Goal: Task Accomplishment & Management: Use online tool/utility

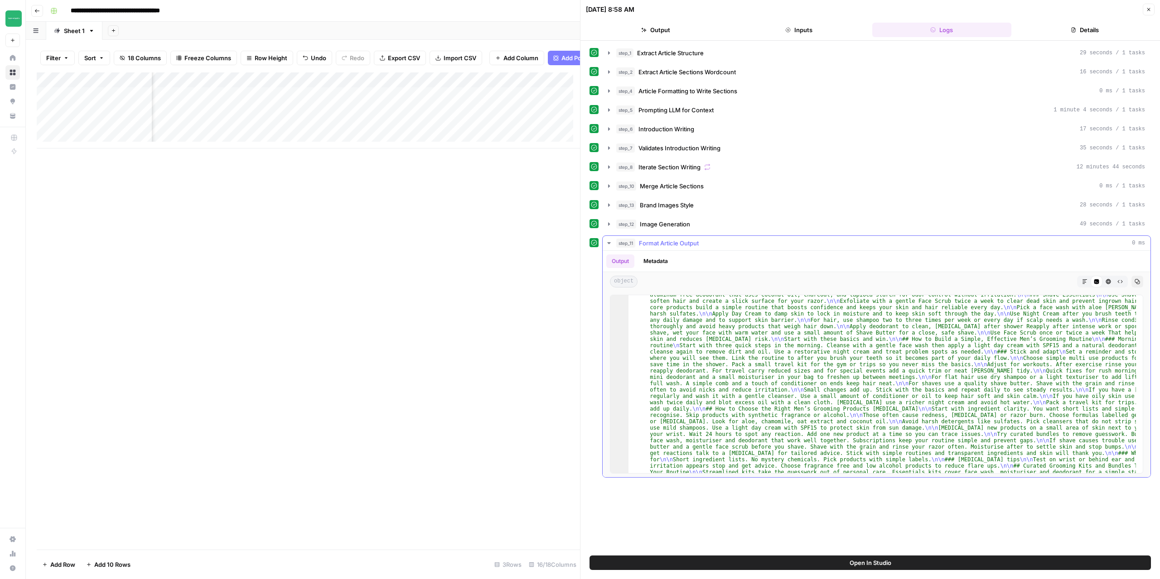
scroll to position [82, 0]
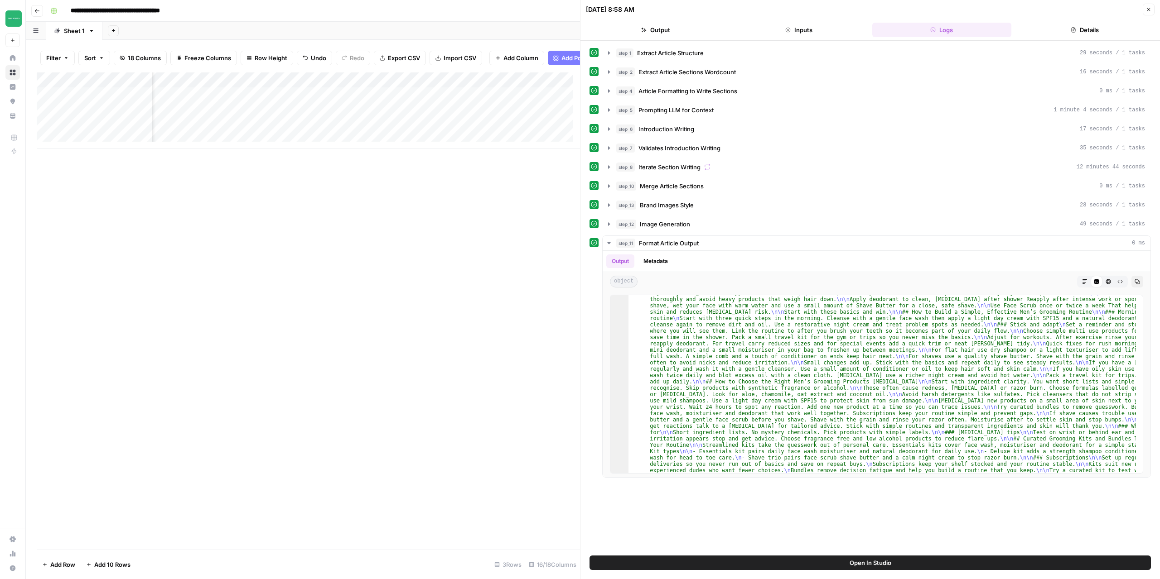
click at [1142, 9] on div "09/10/25 at 8:58 AM Close" at bounding box center [870, 10] width 568 height 12
click at [1146, 10] on icon "button" at bounding box center [1147, 9] width 5 height 5
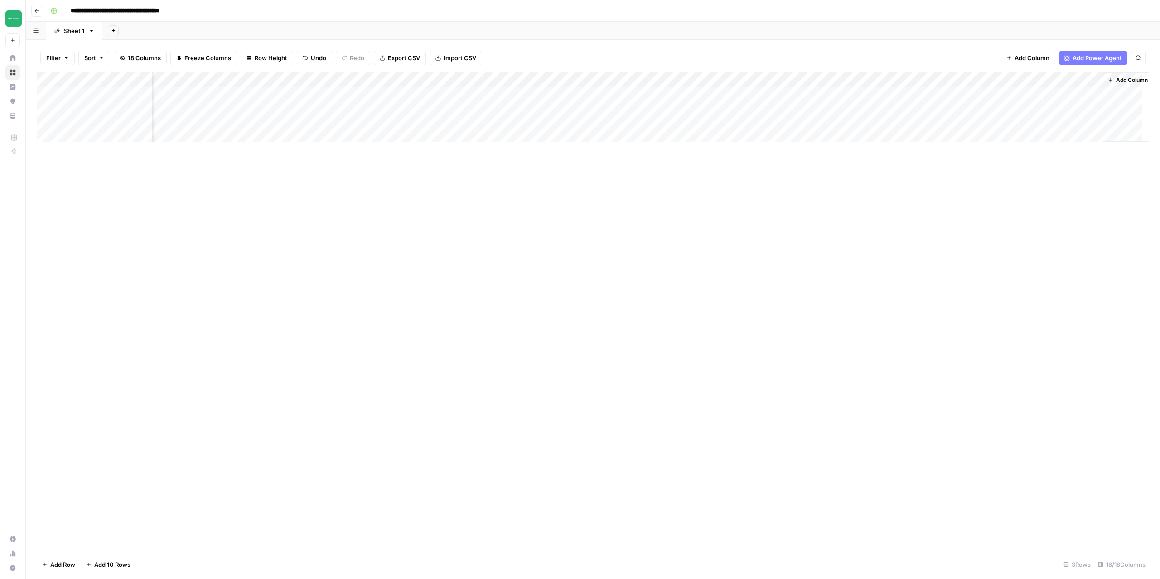
scroll to position [0, 386]
click at [39, 9] on icon "button" at bounding box center [36, 10] width 5 height 5
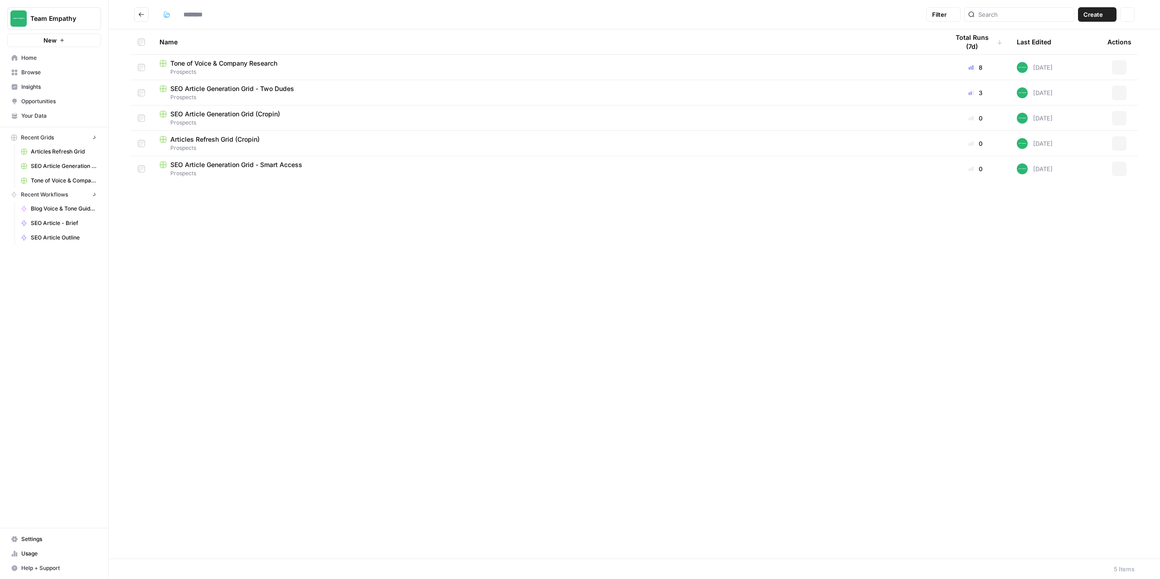
type input "*********"
click at [139, 15] on icon "Go back" at bounding box center [141, 14] width 6 height 6
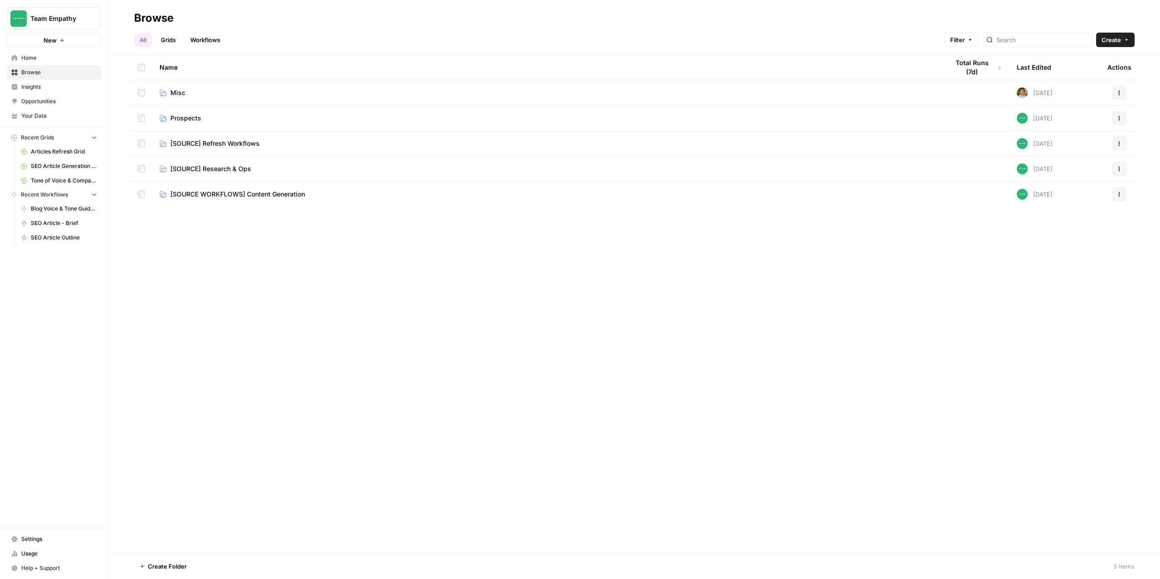
click at [217, 193] on span "[SOURCE WORKFLOWS] Content Generation" at bounding box center [237, 194] width 135 height 9
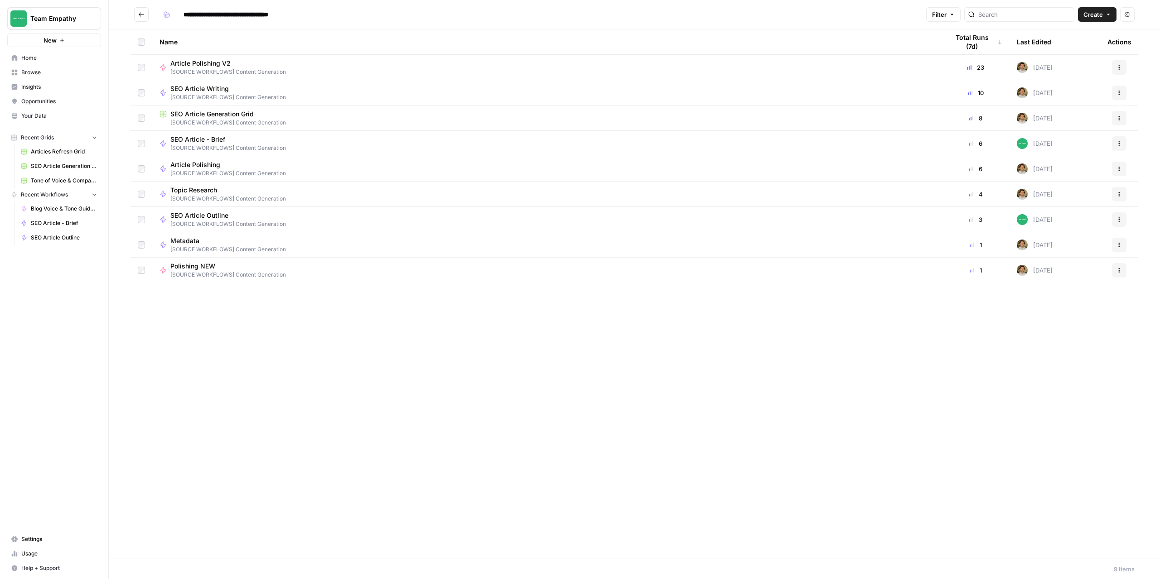
click at [211, 113] on span "SEO Article Generation Grid" at bounding box center [211, 114] width 83 height 9
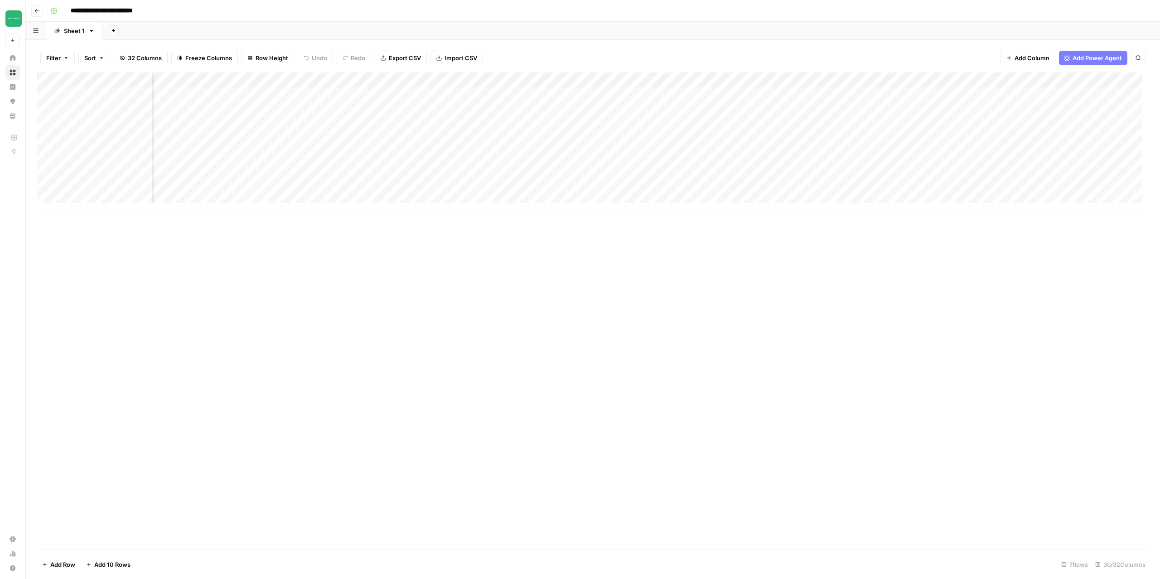
scroll to position [0, 1016]
click at [580, 99] on div "Add Column" at bounding box center [593, 141] width 1112 height 138
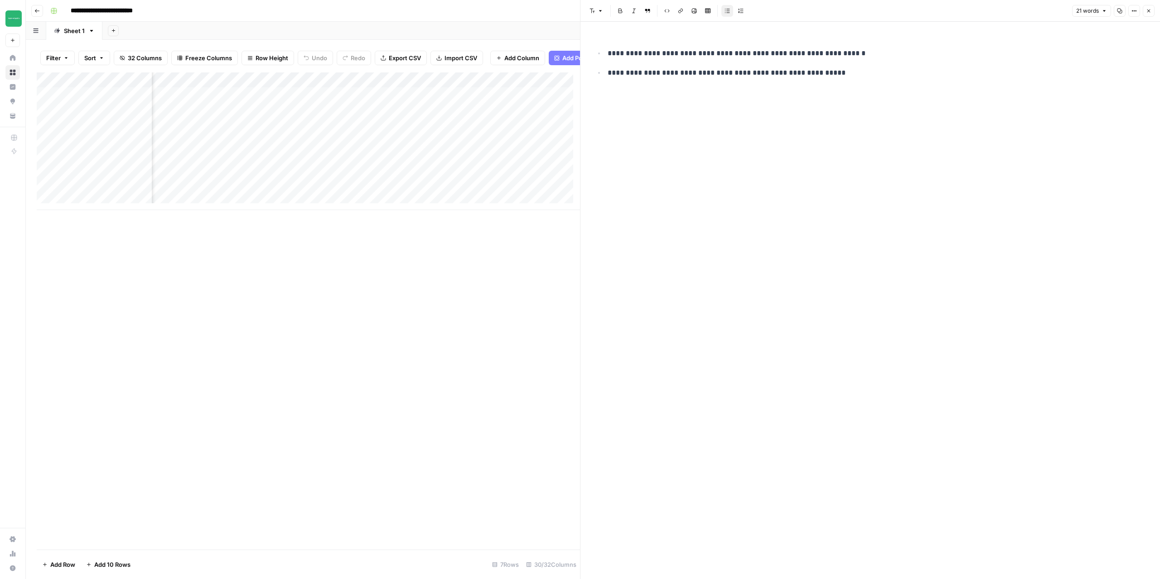
click at [1148, 11] on icon "button" at bounding box center [1147, 10] width 5 height 5
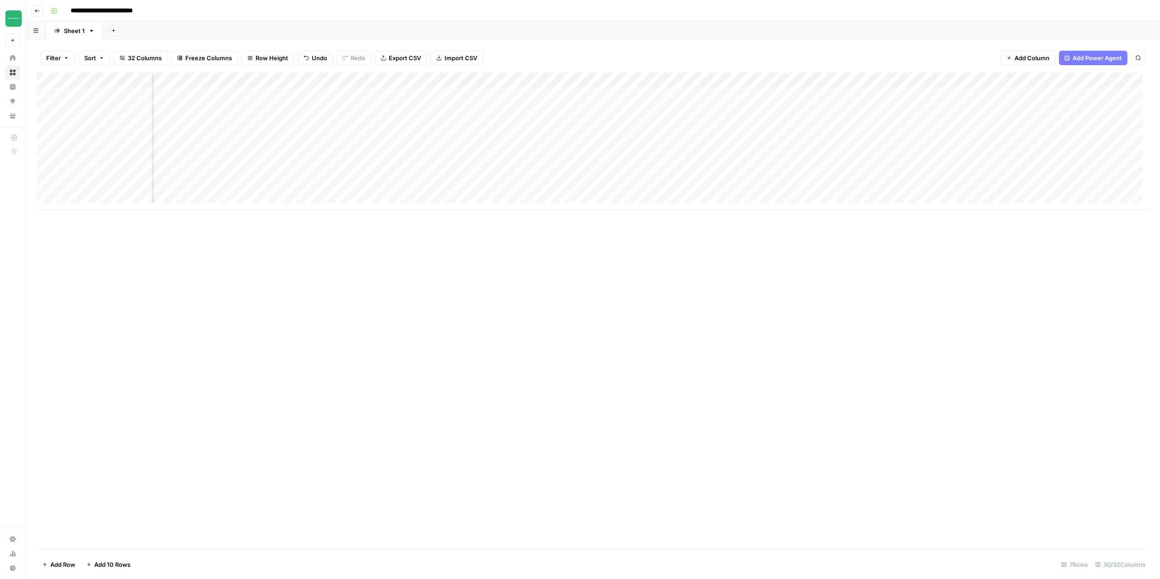
scroll to position [0, 1006]
click at [700, 81] on div "Add Column" at bounding box center [593, 141] width 1112 height 138
click at [674, 166] on span "Edit Workflow" at bounding box center [691, 168] width 79 height 9
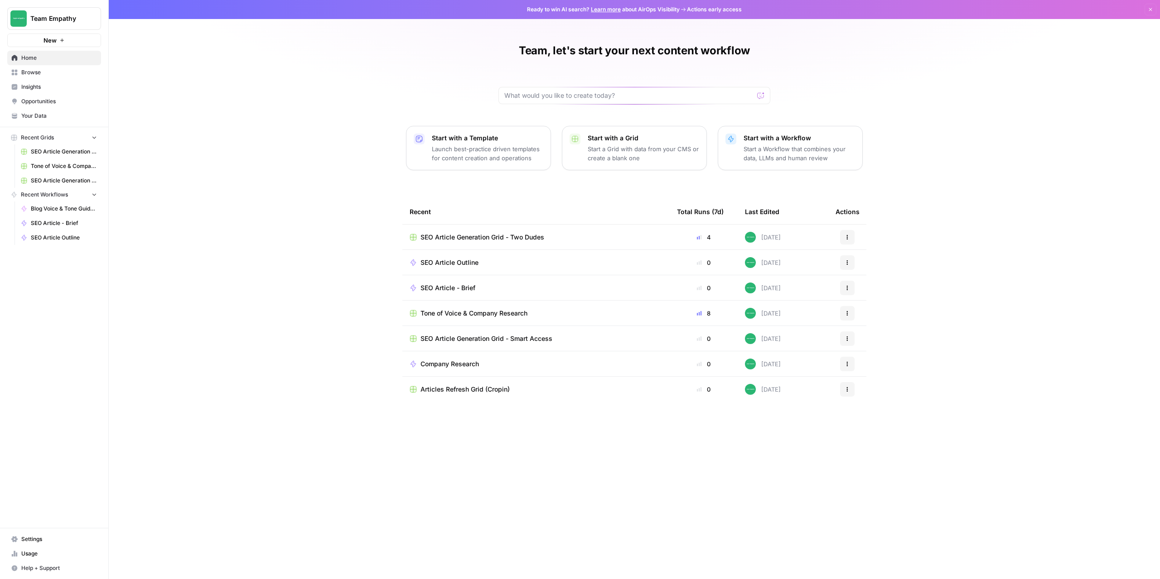
click at [30, 69] on span "Browse" at bounding box center [59, 72] width 76 height 8
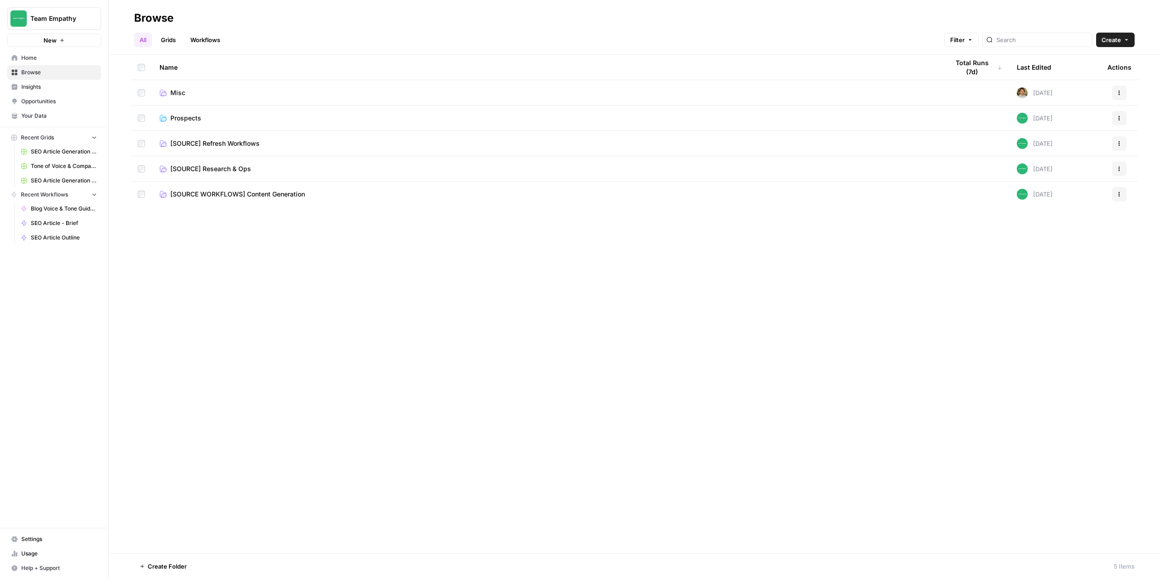
click at [183, 120] on span "Prospects" at bounding box center [185, 118] width 31 height 9
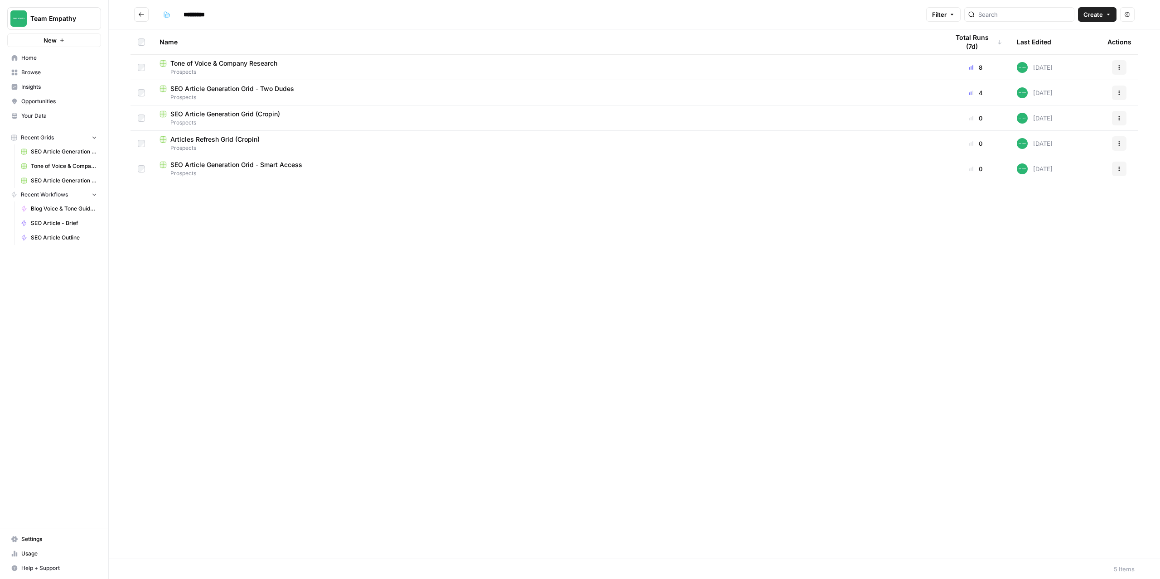
click at [264, 91] on span "SEO Article Generation Grid - Two Dudes" at bounding box center [232, 88] width 124 height 9
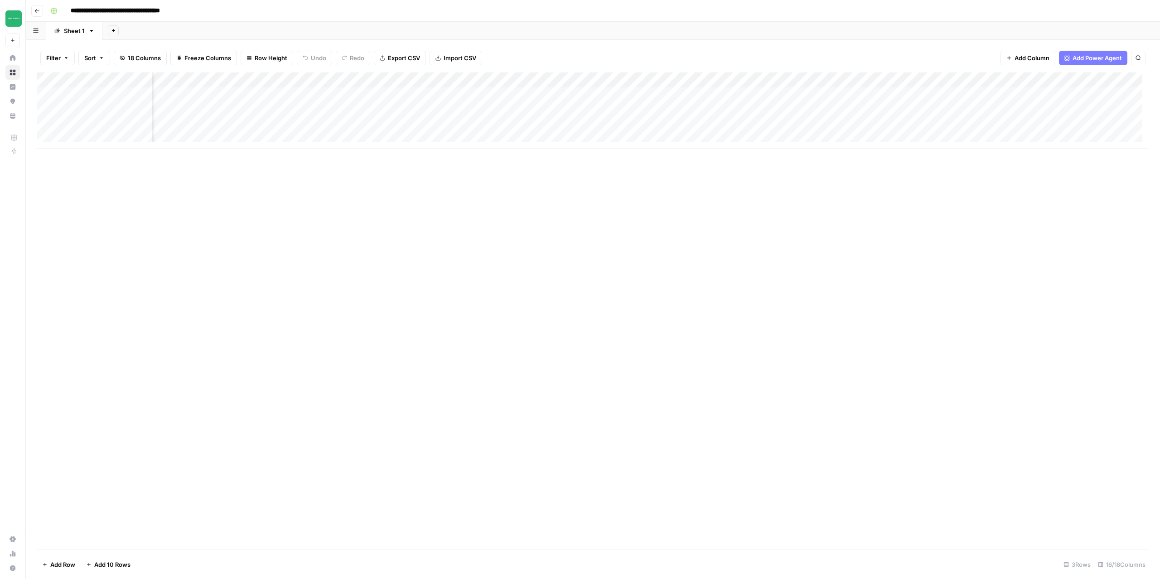
scroll to position [0, 386]
click at [1073, 80] on div "Add Column" at bounding box center [593, 110] width 1112 height 76
click at [914, 298] on div "Add Column" at bounding box center [593, 310] width 1112 height 477
click at [1038, 93] on div "Add Column" at bounding box center [593, 110] width 1112 height 76
click at [1073, 81] on div "Add Column" at bounding box center [593, 110] width 1112 height 76
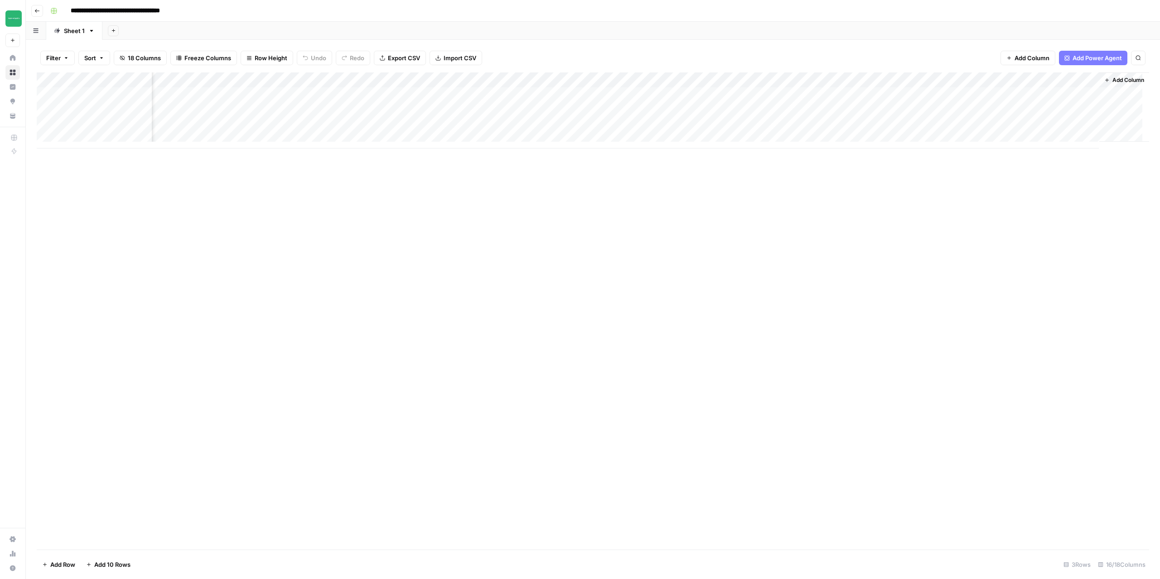
drag, startPoint x: 941, startPoint y: 238, endPoint x: 1020, endPoint y: 159, distance: 111.5
click at [942, 236] on div "Add Column" at bounding box center [593, 310] width 1112 height 477
click at [1072, 96] on div "Add Column" at bounding box center [593, 110] width 1112 height 76
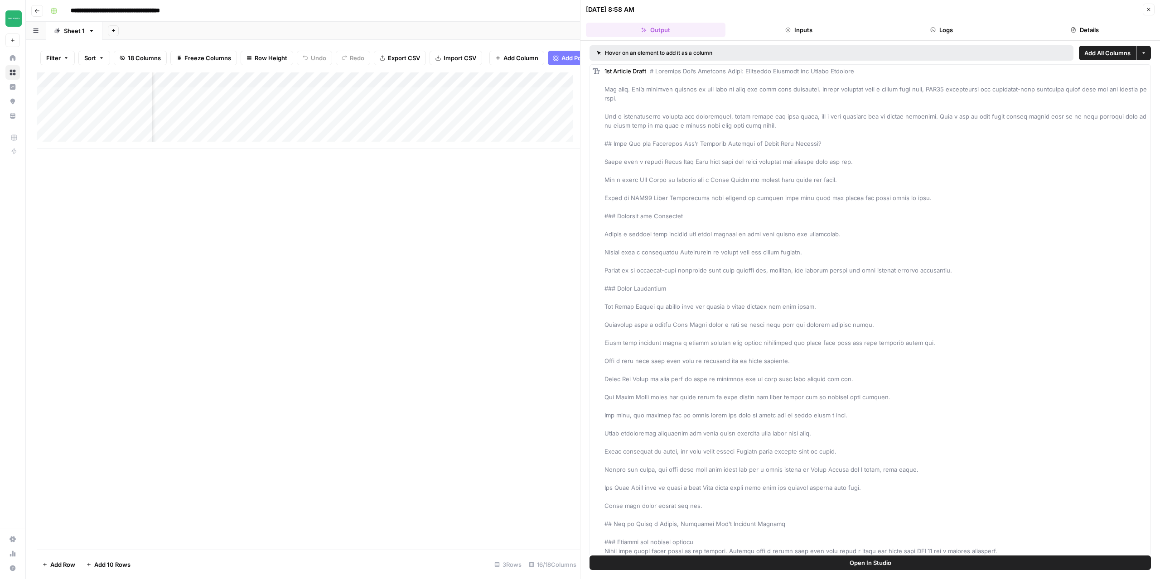
click at [1140, 55] on icon "button" at bounding box center [1142, 52] width 5 height 5
click at [1095, 55] on span "Add All Columns" at bounding box center [1107, 52] width 46 height 9
click at [1149, 11] on icon "button" at bounding box center [1147, 9] width 5 height 5
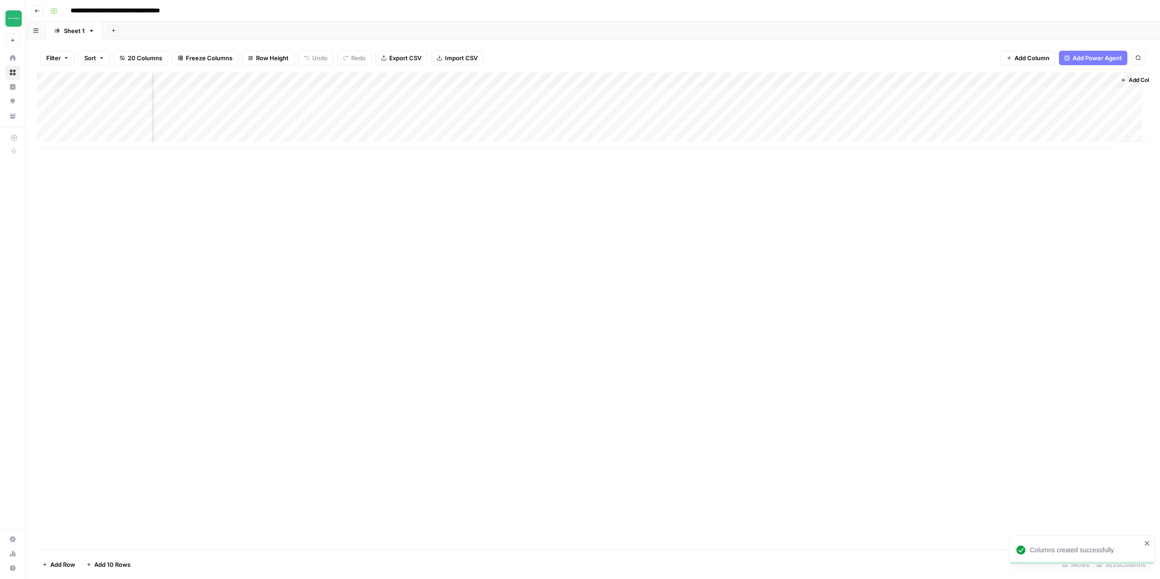
scroll to position [0, 549]
click at [1002, 78] on div "Add Column" at bounding box center [593, 110] width 1112 height 76
click at [854, 277] on div "Add Column" at bounding box center [593, 310] width 1112 height 477
click at [1002, 93] on div "Add Column" at bounding box center [593, 110] width 1112 height 76
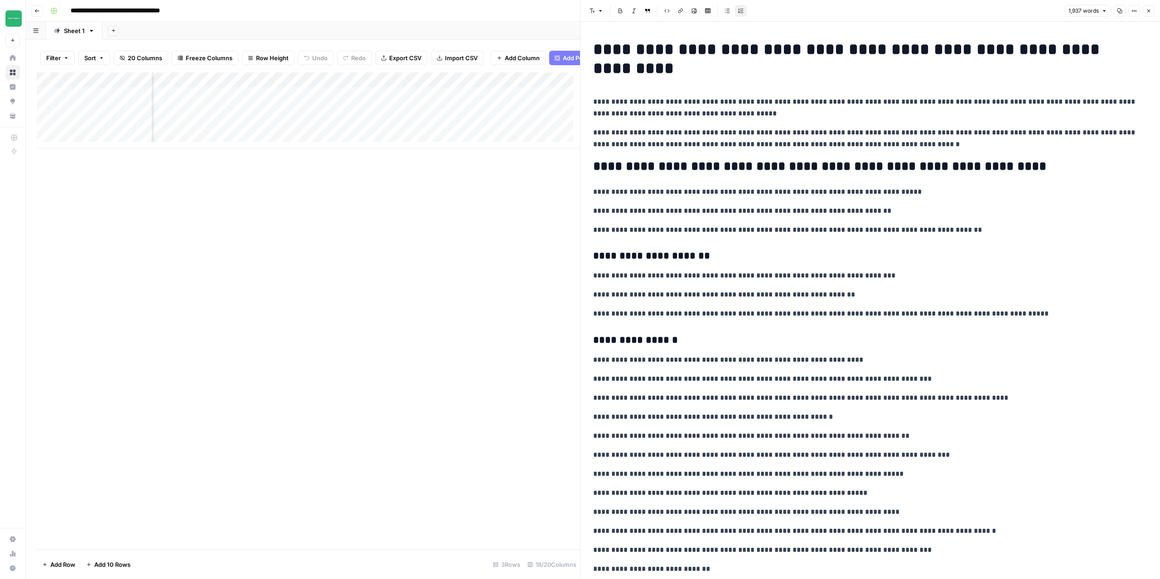
click at [1148, 14] on button "Close" at bounding box center [1148, 11] width 12 height 12
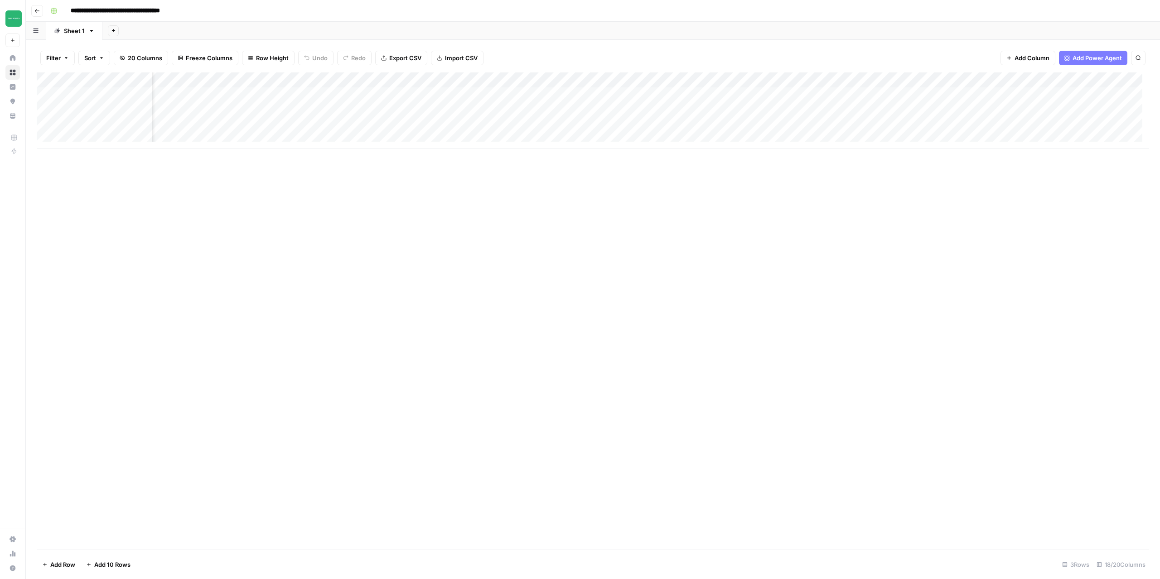
scroll to position [0, 359]
click at [643, 95] on div "Add Column" at bounding box center [593, 110] width 1112 height 76
click at [665, 95] on div "Add Column" at bounding box center [593, 110] width 1112 height 76
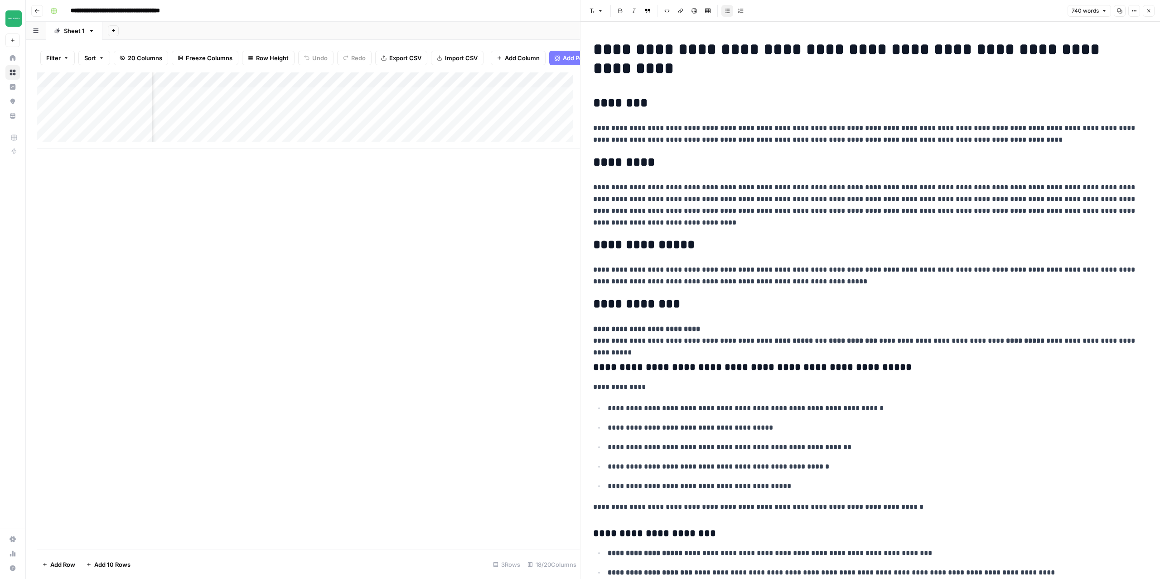
click at [1153, 12] on button "Close" at bounding box center [1148, 11] width 12 height 12
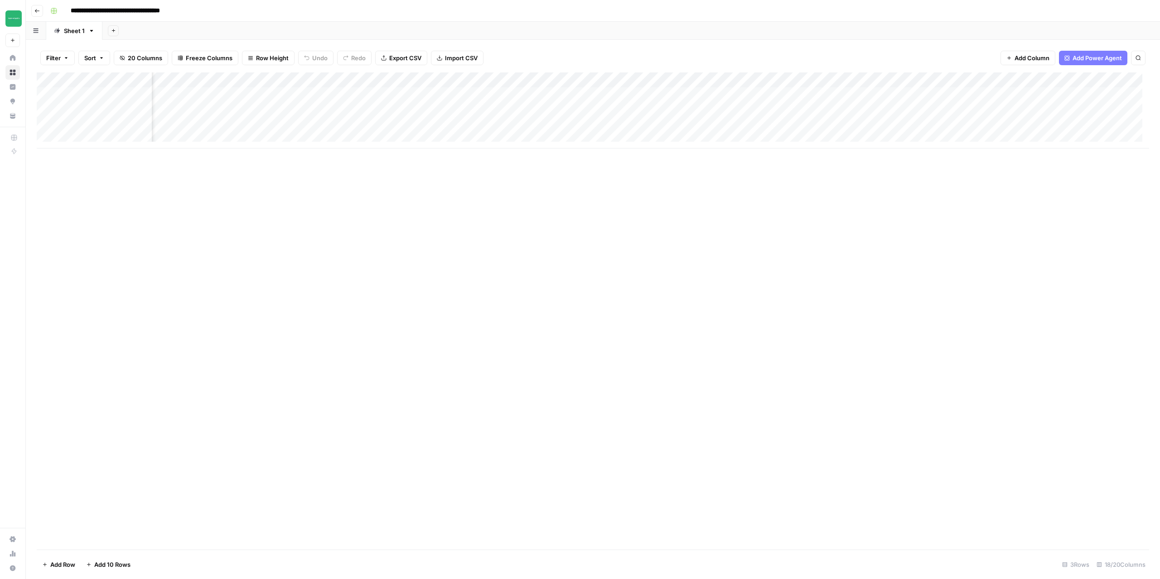
click at [837, 94] on div "Add Column" at bounding box center [593, 110] width 1112 height 76
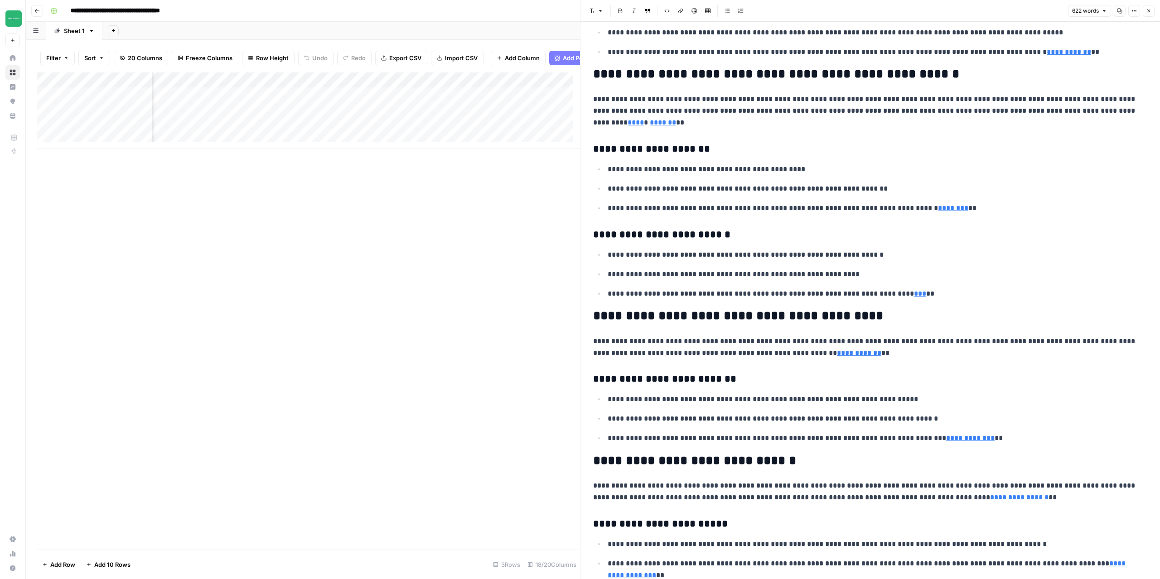
scroll to position [182, 0]
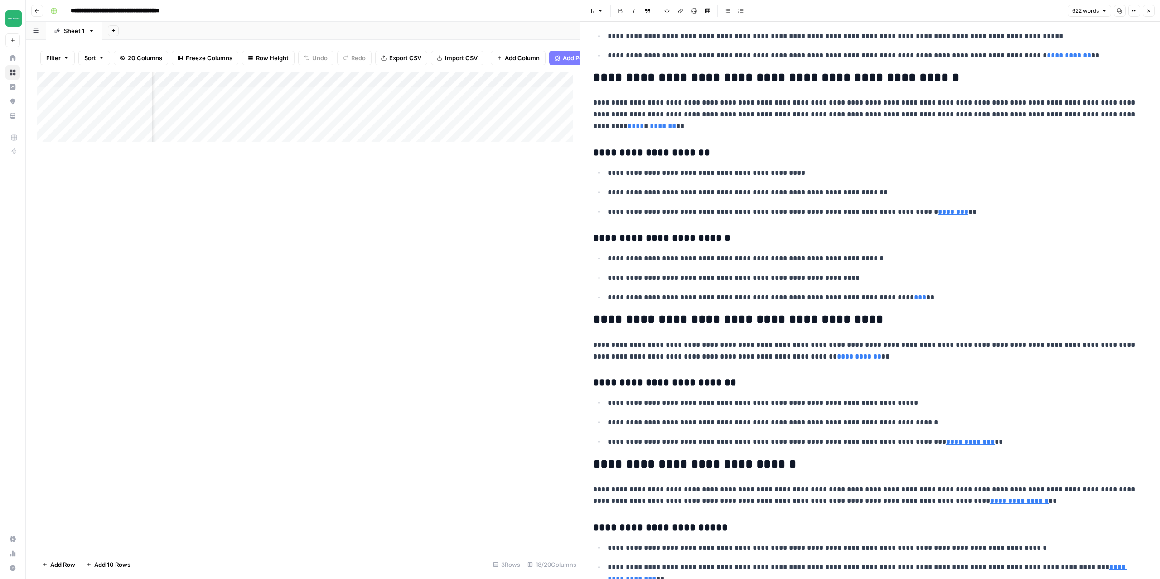
click at [1143, 16] on button "Close" at bounding box center [1148, 11] width 12 height 12
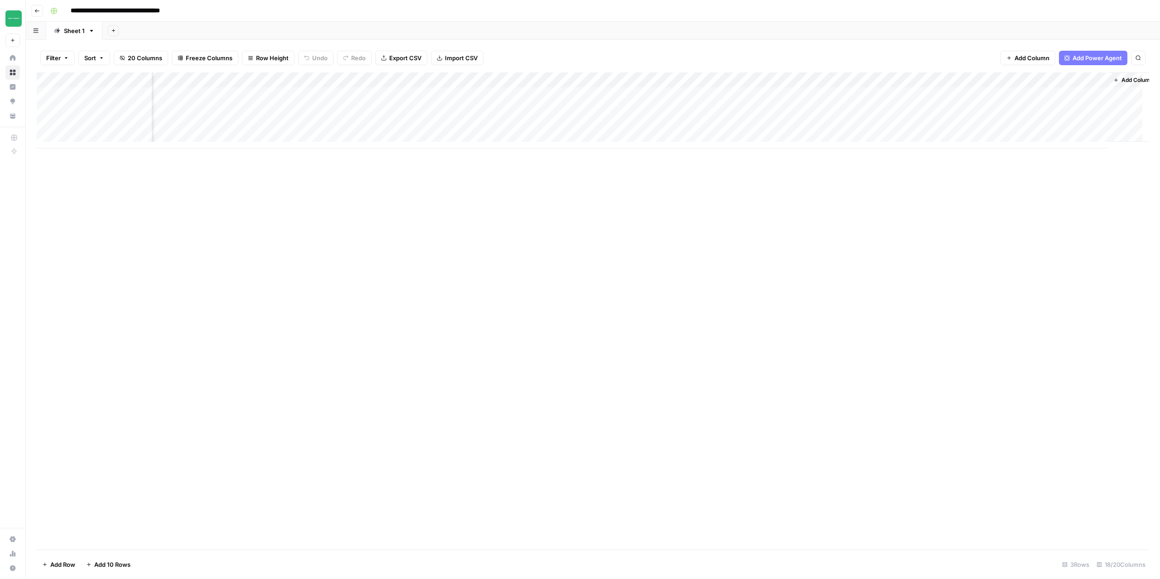
scroll to position [0, 549]
click at [825, 95] on div "Add Column" at bounding box center [593, 110] width 1112 height 76
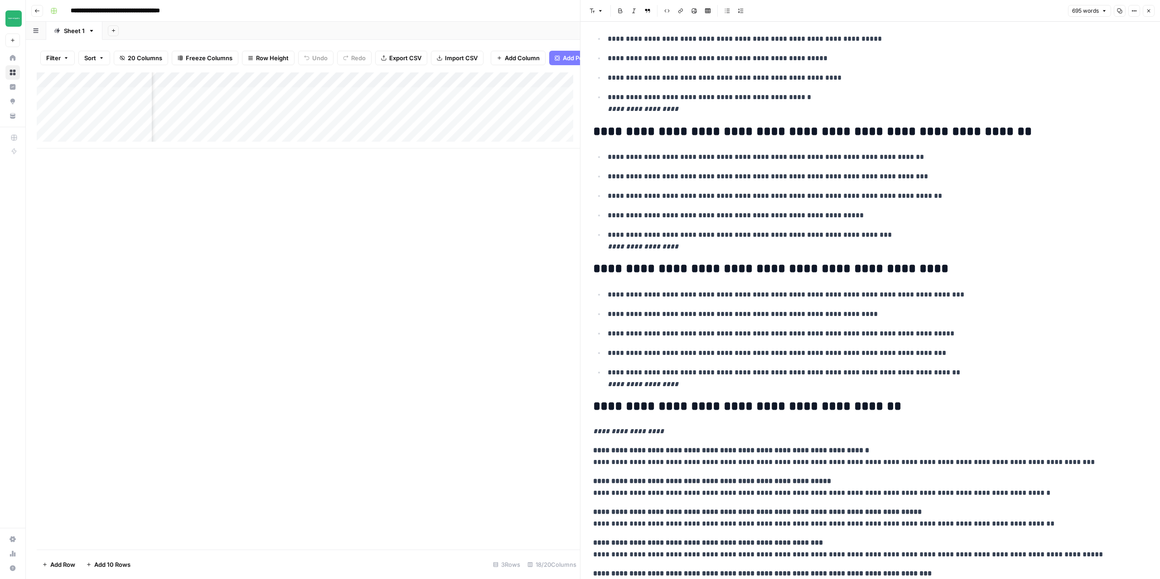
scroll to position [861, 0]
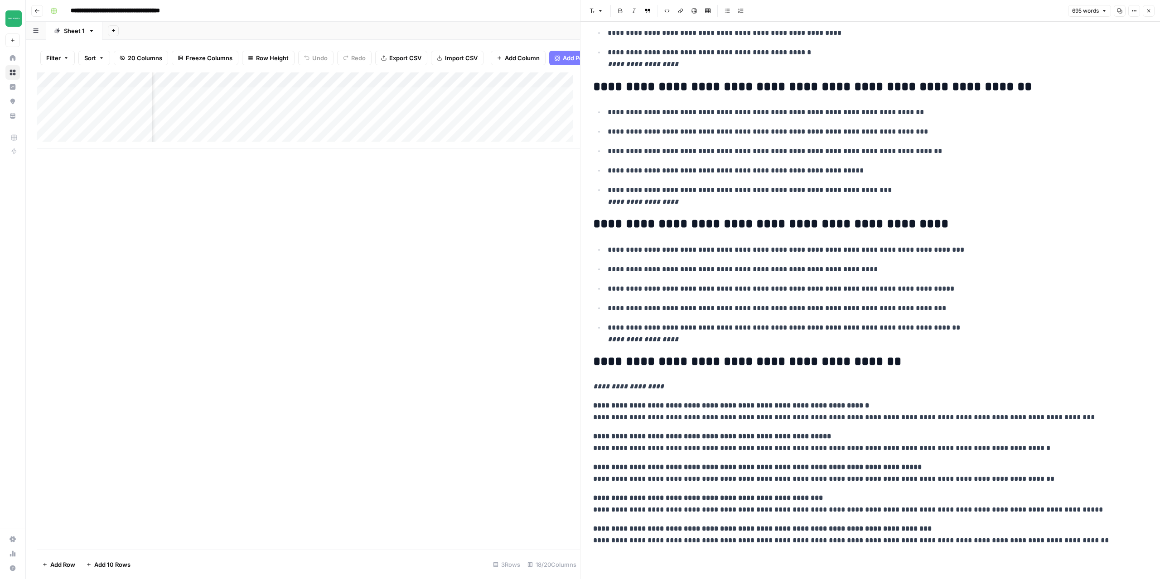
click at [1147, 11] on icon "button" at bounding box center [1147, 10] width 5 height 5
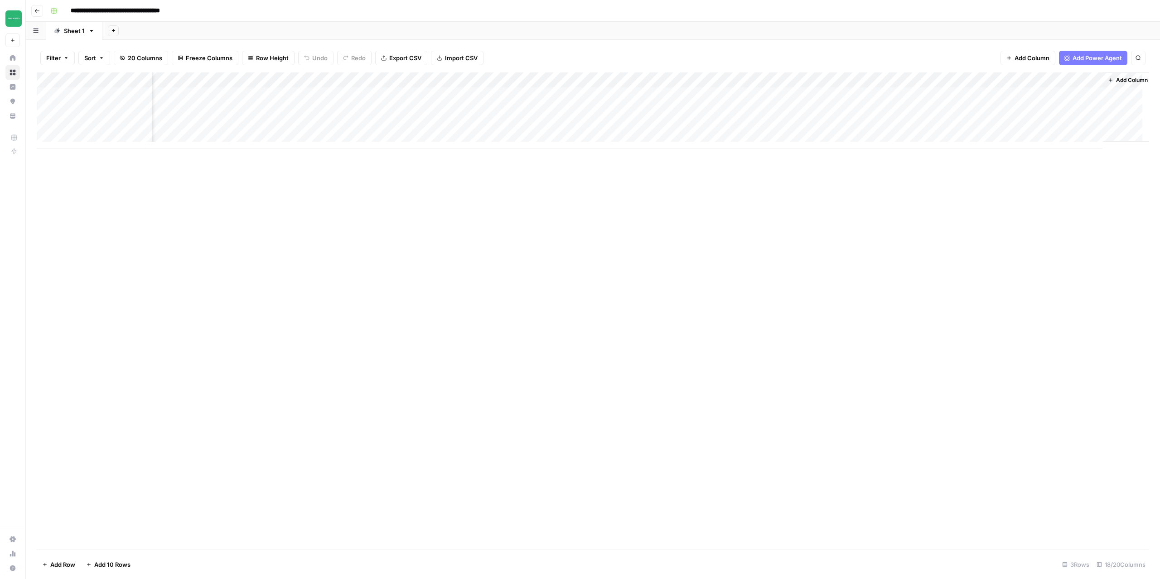
scroll to position [0, 549]
click at [1004, 95] on div "Add Column" at bounding box center [593, 110] width 1112 height 76
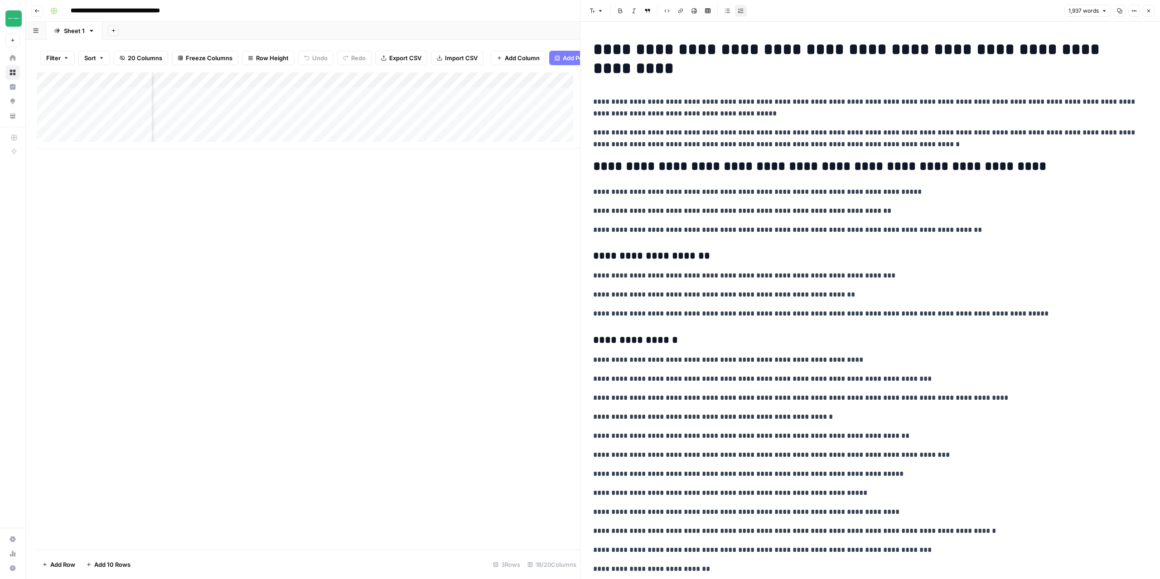
click at [1152, 11] on button "Close" at bounding box center [1148, 11] width 12 height 12
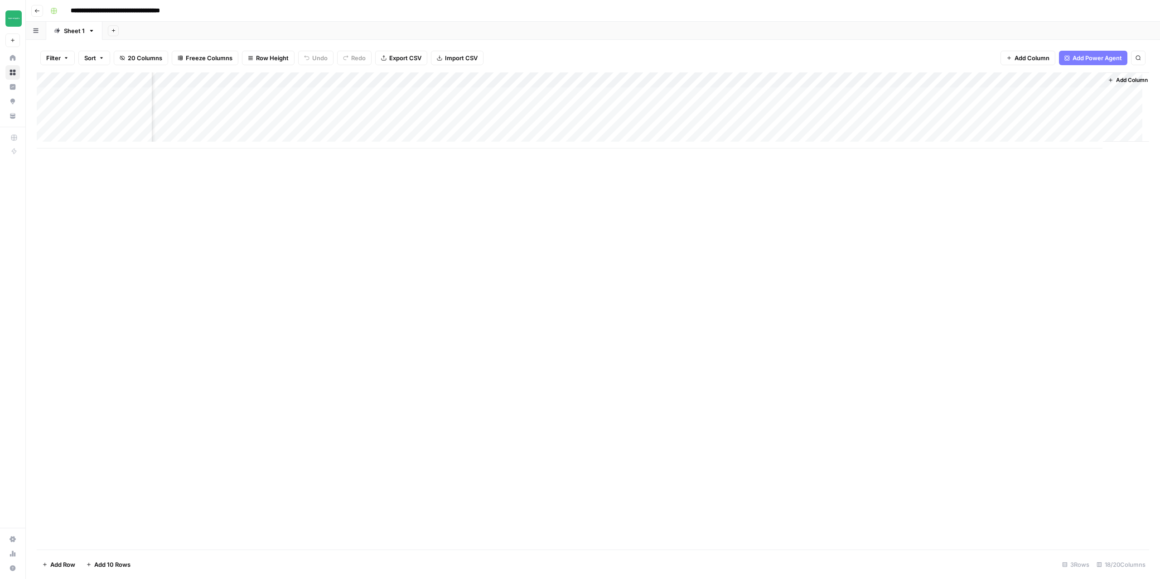
scroll to position [0, 549]
click at [1102, 82] on button "Add Column" at bounding box center [1123, 80] width 47 height 12
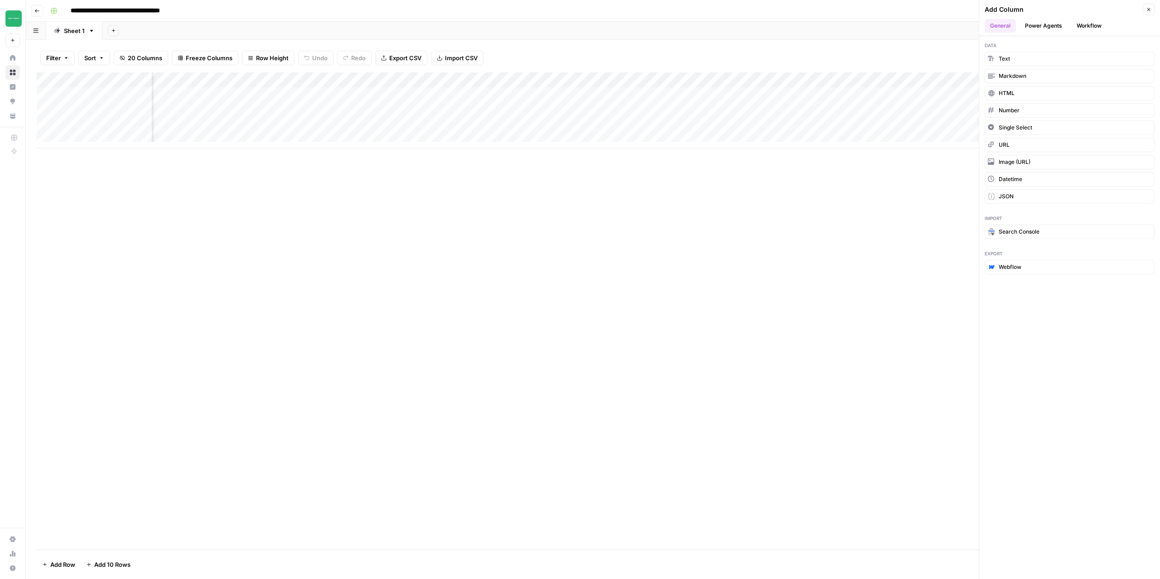
click at [1075, 26] on button "Workflow" at bounding box center [1089, 26] width 36 height 14
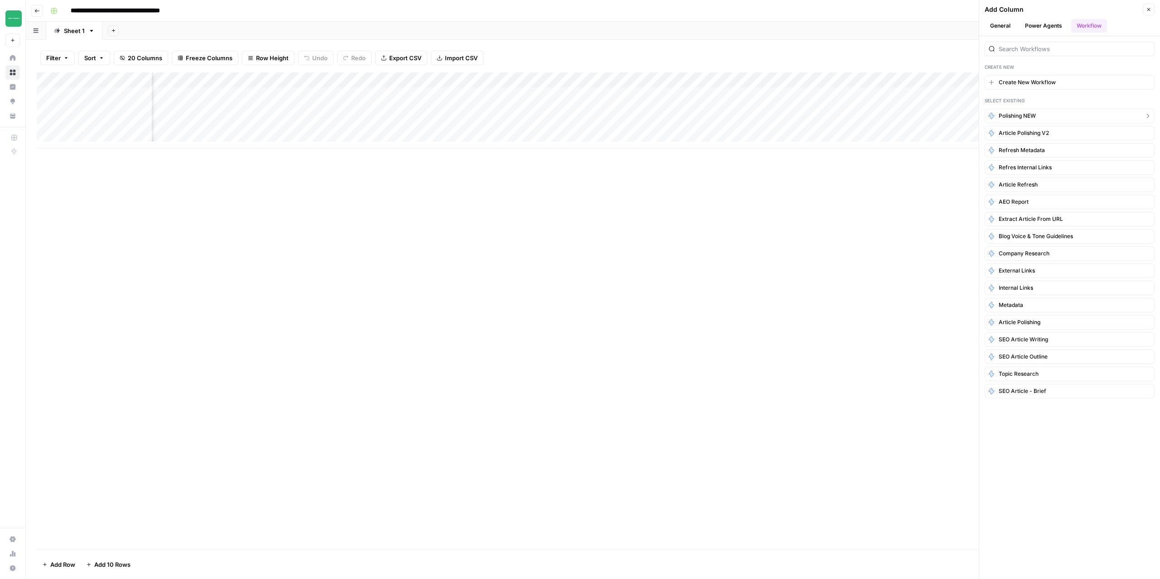
click at [1006, 117] on span "Polishing NEW" at bounding box center [1016, 116] width 37 height 8
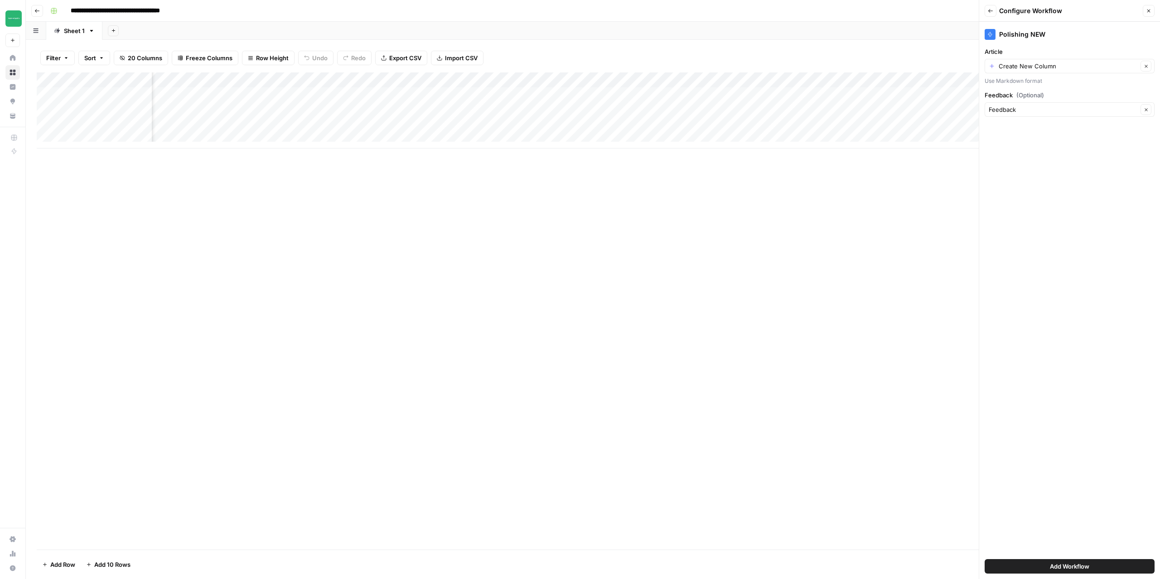
click at [1085, 567] on span "Add Workflow" at bounding box center [1068, 566] width 39 height 9
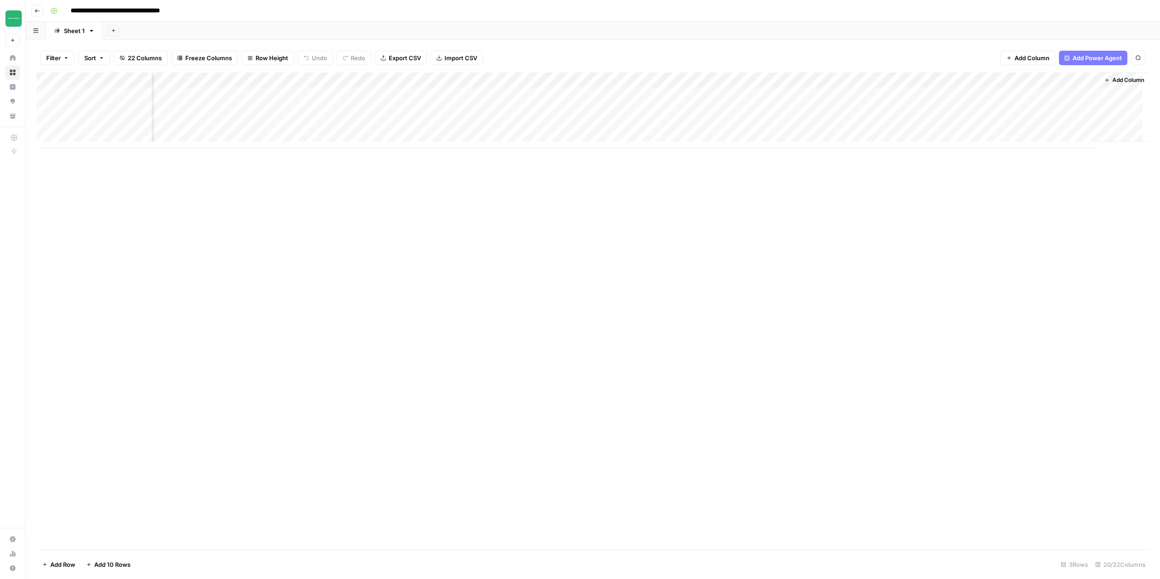
scroll to position [0, 764]
click at [1071, 81] on div "Add Column" at bounding box center [593, 110] width 1112 height 76
click at [1047, 157] on span "Configure Inputs" at bounding box center [1064, 156] width 79 height 9
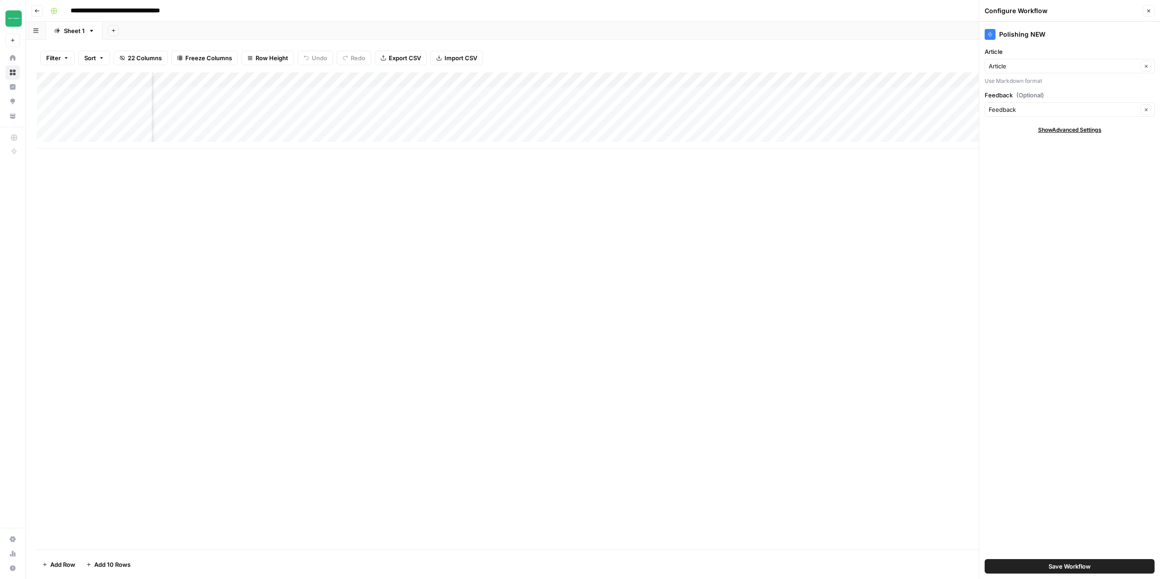
click at [1018, 75] on div "Article Article Clear Use Markdown format" at bounding box center [1069, 66] width 170 height 38
click at [1023, 71] on div "Article Clear" at bounding box center [1069, 66] width 170 height 14
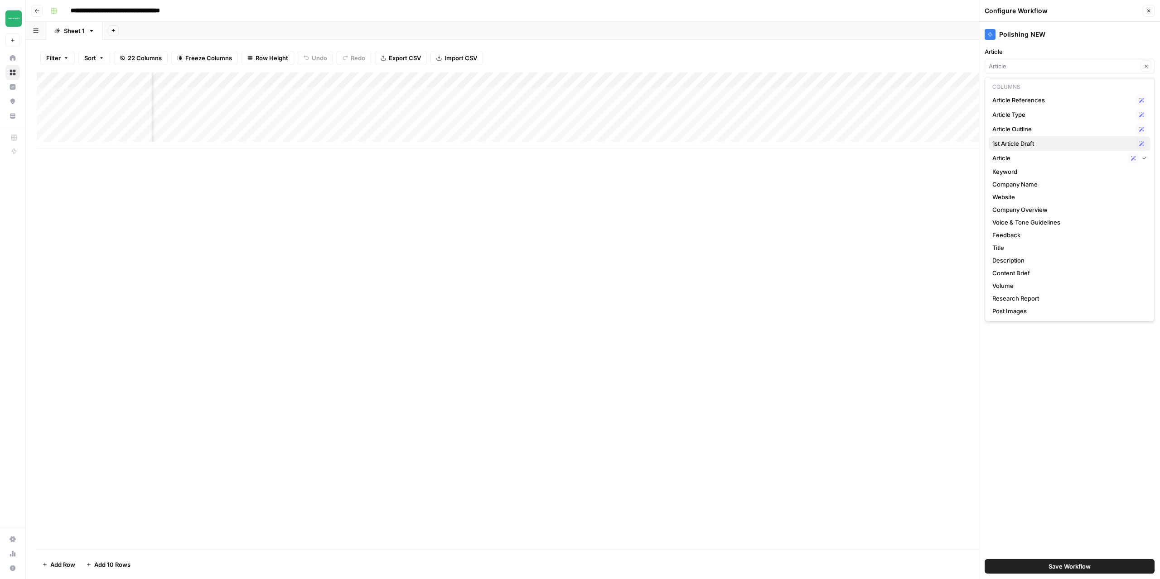
click at [1019, 143] on span "1st Article Draft" at bounding box center [1062, 143] width 140 height 9
type input "1st Article Draft"
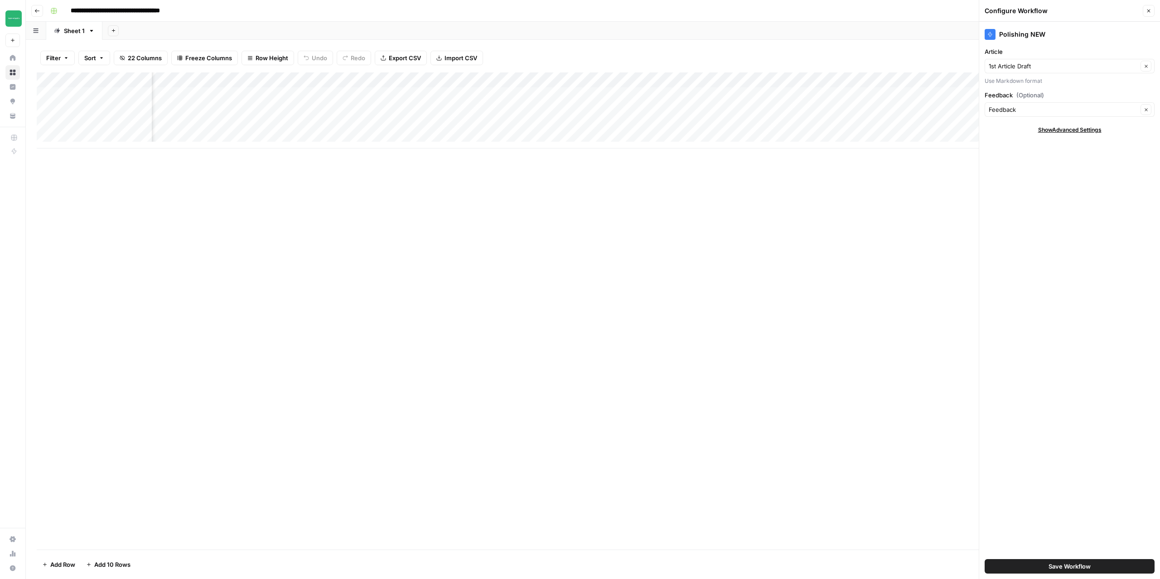
click at [902, 78] on div "Add Column" at bounding box center [593, 110] width 1112 height 76
click at [902, 78] on div at bounding box center [941, 81] width 131 height 18
click at [918, 202] on span "Remove Column" at bounding box center [933, 201] width 79 height 9
click at [551, 113] on span "Delete" at bounding box center [547, 110] width 19 height 9
click at [1150, 14] on button "Close" at bounding box center [1148, 11] width 12 height 12
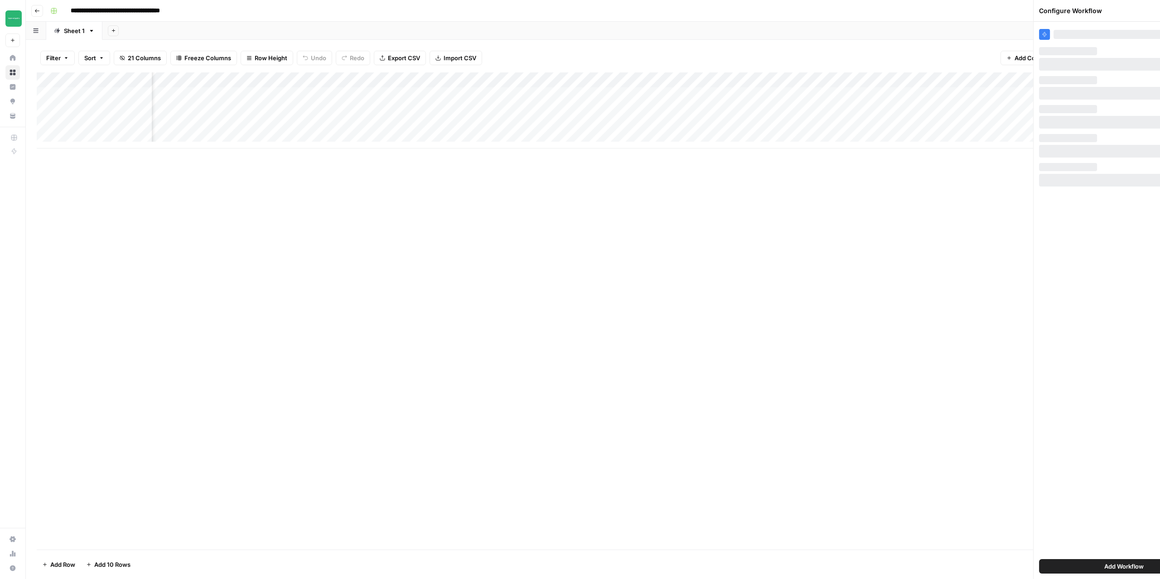
scroll to position [0, 634]
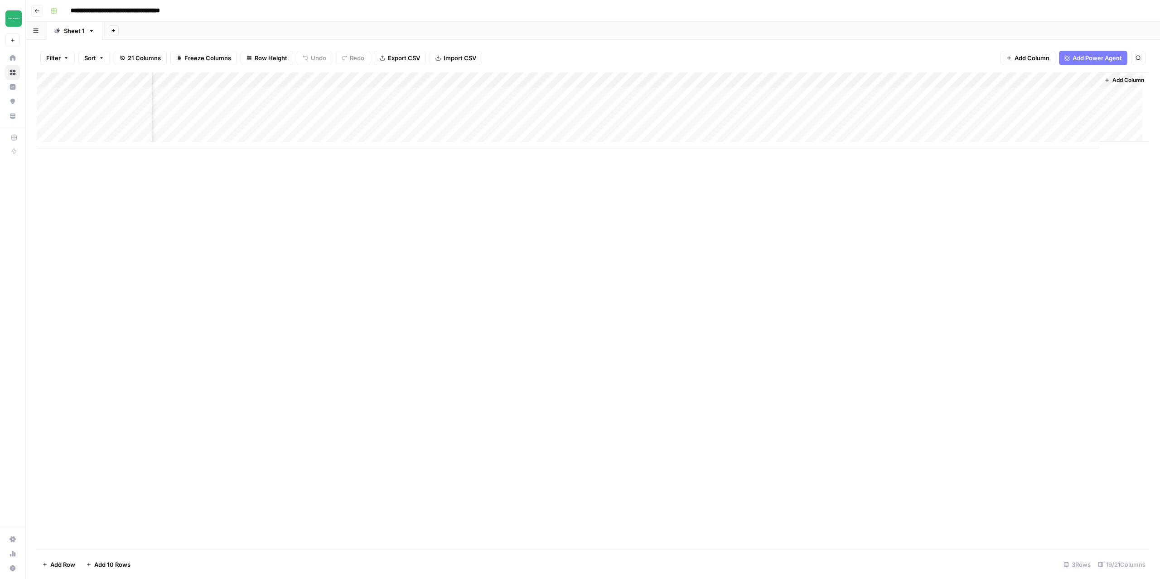
click at [1071, 78] on div "Add Column" at bounding box center [593, 110] width 1112 height 76
click at [1052, 157] on span "Configure Inputs" at bounding box center [1064, 156] width 79 height 9
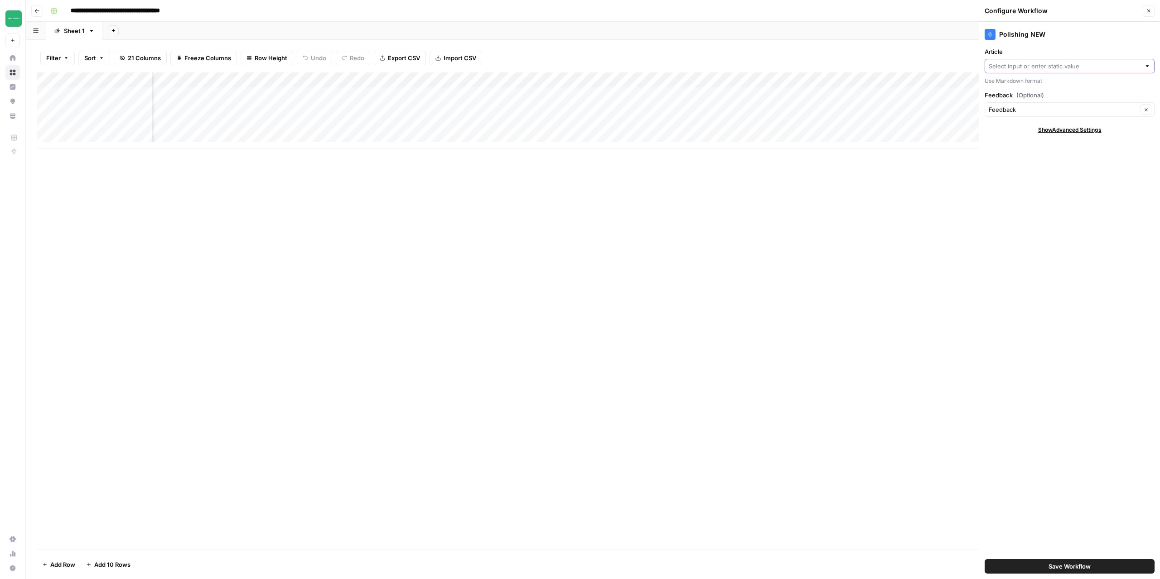
click at [1031, 69] on input "Article" at bounding box center [1064, 66] width 152 height 9
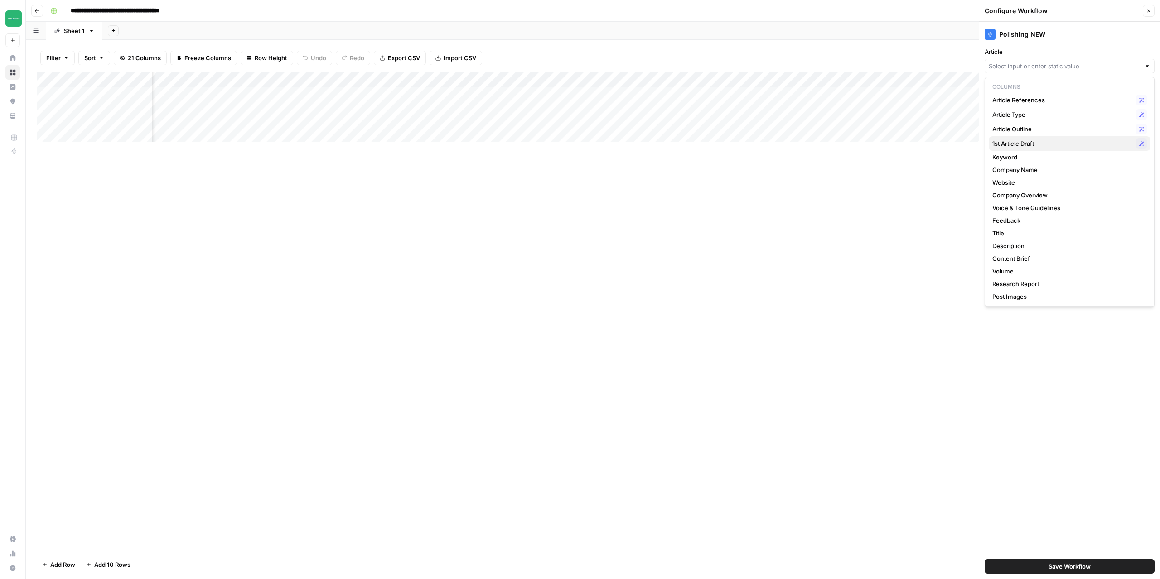
click at [1024, 143] on span "1st Article Draft" at bounding box center [1062, 143] width 140 height 9
type input "1st Article Draft"
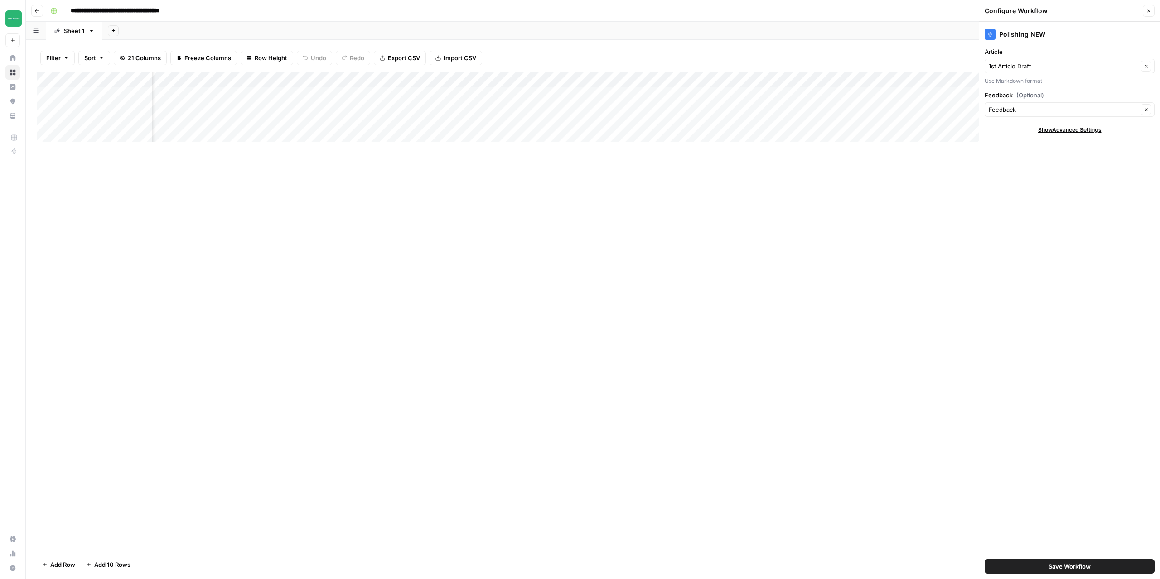
click at [1078, 571] on span "Save Workflow" at bounding box center [1069, 566] width 42 height 9
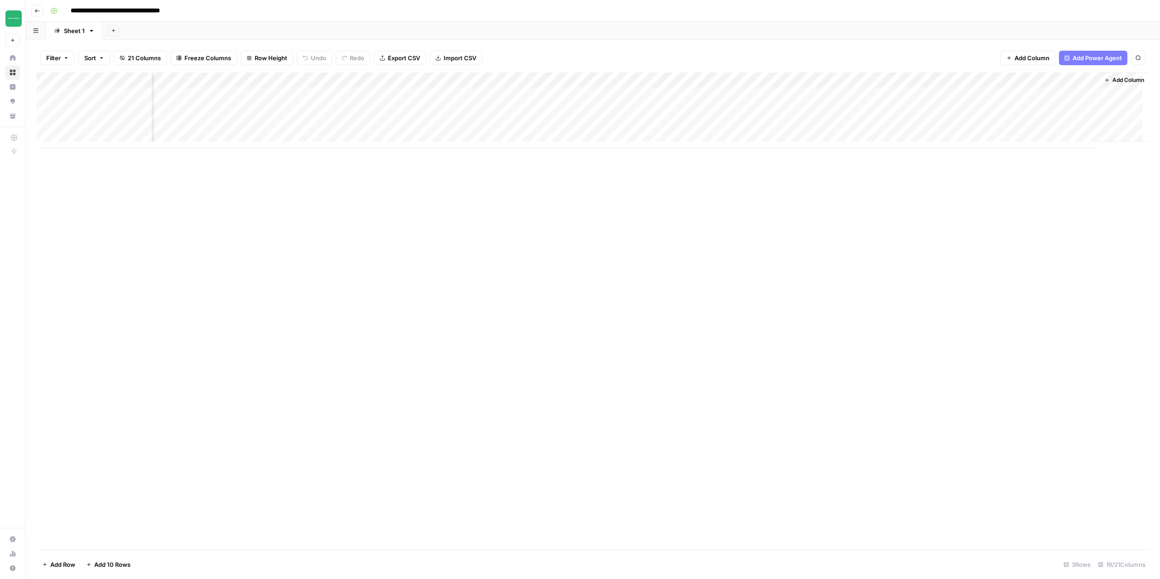
click at [1074, 79] on div "Add Column" at bounding box center [593, 110] width 1112 height 76
click at [898, 216] on div "Add Column" at bounding box center [593, 310] width 1112 height 477
click at [1069, 81] on div "Add Column" at bounding box center [593, 110] width 1112 height 76
click at [1044, 154] on span "Configure Inputs" at bounding box center [1064, 156] width 79 height 9
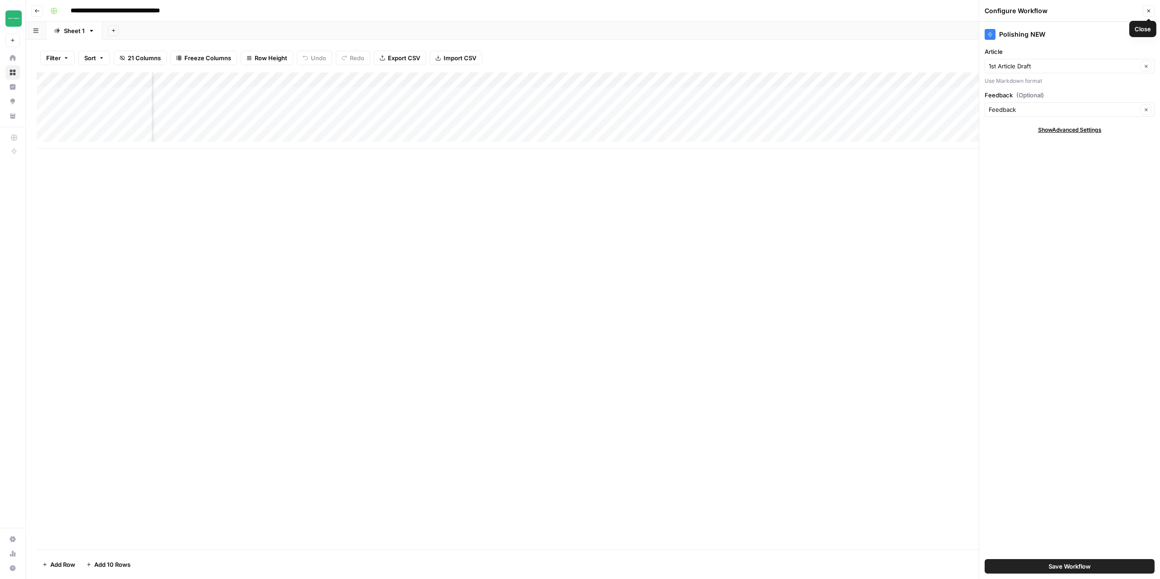
click at [1148, 10] on icon "button" at bounding box center [1147, 10] width 5 height 5
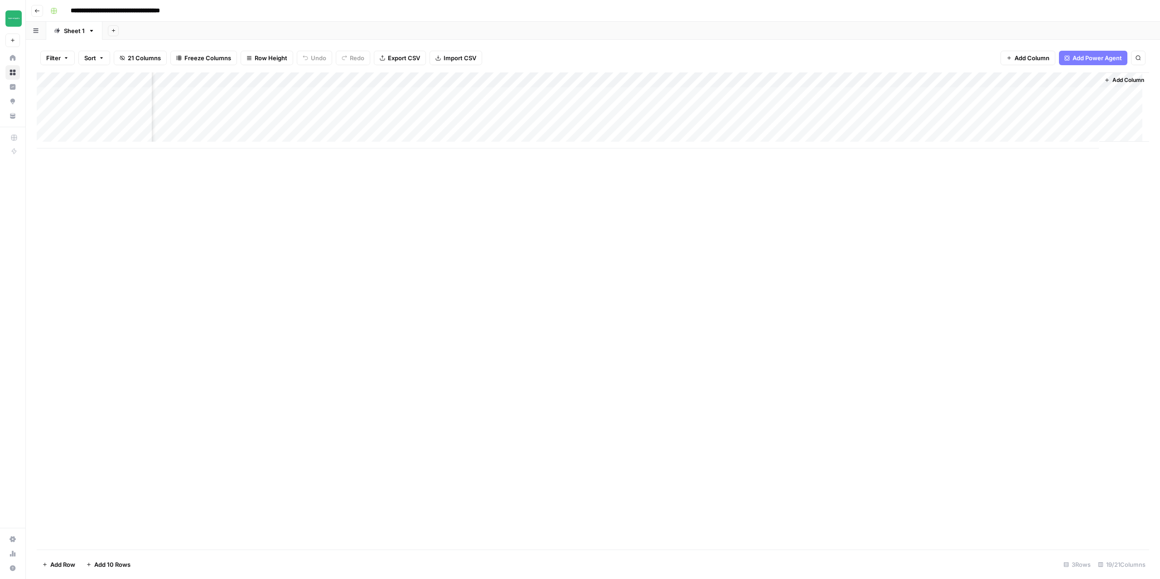
click at [1123, 79] on span "Add Column" at bounding box center [1128, 80] width 32 height 8
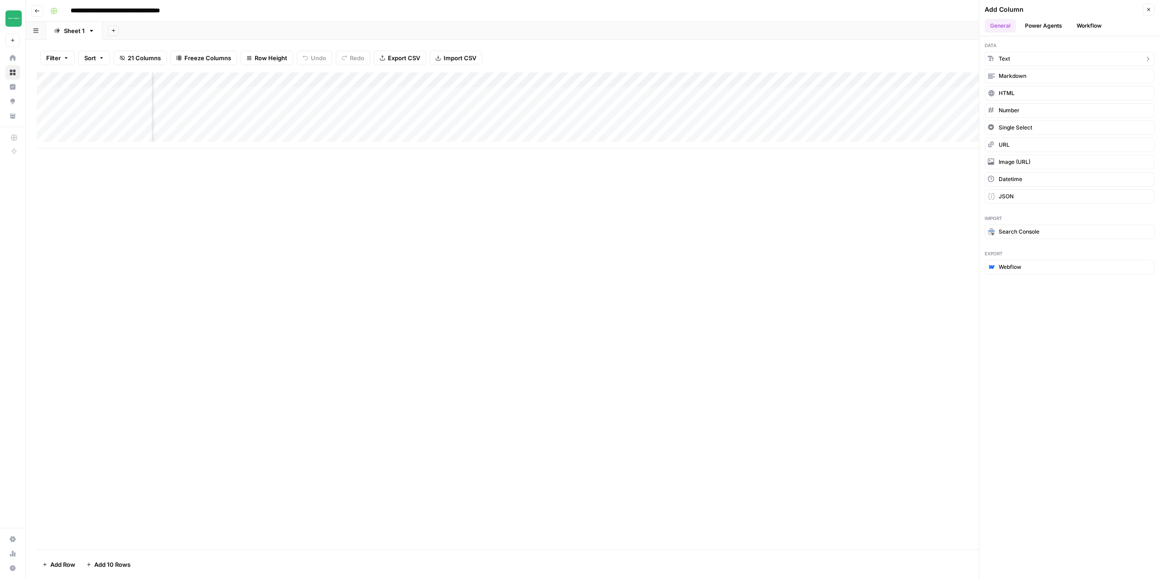
click at [1014, 63] on button "Text" at bounding box center [1069, 59] width 170 height 14
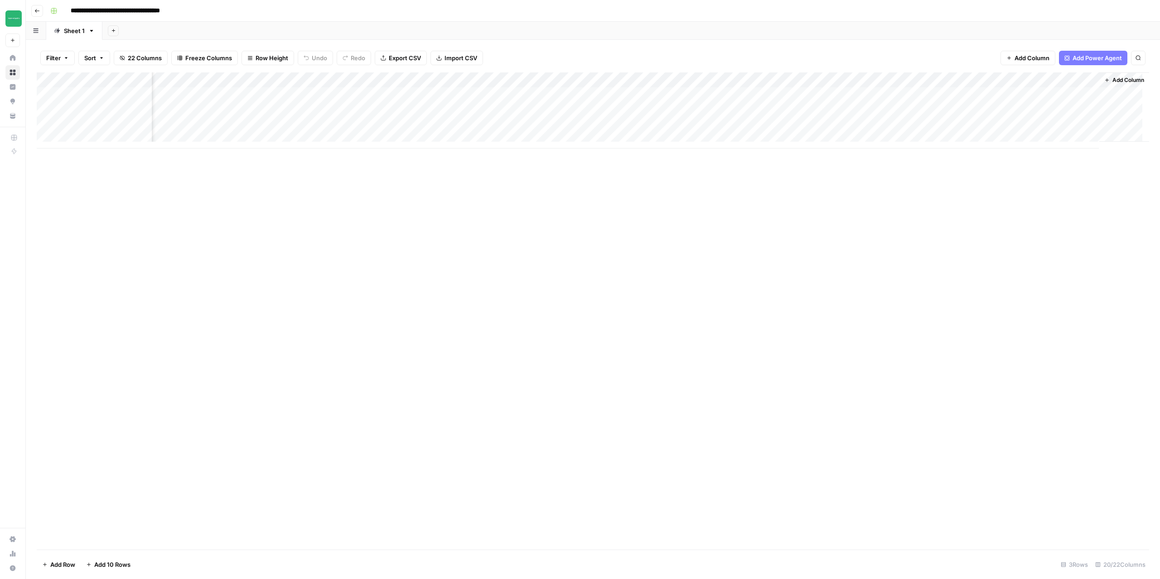
scroll to position [0, 764]
drag, startPoint x: 988, startPoint y: 78, endPoint x: 914, endPoint y: 81, distance: 73.9
click at [914, 81] on div "Add Column" at bounding box center [593, 110] width 1112 height 76
click at [922, 79] on div "Add Column" at bounding box center [593, 110] width 1112 height 76
drag, startPoint x: 923, startPoint y: 102, endPoint x: 828, endPoint y: 106, distance: 94.3
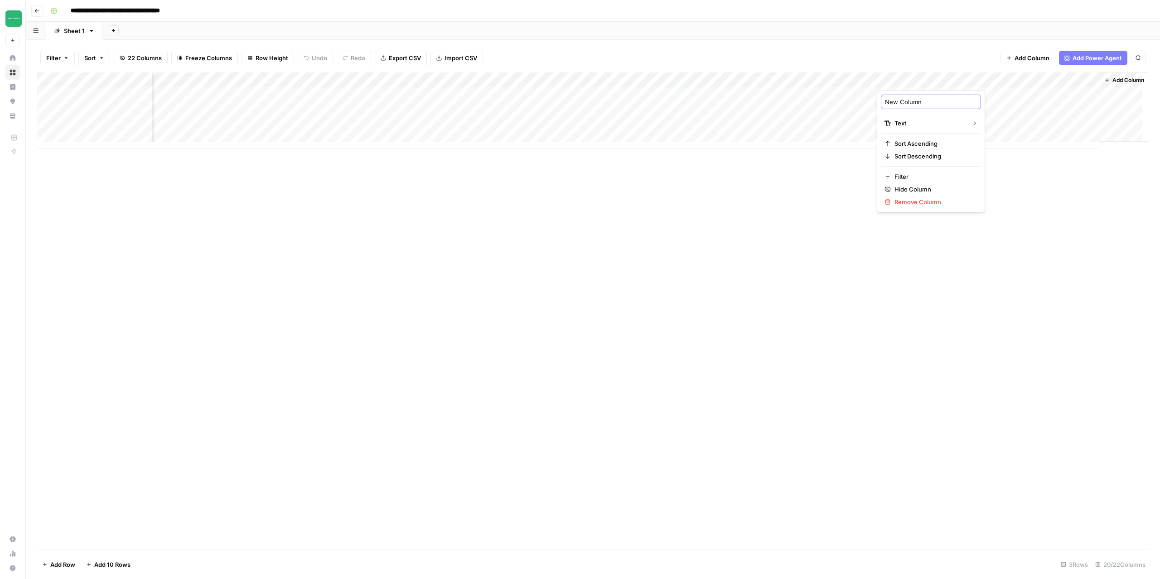
click at [828, 106] on body "**********" at bounding box center [580, 289] width 1160 height 579
type input "Feedback"
click at [832, 223] on div "Add Column" at bounding box center [593, 310] width 1112 height 477
click at [931, 76] on div "Add Column" at bounding box center [593, 110] width 1112 height 76
click at [930, 76] on div at bounding box center [941, 81] width 131 height 18
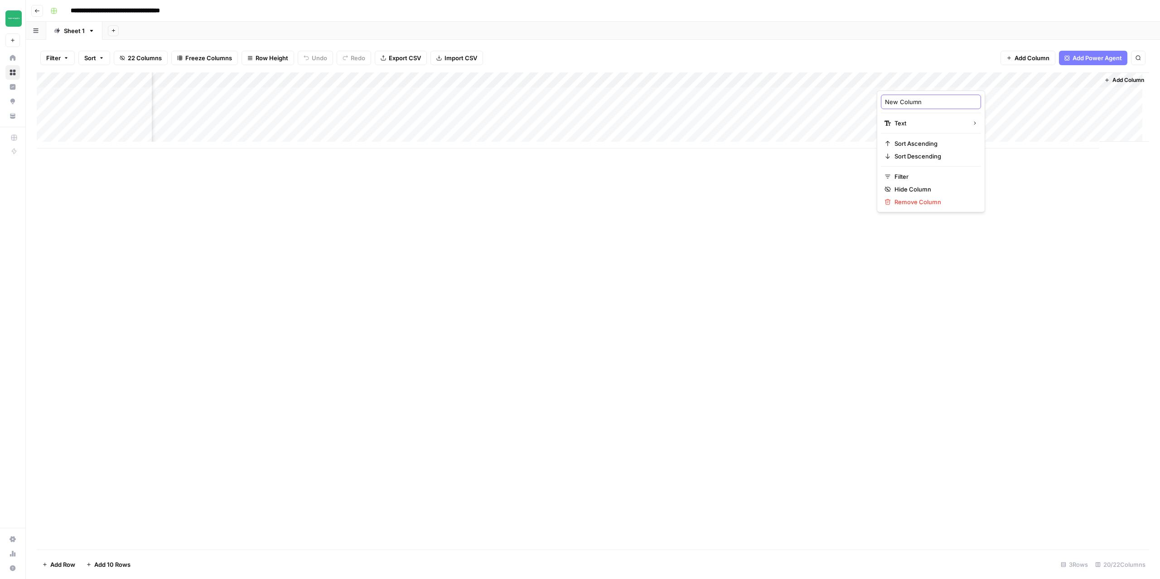
click at [914, 103] on input "New Column" at bounding box center [931, 101] width 92 height 9
type input "Feedback"
click at [940, 81] on div "Add Column" at bounding box center [593, 110] width 1112 height 76
drag, startPoint x: 930, startPoint y: 98, endPoint x: 913, endPoint y: 104, distance: 18.2
click at [913, 104] on input "Feedback (1)" at bounding box center [931, 101] width 92 height 9
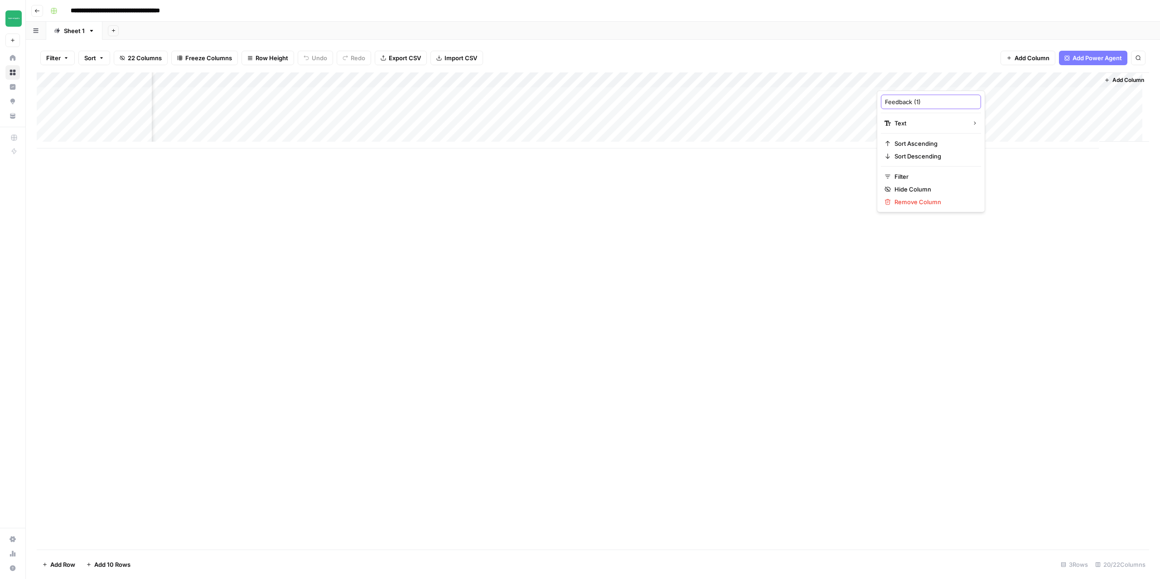
type input "Feedback"
click at [1001, 79] on div "Add Column" at bounding box center [593, 110] width 1112 height 76
click at [929, 201] on span "Remove Column" at bounding box center [933, 201] width 79 height 9
click at [549, 95] on span "Delete" at bounding box center [547, 93] width 19 height 9
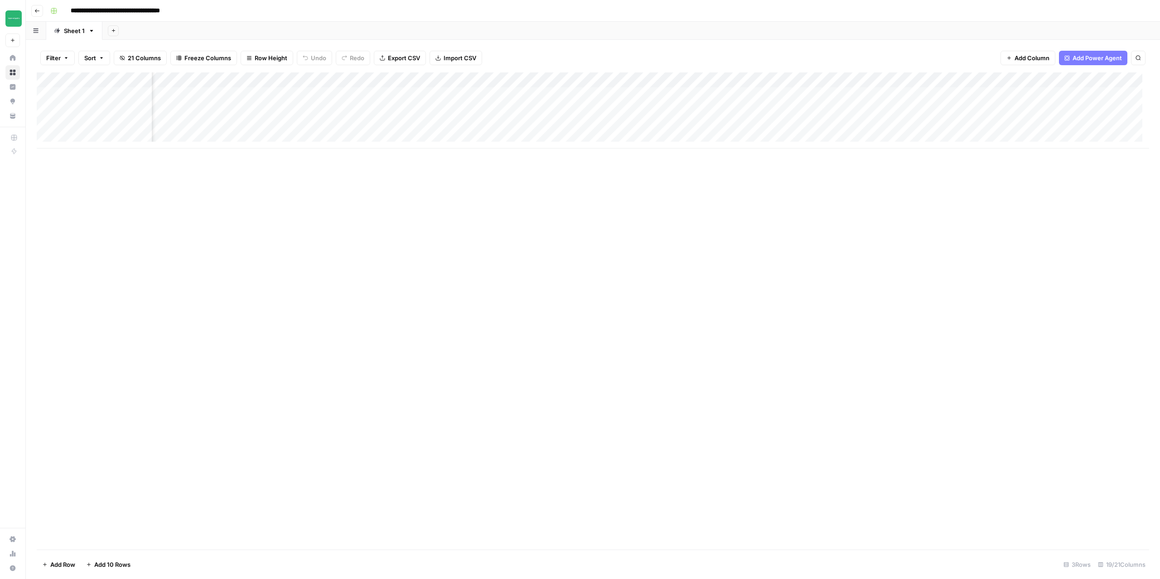
drag, startPoint x: 301, startPoint y: 81, endPoint x: 1090, endPoint y: 83, distance: 789.5
click at [1090, 83] on div "Add Column" at bounding box center [593, 110] width 1112 height 76
drag, startPoint x: 954, startPoint y: 78, endPoint x: 888, endPoint y: 81, distance: 66.2
click at [888, 81] on div "Add Column" at bounding box center [593, 110] width 1112 height 76
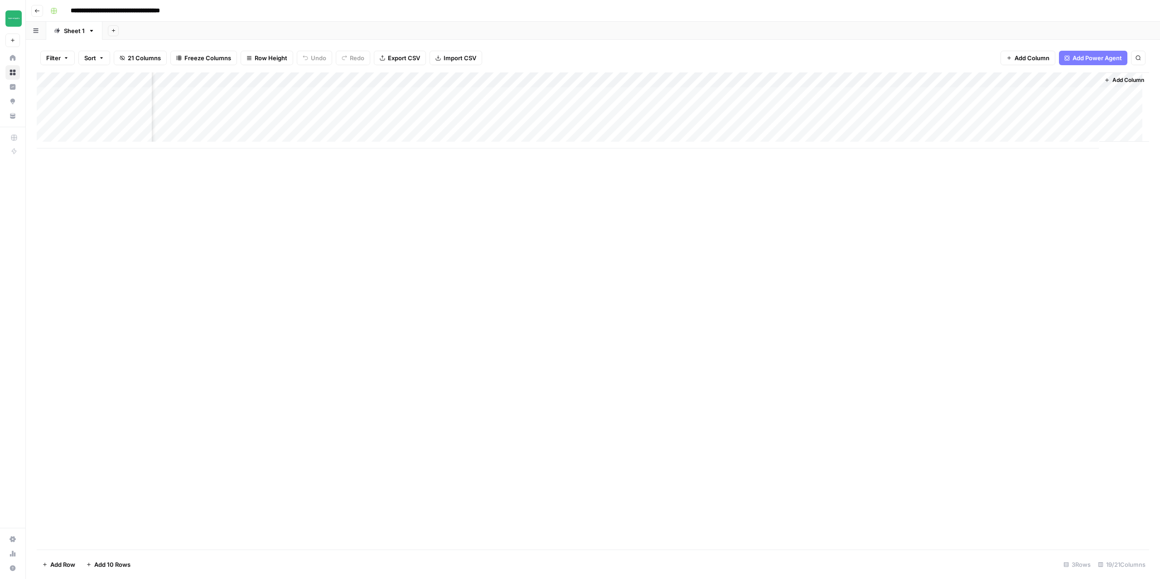
click at [984, 294] on div "Add Column" at bounding box center [593, 310] width 1112 height 477
drag, startPoint x: 863, startPoint y: 78, endPoint x: 207, endPoint y: 91, distance: 656.4
click at [207, 91] on div "Add Column" at bounding box center [593, 110] width 1112 height 76
drag, startPoint x: 542, startPoint y: 82, endPoint x: 464, endPoint y: 84, distance: 78.4
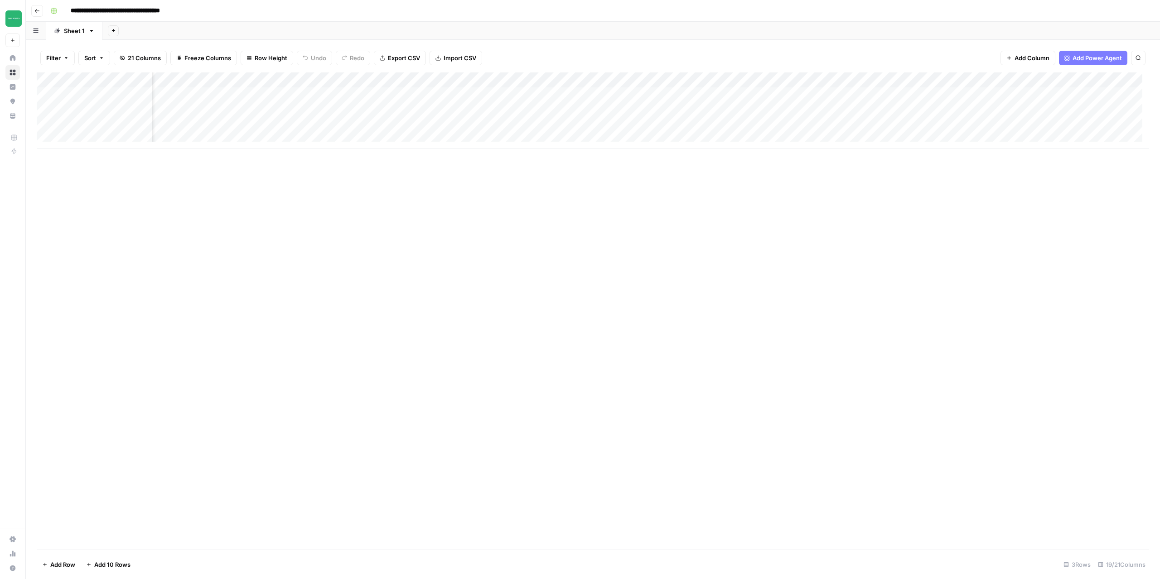
click at [464, 84] on div "Add Column" at bounding box center [593, 110] width 1112 height 76
click at [484, 94] on div "Add Column" at bounding box center [593, 110] width 1112 height 76
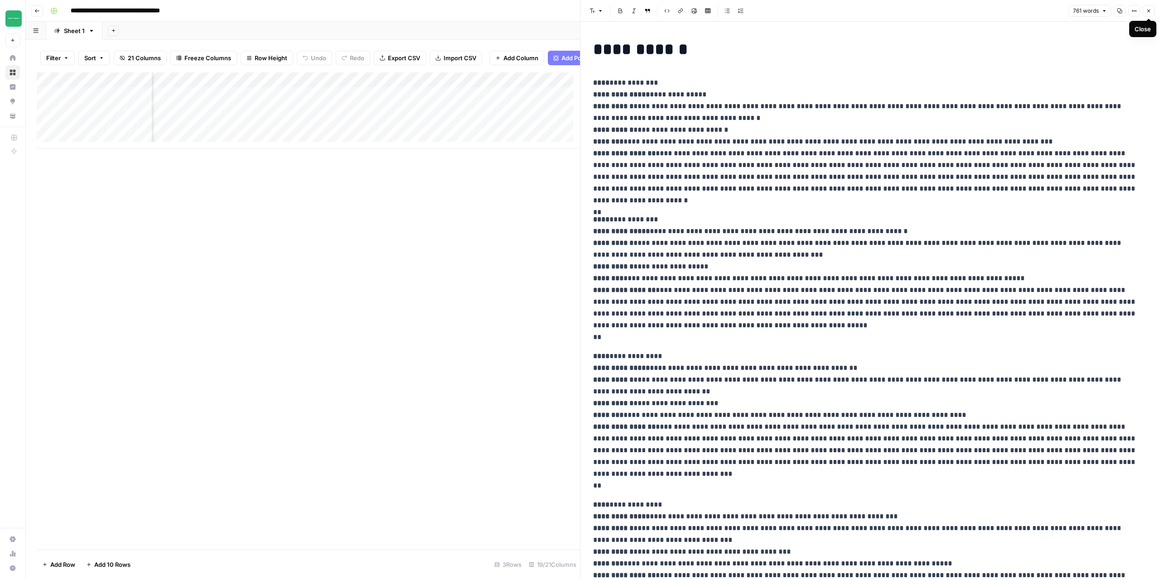
click at [1149, 10] on icon "button" at bounding box center [1148, 11] width 3 height 3
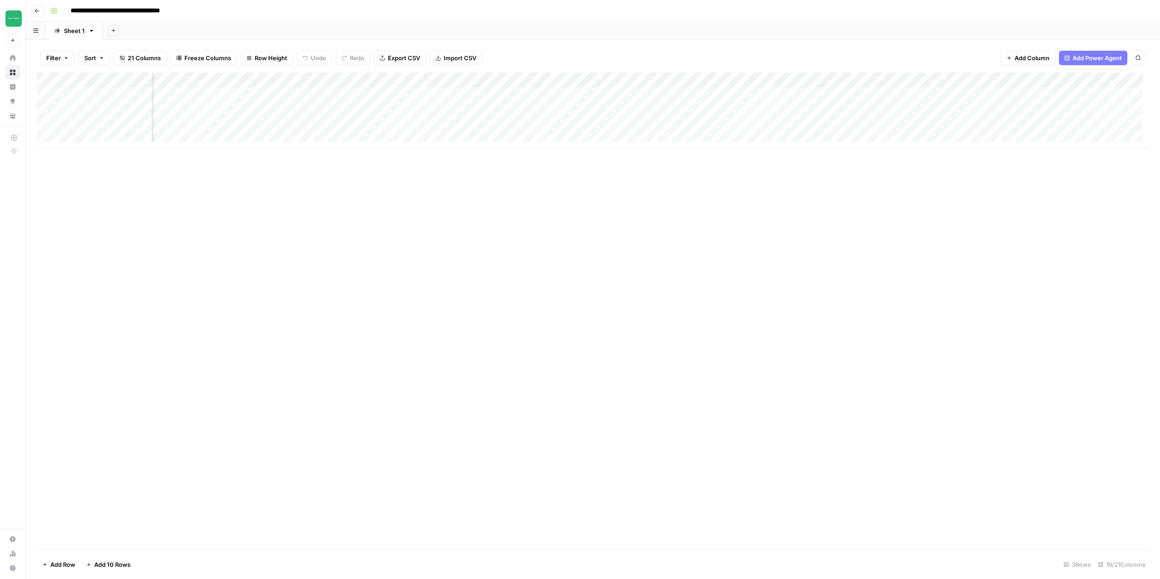
scroll to position [0, 634]
click at [937, 94] on div "Add Column" at bounding box center [593, 110] width 1112 height 76
click at [642, 53] on div at bounding box center [869, 45] width 565 height 19
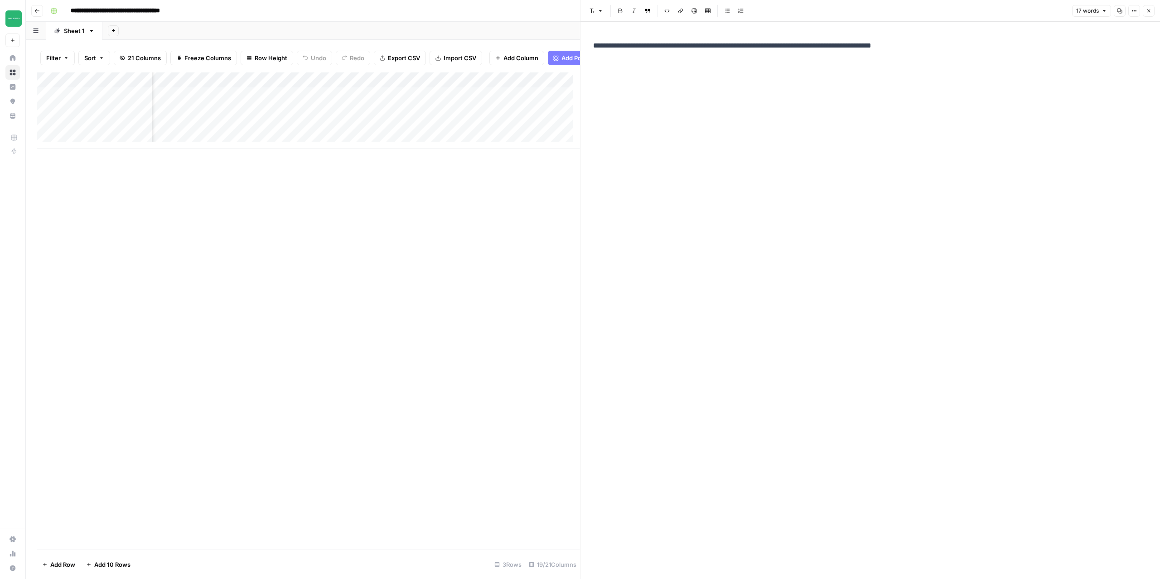
click at [386, 106] on div "Add Column" at bounding box center [308, 110] width 543 height 76
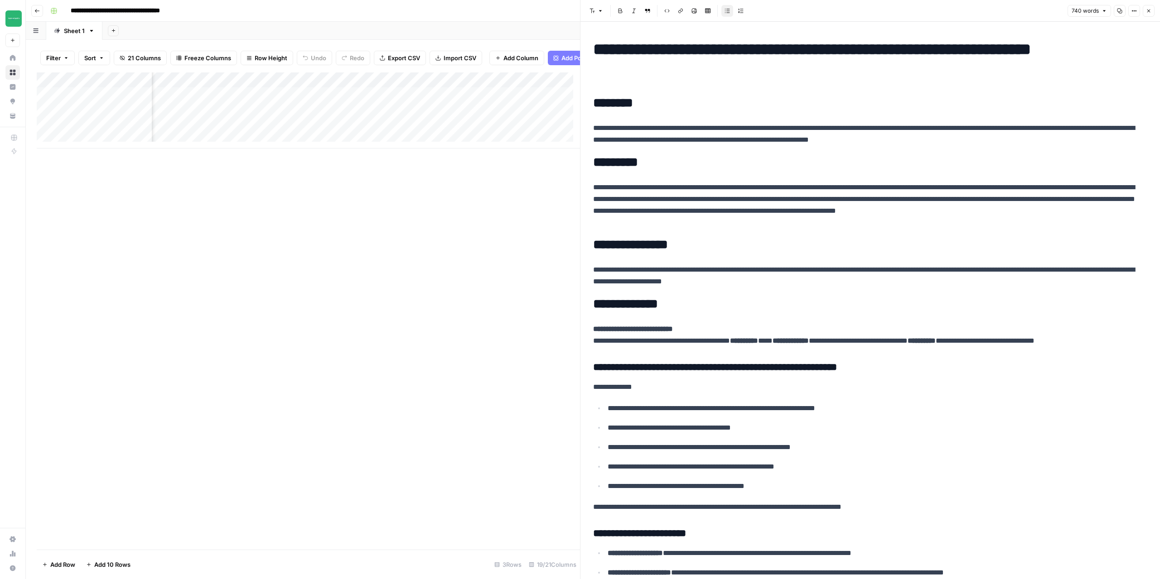
scroll to position [0, 1203]
click at [341, 102] on div "Add Column" at bounding box center [308, 110] width 543 height 76
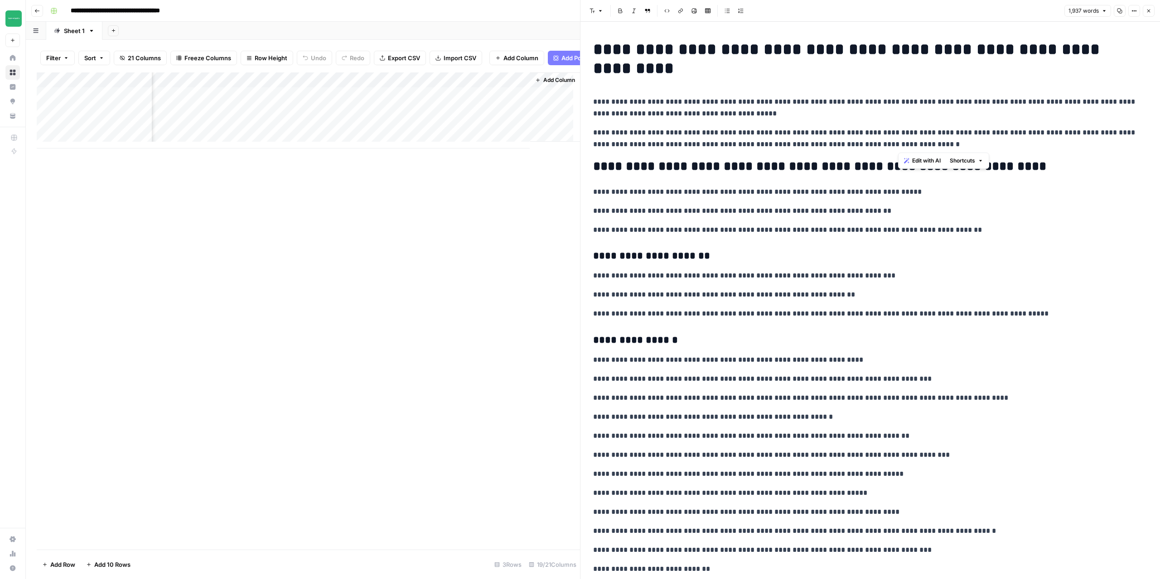
drag, startPoint x: 1008, startPoint y: 133, endPoint x: 899, endPoint y: 147, distance: 110.1
click at [1034, 140] on p "**********" at bounding box center [866, 139] width 547 height 24
copy p "**********"
click at [378, 100] on div "Add Column" at bounding box center [308, 110] width 543 height 76
click at [403, 98] on div "Add Column" at bounding box center [308, 110] width 543 height 76
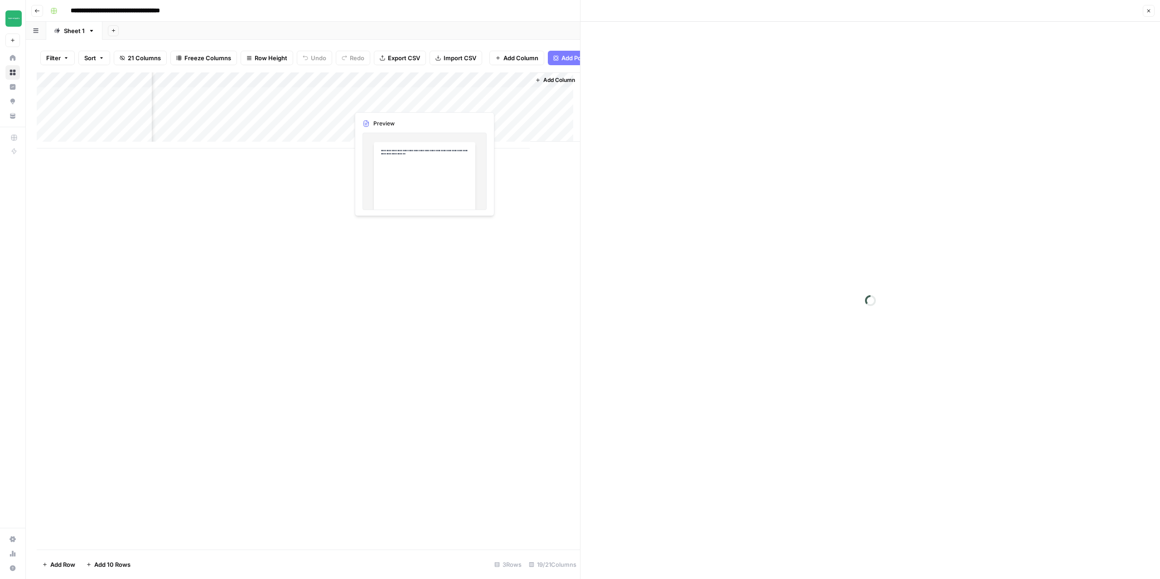
click at [403, 98] on div at bounding box center [394, 101] width 90 height 17
click at [943, 51] on p "**********" at bounding box center [870, 46] width 554 height 12
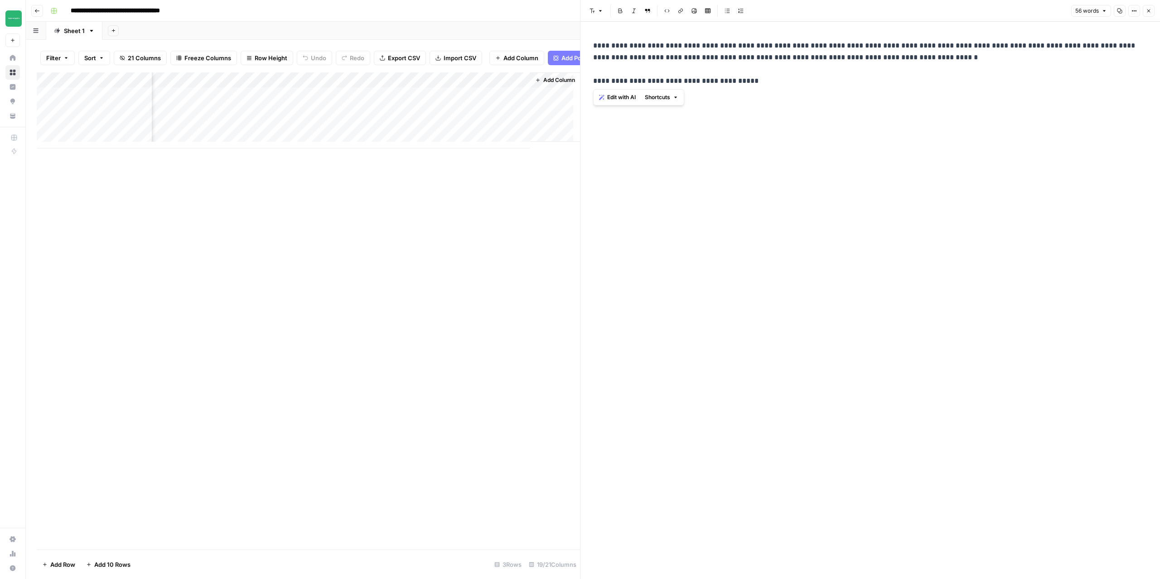
drag, startPoint x: 688, startPoint y: 74, endPoint x: 593, endPoint y: 80, distance: 94.8
click at [592, 80] on div "**********" at bounding box center [869, 63] width 565 height 54
copy p "**********"
click at [911, 54] on p "**********" at bounding box center [870, 57] width 554 height 35
click at [1020, 59] on p "**********" at bounding box center [870, 57] width 554 height 35
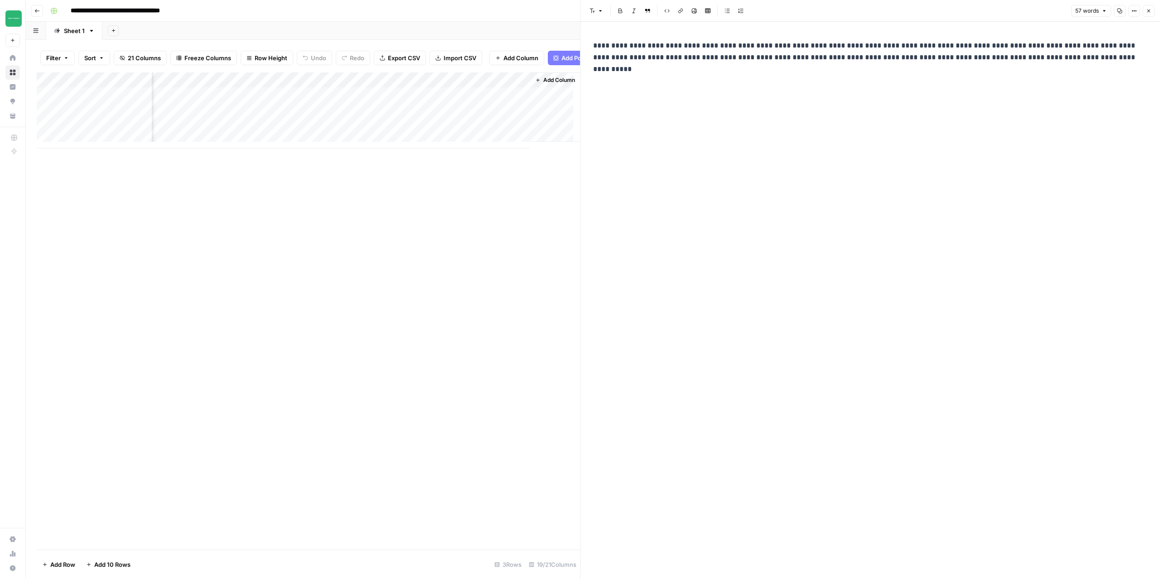
click at [1086, 57] on p "**********" at bounding box center [870, 57] width 554 height 35
click at [303, 103] on div "Add Column" at bounding box center [308, 110] width 543 height 76
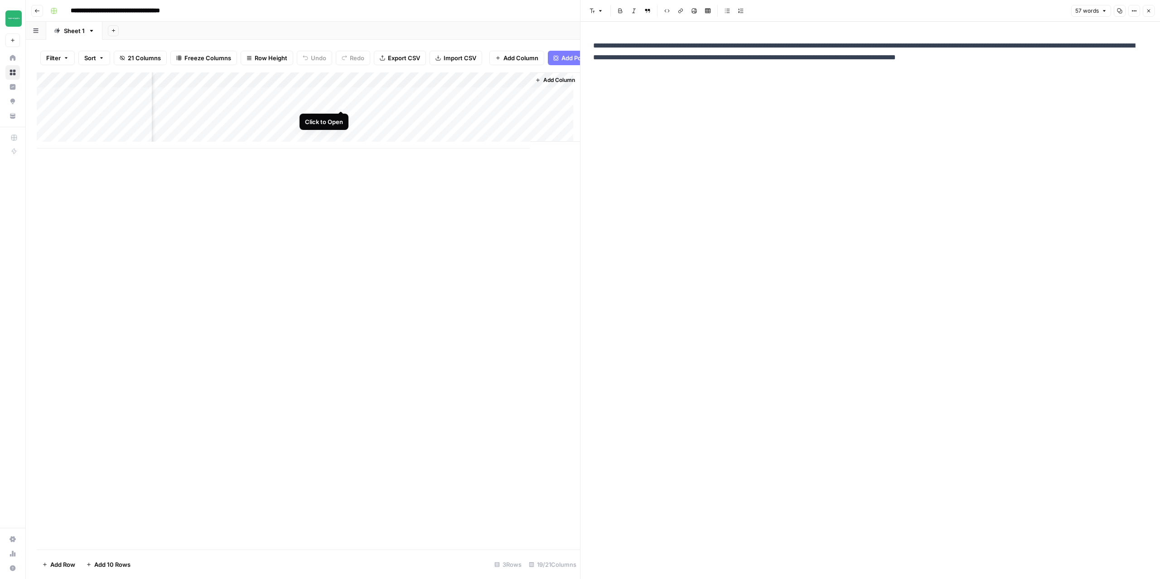
click at [341, 104] on div "Add Column" at bounding box center [308, 110] width 543 height 76
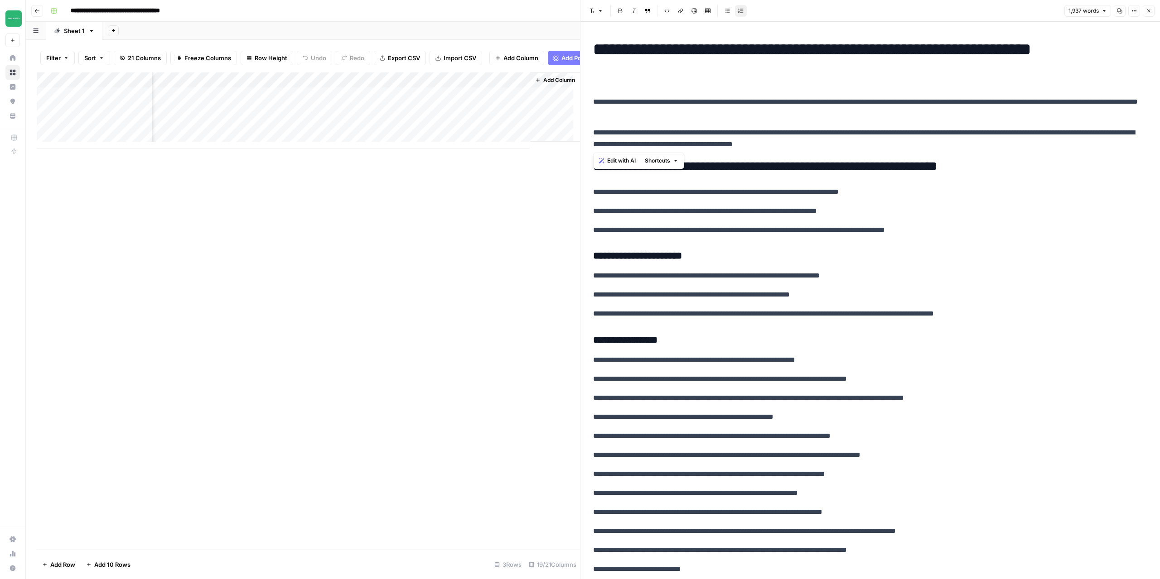
drag, startPoint x: 595, startPoint y: 46, endPoint x: 953, endPoint y: 140, distance: 370.0
copy div "**********"
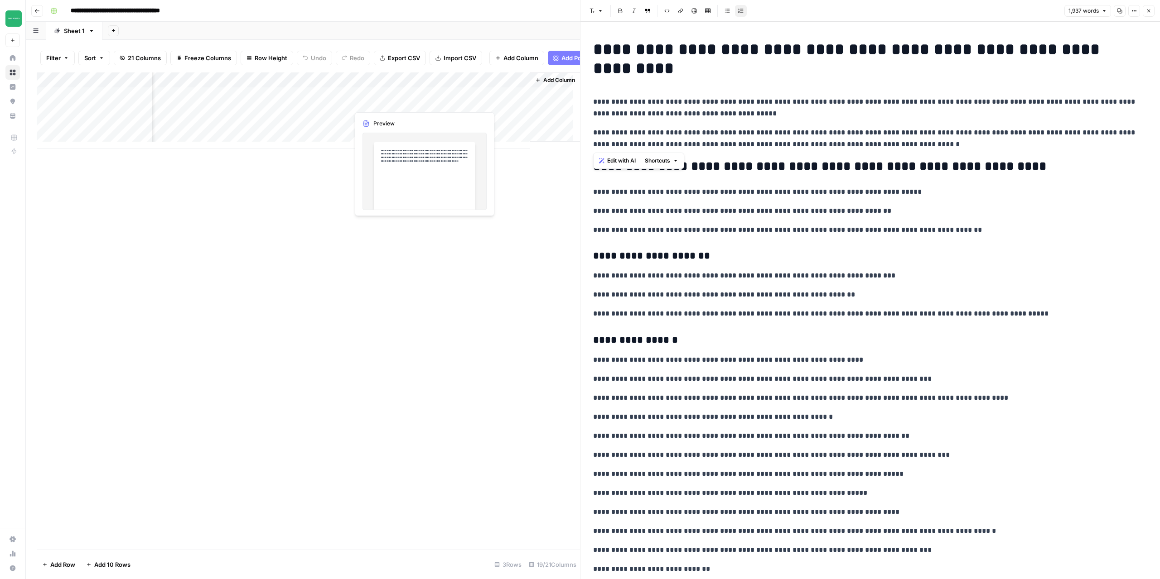
click at [377, 101] on div "Add Column" at bounding box center [308, 110] width 543 height 76
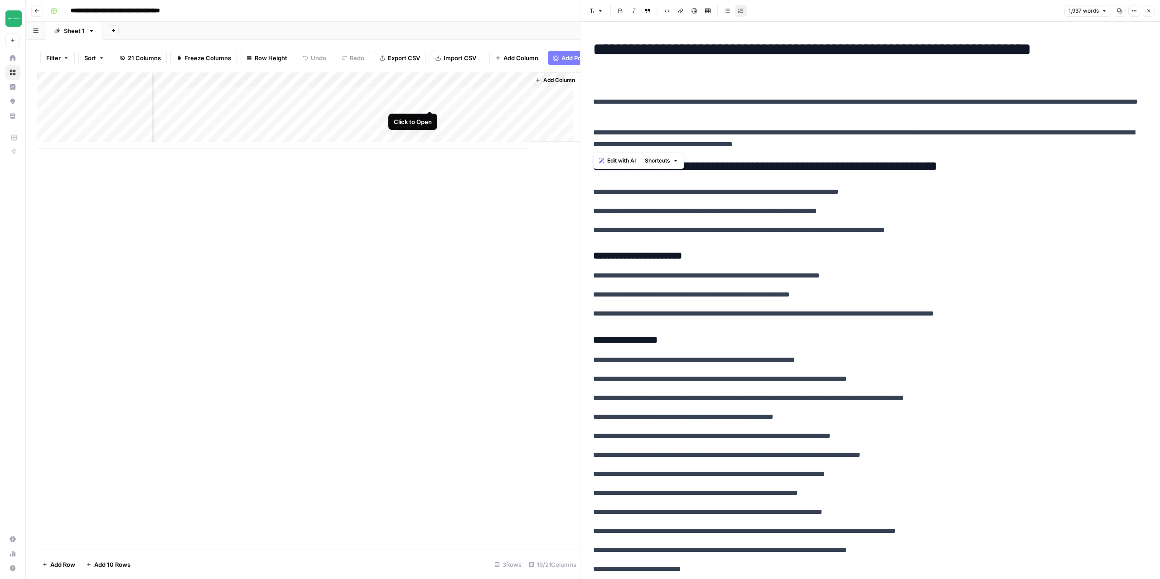
click at [428, 102] on div "Add Column" at bounding box center [308, 110] width 543 height 76
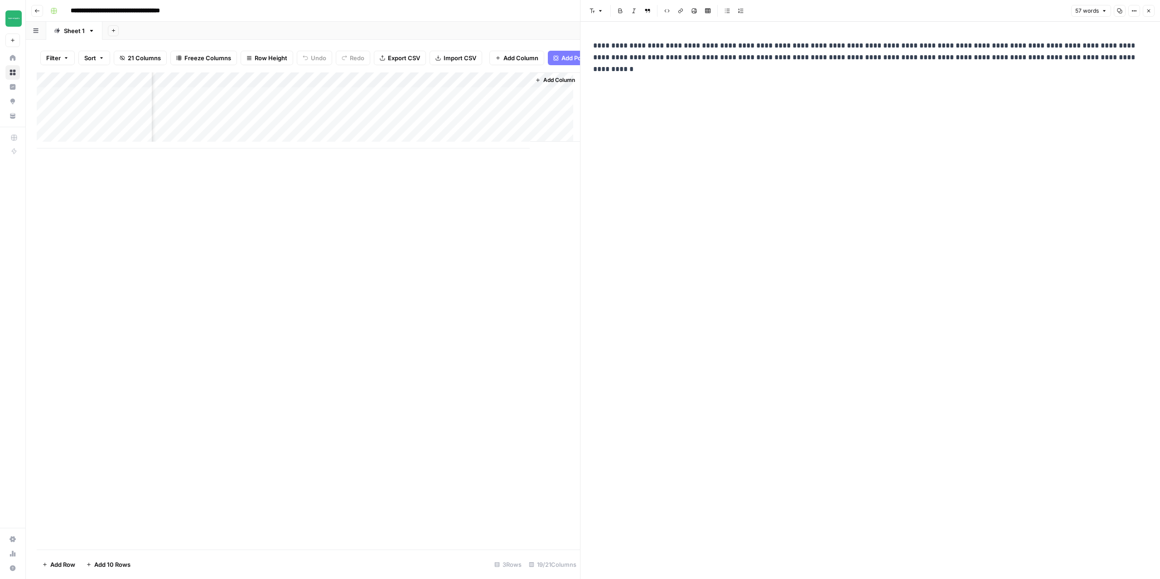
click at [1095, 57] on p "**********" at bounding box center [870, 52] width 554 height 24
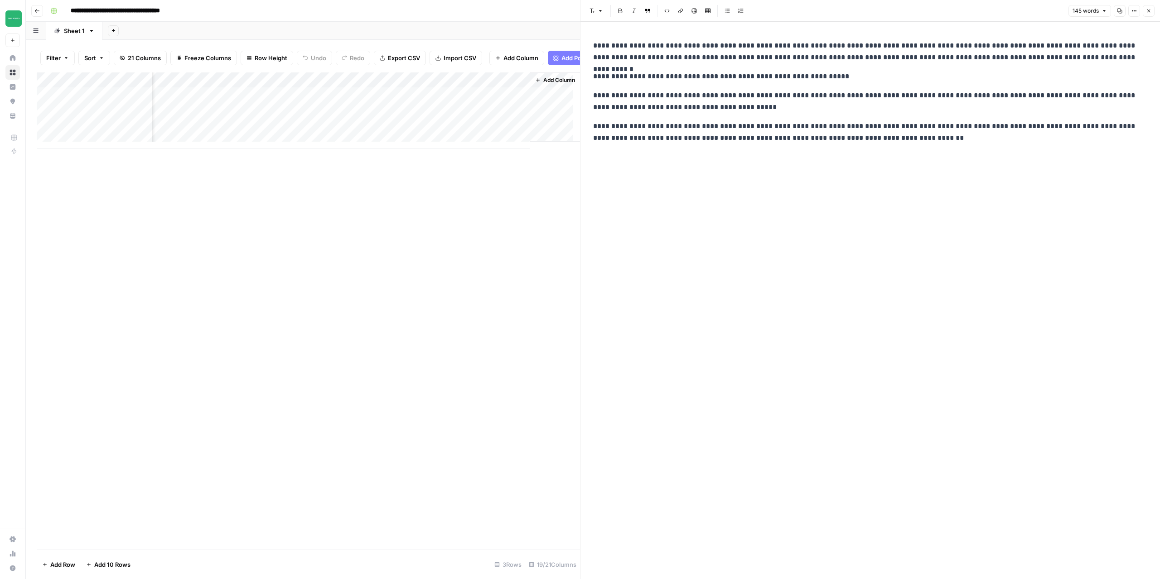
click at [592, 72] on div "**********" at bounding box center [869, 91] width 565 height 111
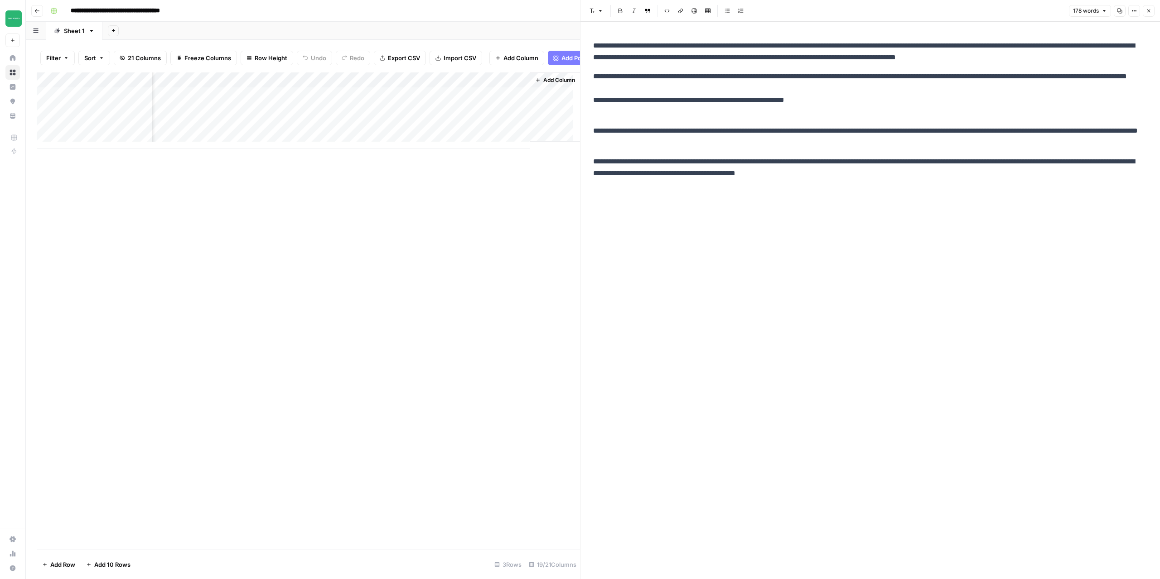
click at [337, 105] on div "Add Column" at bounding box center [308, 110] width 543 height 76
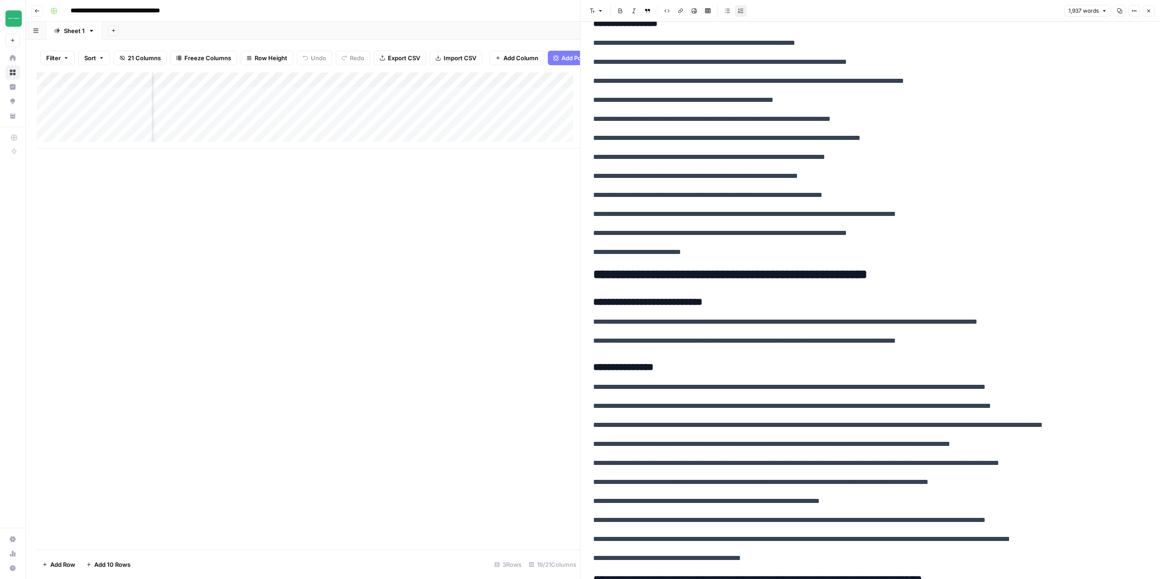
scroll to position [0, 89]
click at [419, 102] on div "Add Column" at bounding box center [308, 110] width 543 height 76
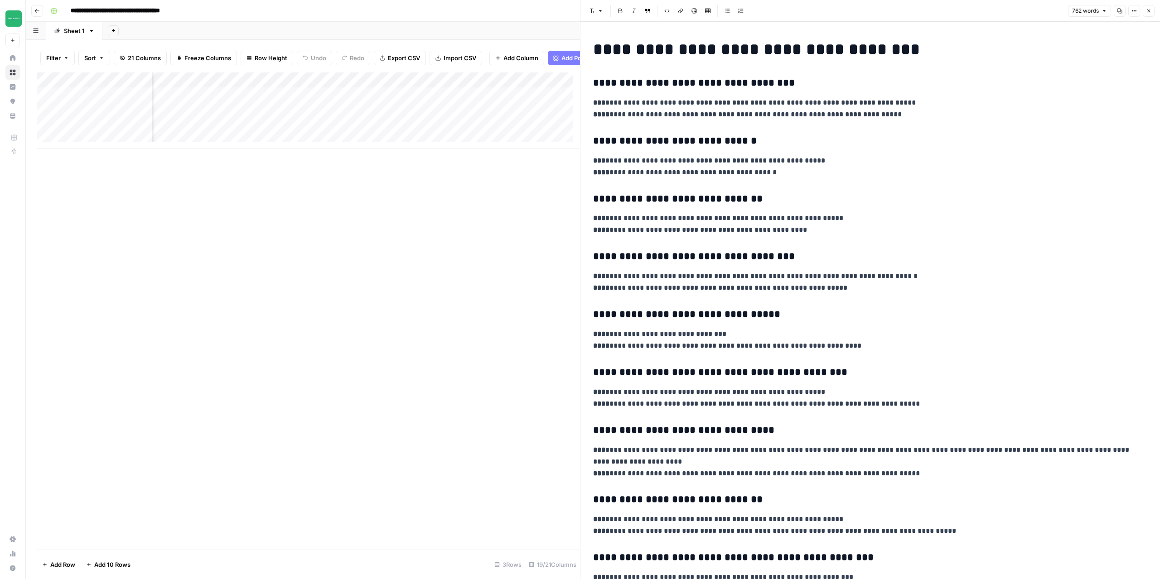
scroll to position [0, 1122]
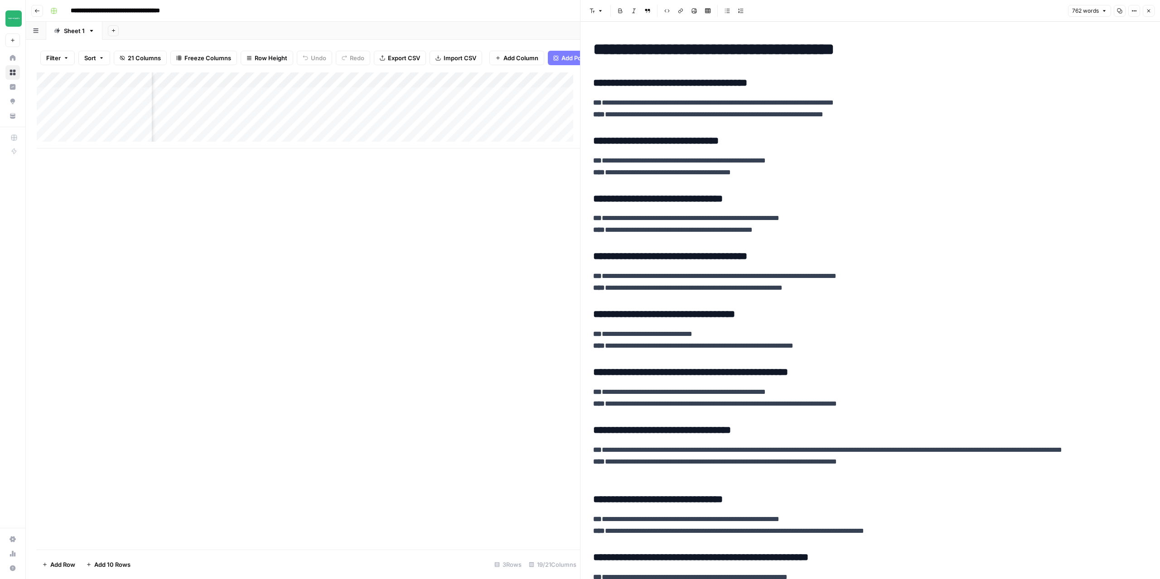
click at [328, 88] on div "Add Column" at bounding box center [308, 110] width 543 height 76
click at [293, 165] on span "Configure Inputs" at bounding box center [308, 163] width 79 height 9
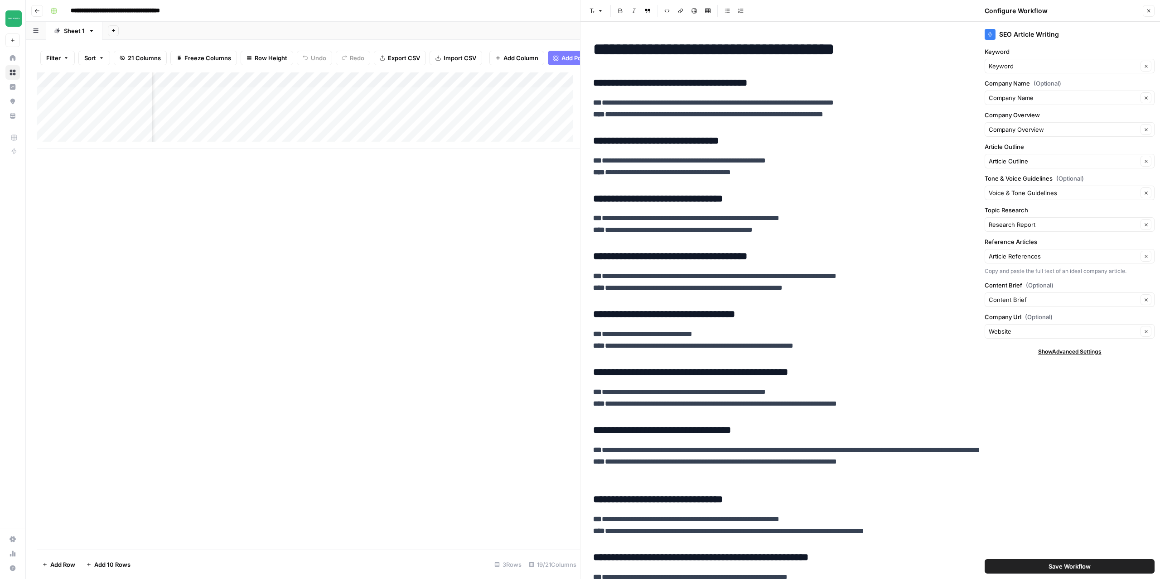
scroll to position [0, 1153]
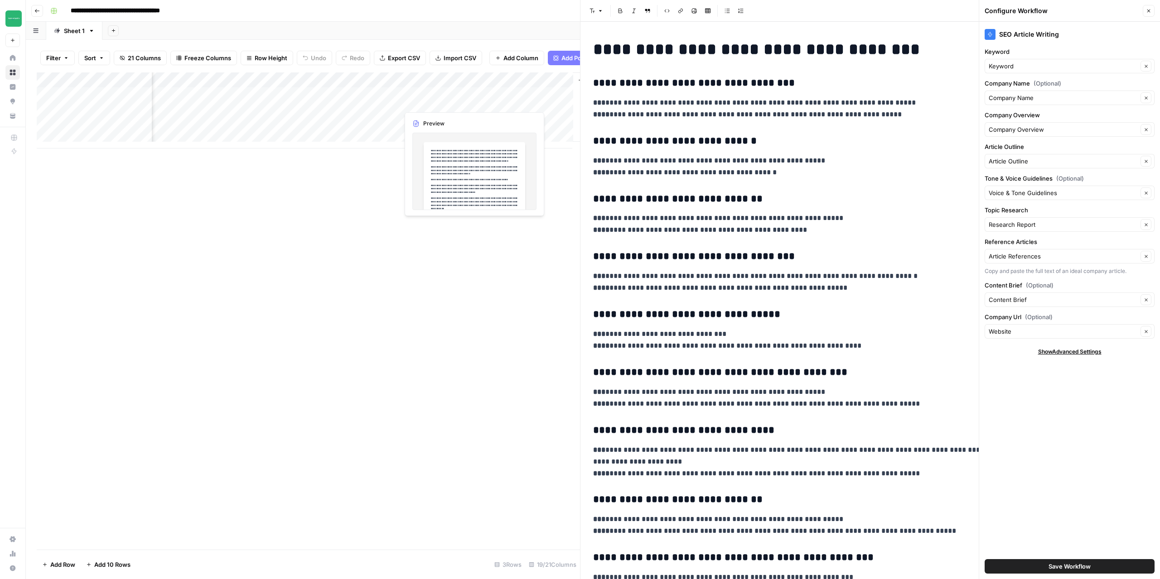
click at [444, 101] on div "Add Column" at bounding box center [308, 110] width 543 height 76
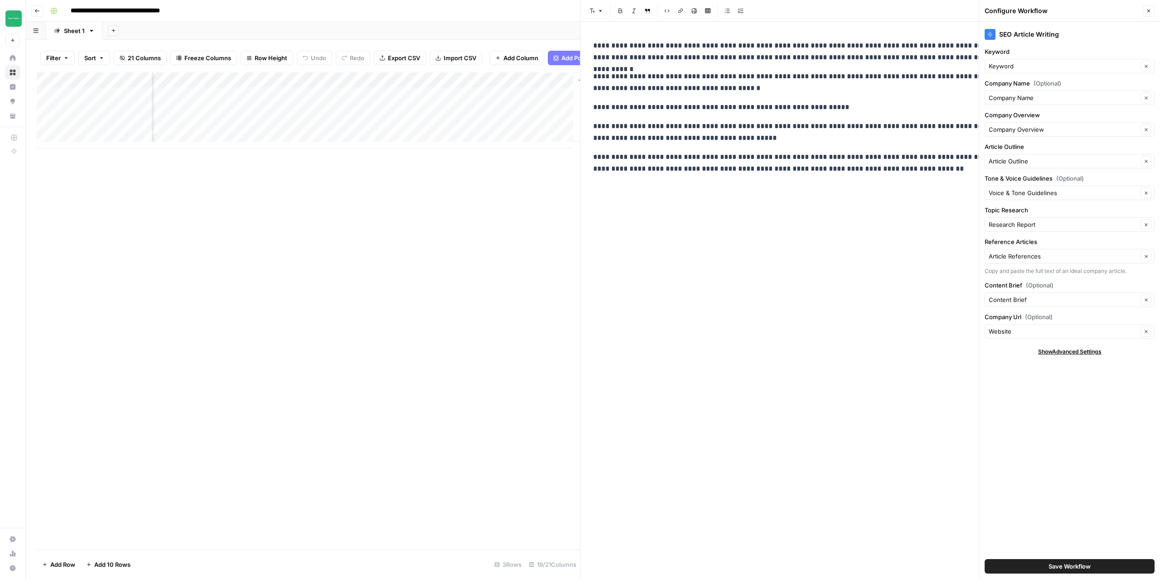
click at [1149, 10] on icon "button" at bounding box center [1147, 10] width 5 height 5
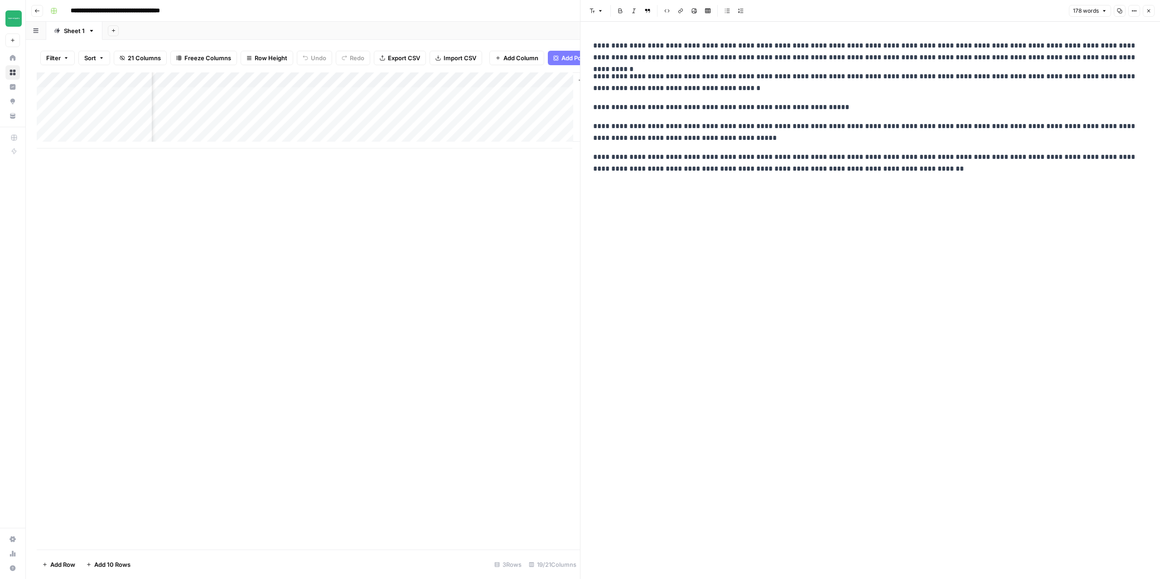
click at [738, 92] on p "**********" at bounding box center [870, 83] width 554 height 24
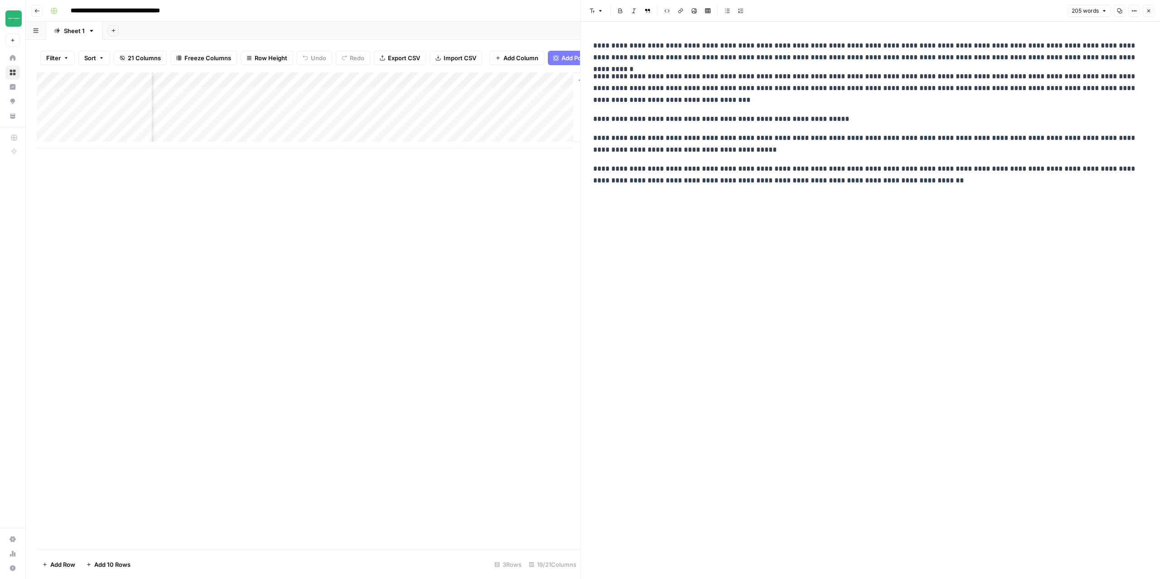
scroll to position [0, 1203]
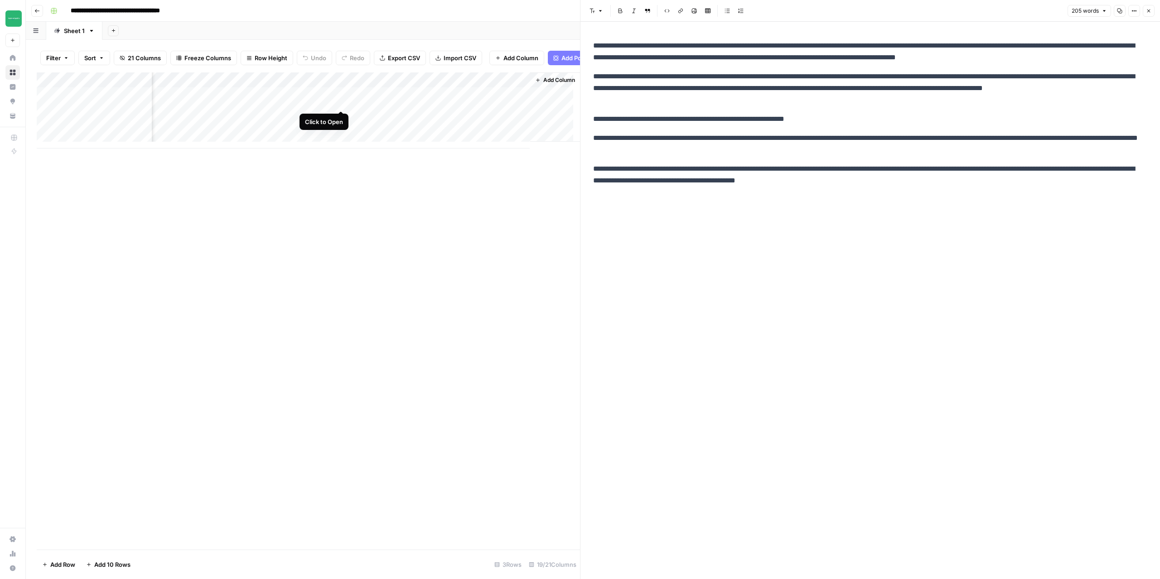
click at [339, 102] on div "Add Column" at bounding box center [308, 110] width 543 height 76
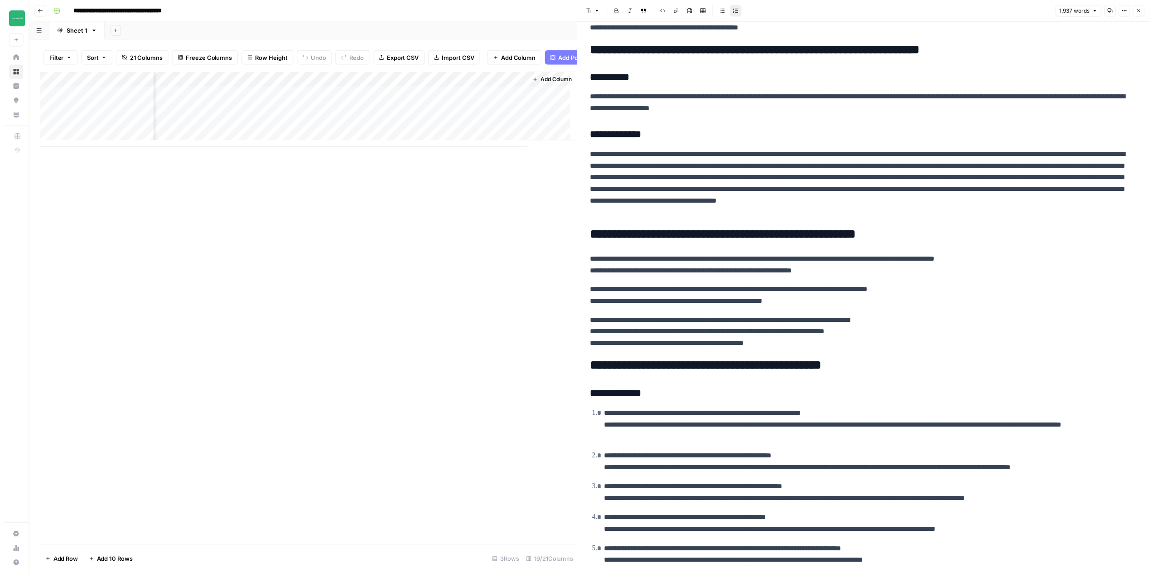
scroll to position [1977, 0]
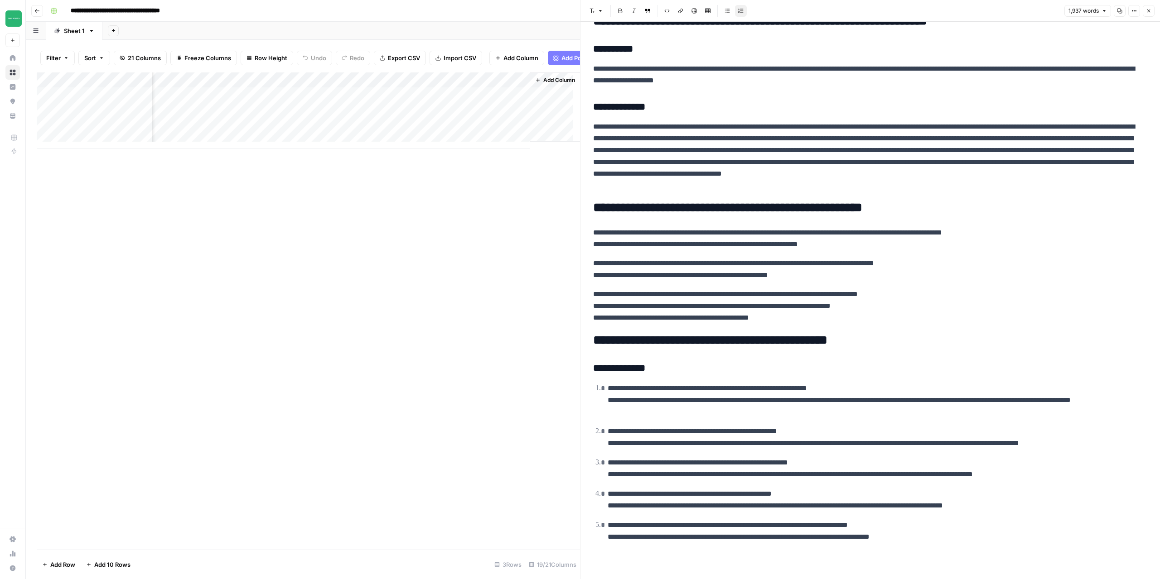
click at [504, 89] on div "Add Column" at bounding box center [308, 110] width 543 height 76
click at [479, 163] on span "Configure Inputs" at bounding box center [495, 163] width 79 height 9
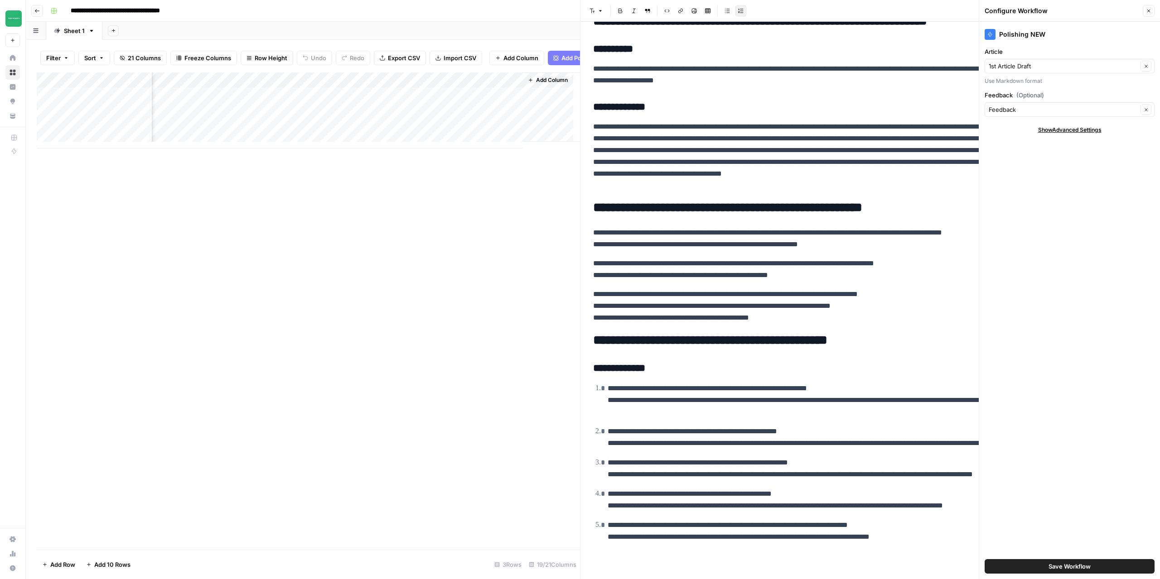
click at [1150, 12] on icon "button" at bounding box center [1147, 10] width 5 height 5
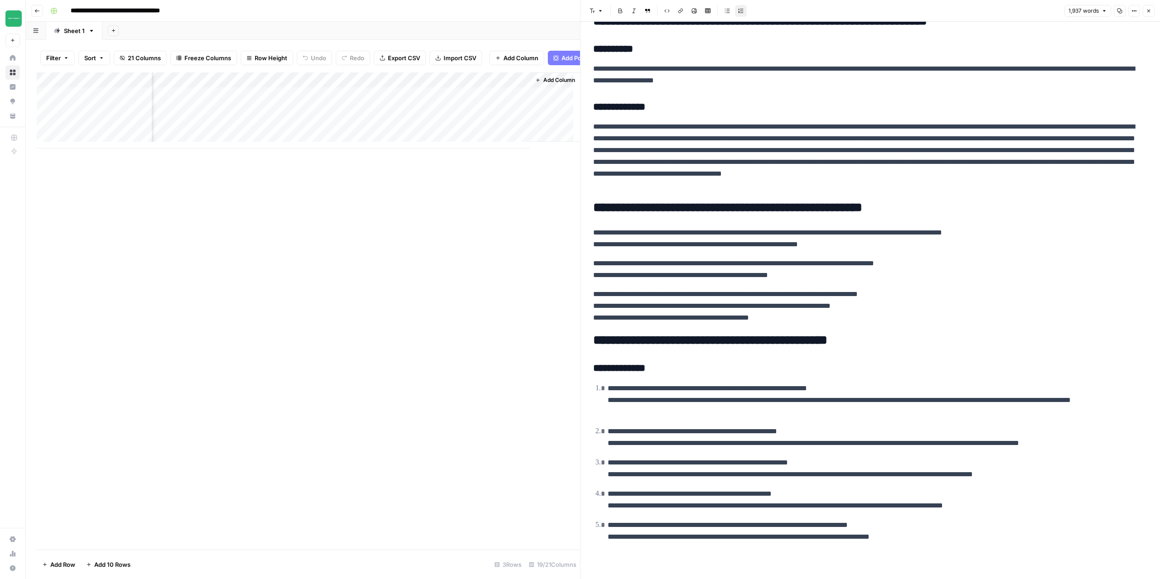
click at [480, 101] on div "Add Column" at bounding box center [308, 110] width 543 height 76
click at [1149, 13] on icon "button" at bounding box center [1147, 10] width 5 height 5
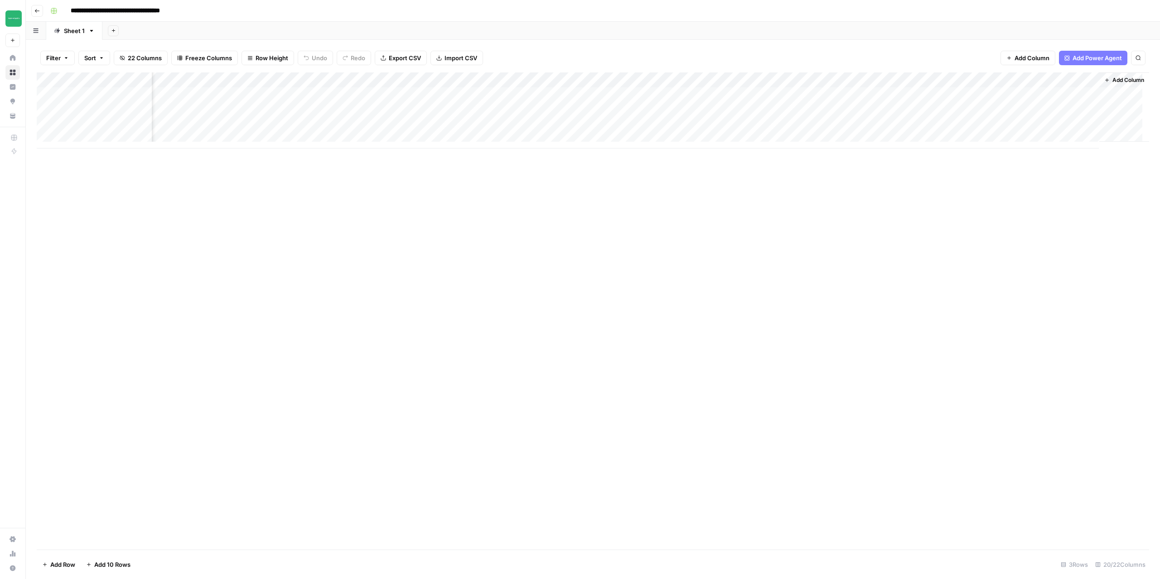
scroll to position [0, 715]
click at [1082, 94] on div "Add Column" at bounding box center [593, 110] width 1112 height 76
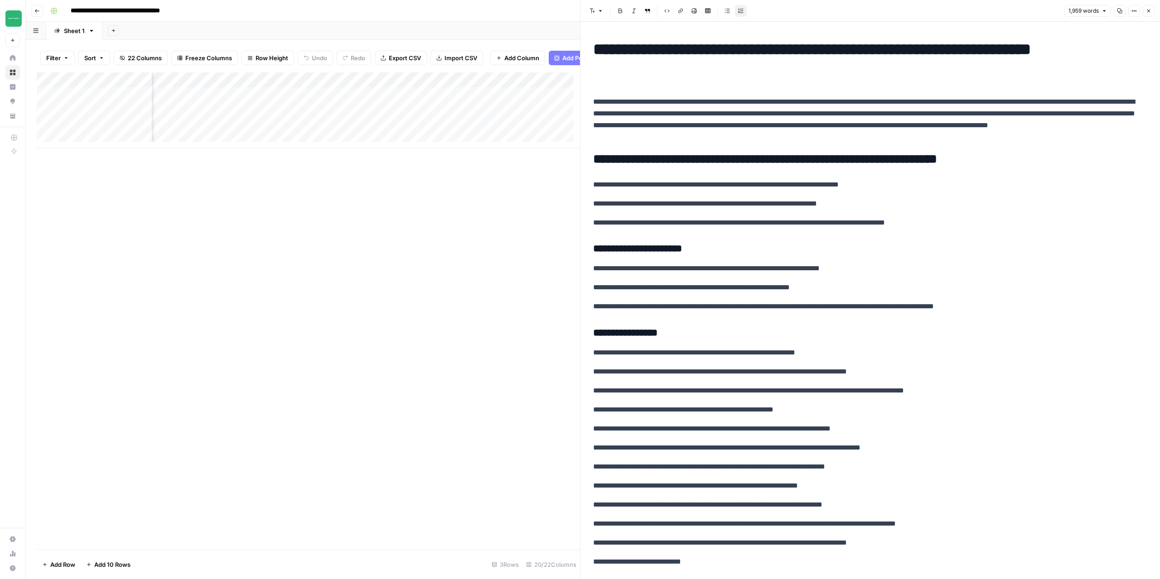
click at [681, 164] on h2 "**********" at bounding box center [866, 159] width 547 height 14
click at [666, 159] on h2 "**********" at bounding box center [866, 159] width 547 height 14
click at [1150, 11] on icon "button" at bounding box center [1147, 10] width 5 height 5
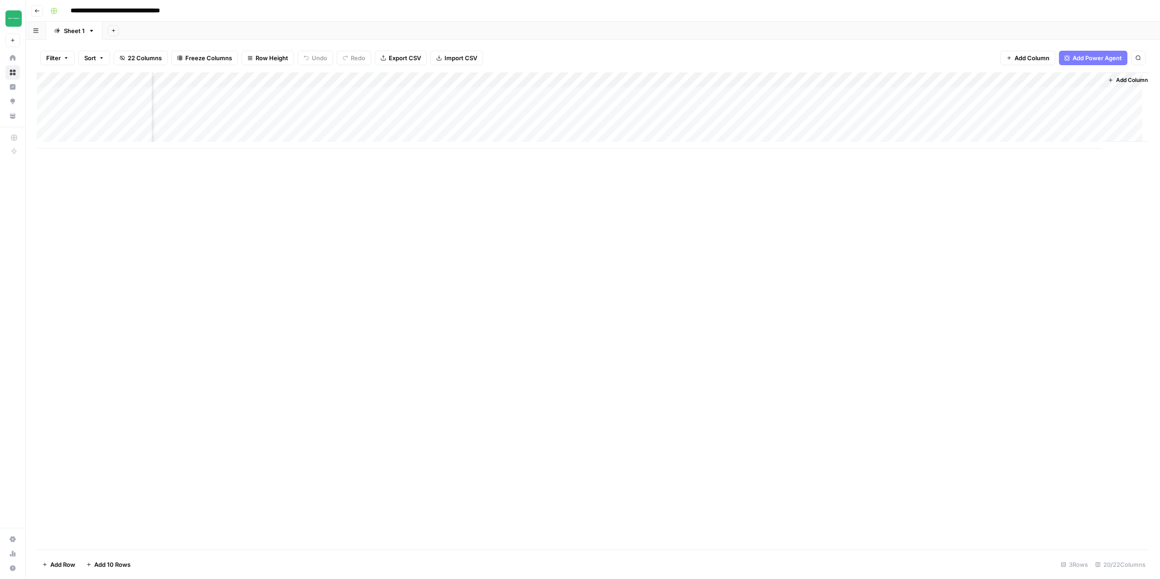
scroll to position [0, 715]
click at [1072, 250] on div "Add Column" at bounding box center [593, 310] width 1112 height 477
click at [1049, 98] on div "Add Column" at bounding box center [593, 110] width 1112 height 76
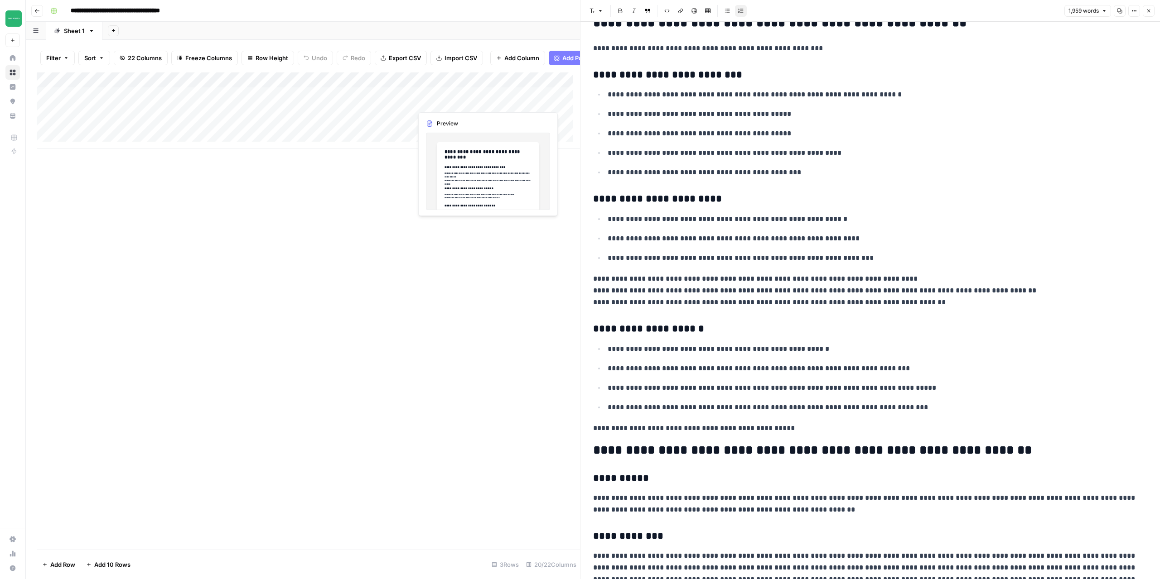
click at [480, 105] on div "Add Column" at bounding box center [308, 110] width 543 height 76
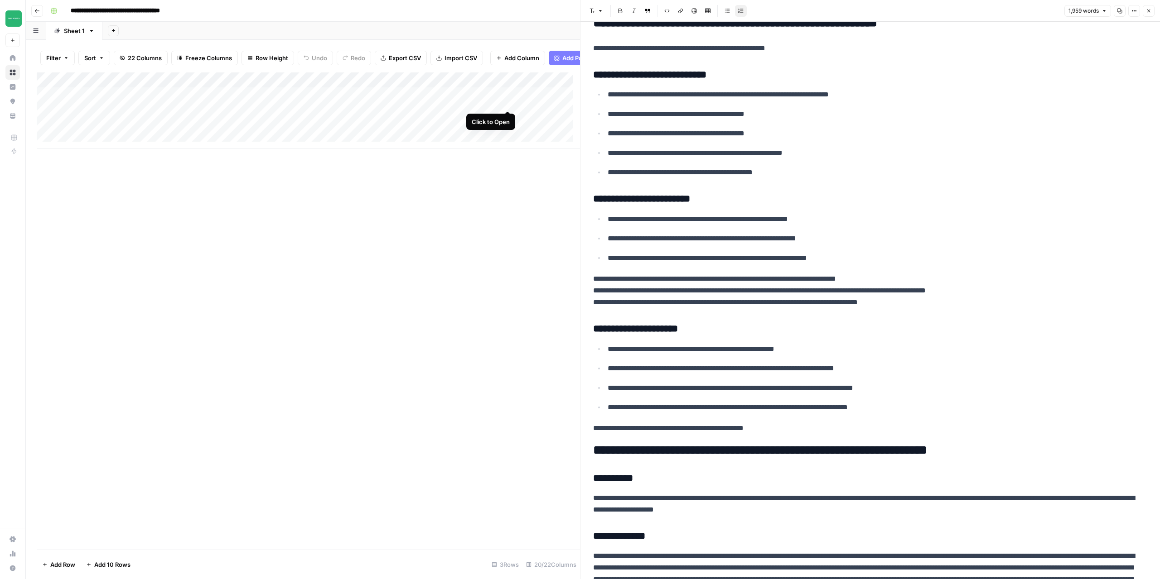
click at [507, 100] on div "Add Column" at bounding box center [308, 110] width 543 height 76
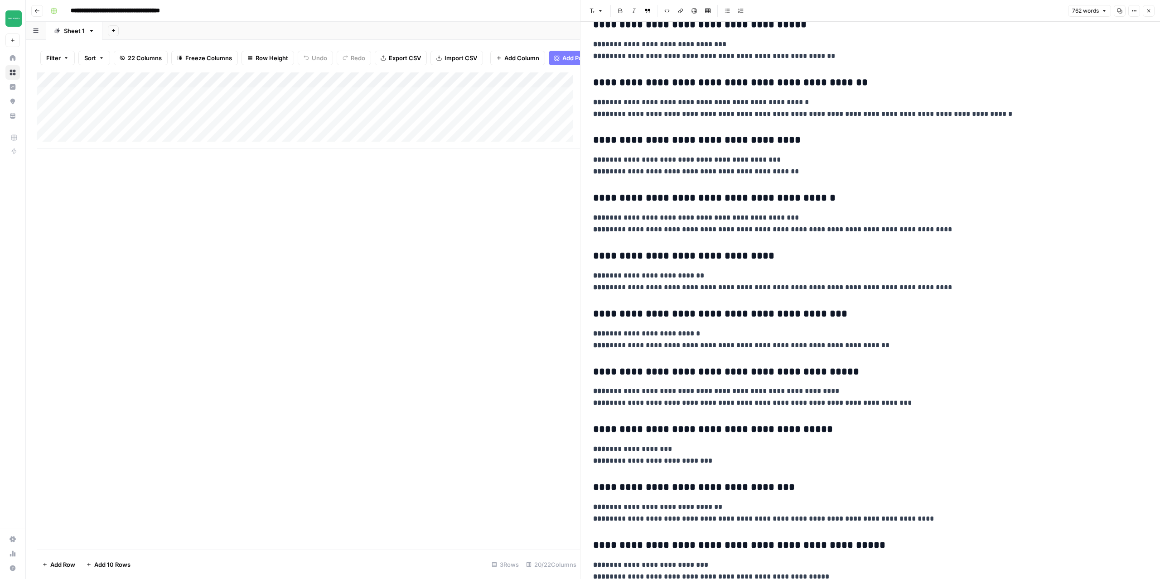
scroll to position [880, 0]
click at [1152, 13] on button "Close" at bounding box center [1148, 11] width 12 height 12
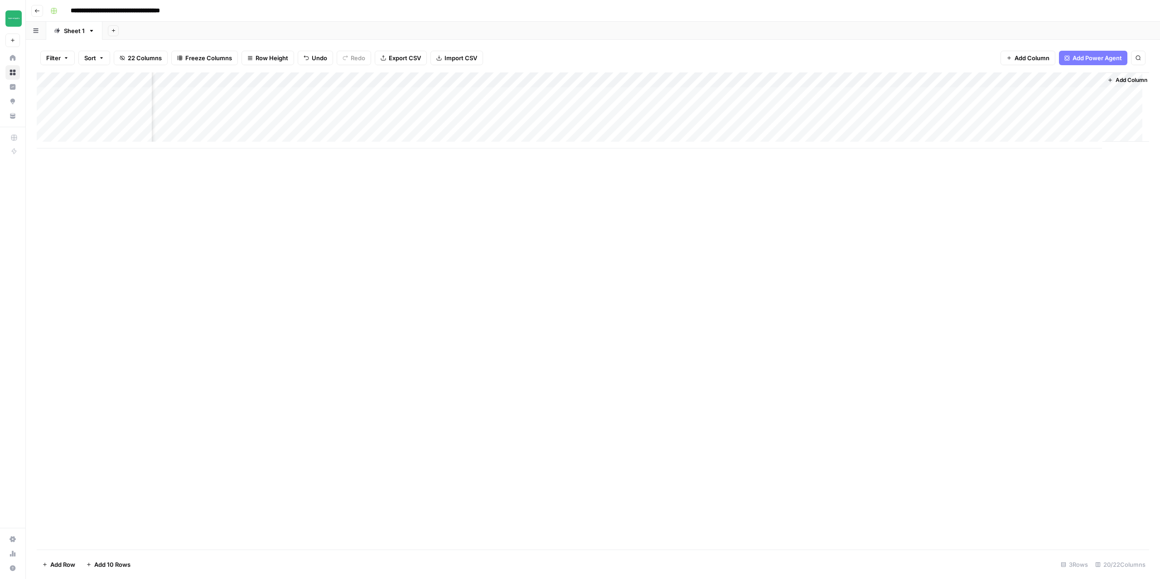
scroll to position [0, 715]
click at [1062, 94] on div "Add Column" at bounding box center [593, 110] width 1112 height 76
click at [1087, 94] on div "Add Column" at bounding box center [593, 110] width 1112 height 76
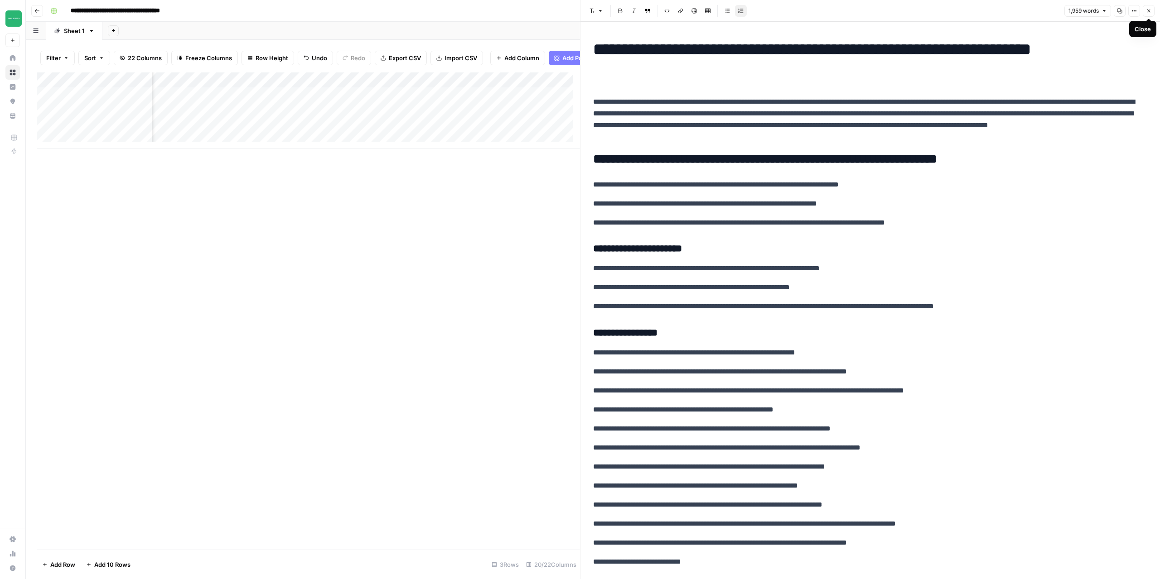
click at [1148, 10] on icon "button" at bounding box center [1148, 11] width 3 height 3
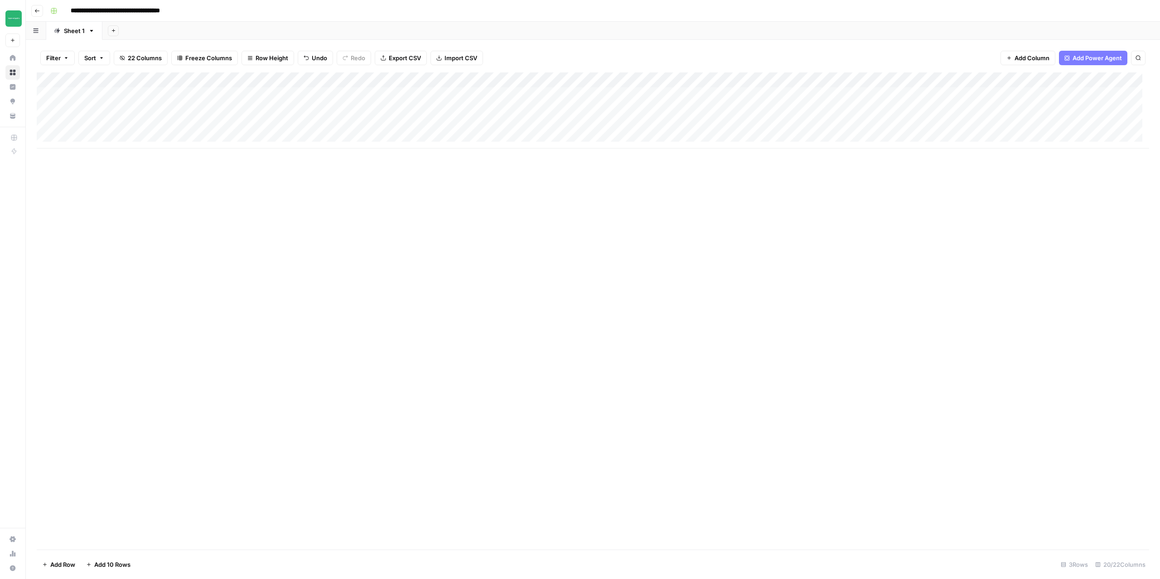
click at [505, 94] on div "Add Column" at bounding box center [593, 110] width 1112 height 76
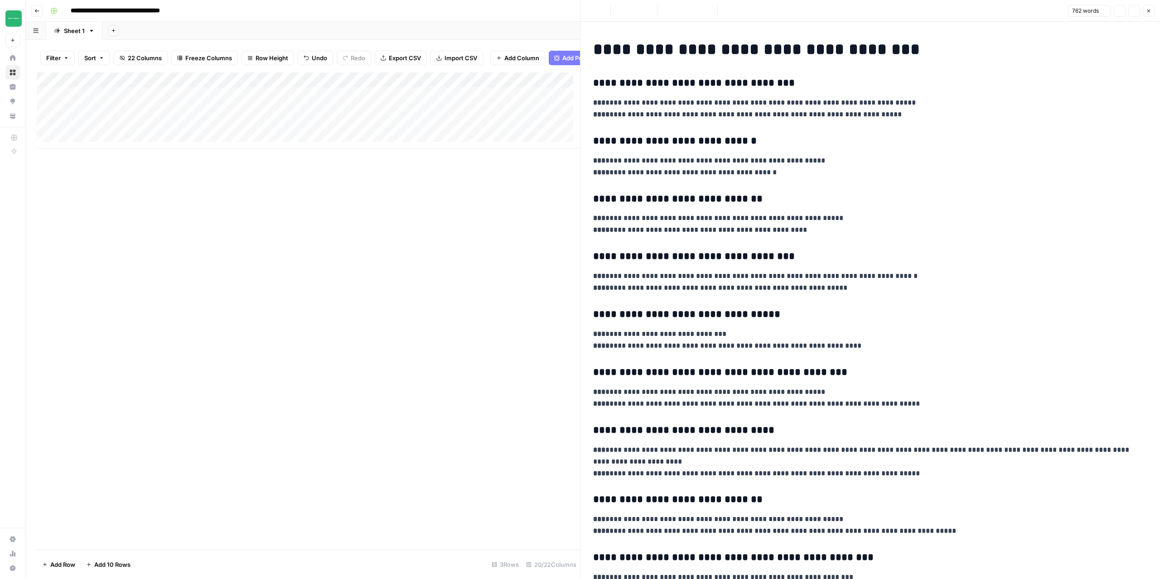
click at [730, 139] on h3 "**********" at bounding box center [866, 141] width 547 height 13
copy div "**********"
click at [436, 242] on div "Add Column" at bounding box center [308, 310] width 543 height 477
click at [1150, 13] on icon "button" at bounding box center [1147, 10] width 5 height 5
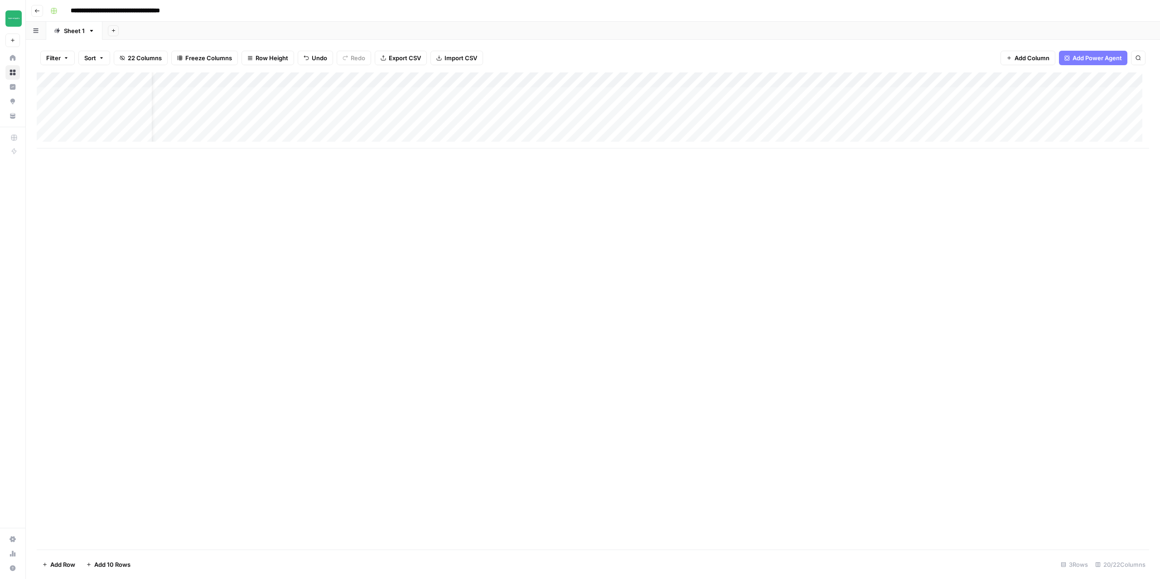
scroll to position [0, 715]
click at [889, 93] on div "Add Column" at bounding box center [593, 110] width 1112 height 76
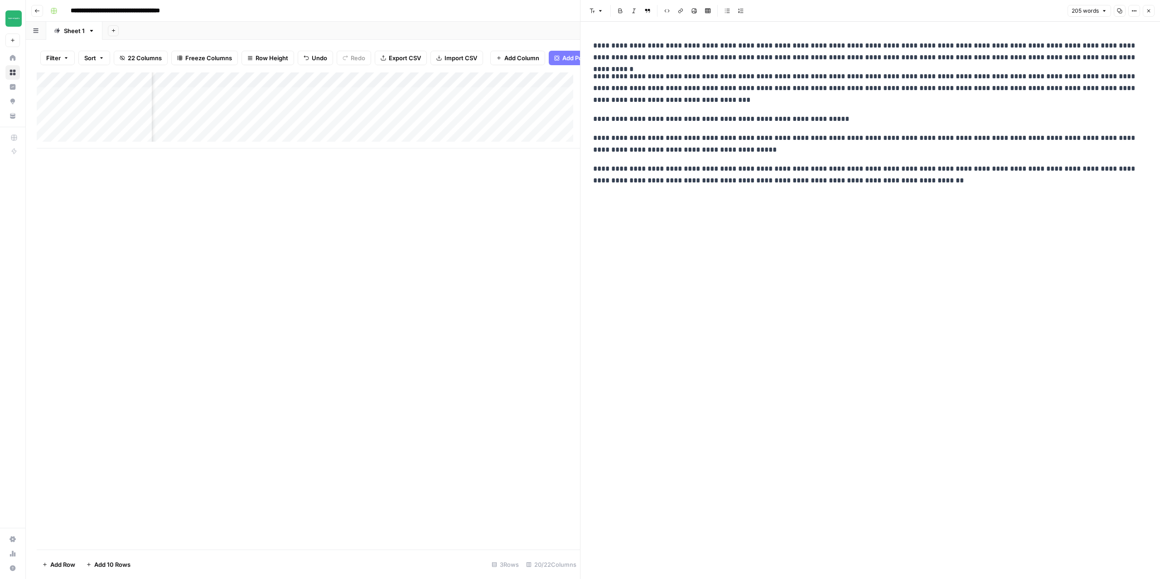
click at [993, 194] on div "**********" at bounding box center [869, 301] width 565 height 558
click at [961, 180] on p "**********" at bounding box center [870, 175] width 554 height 24
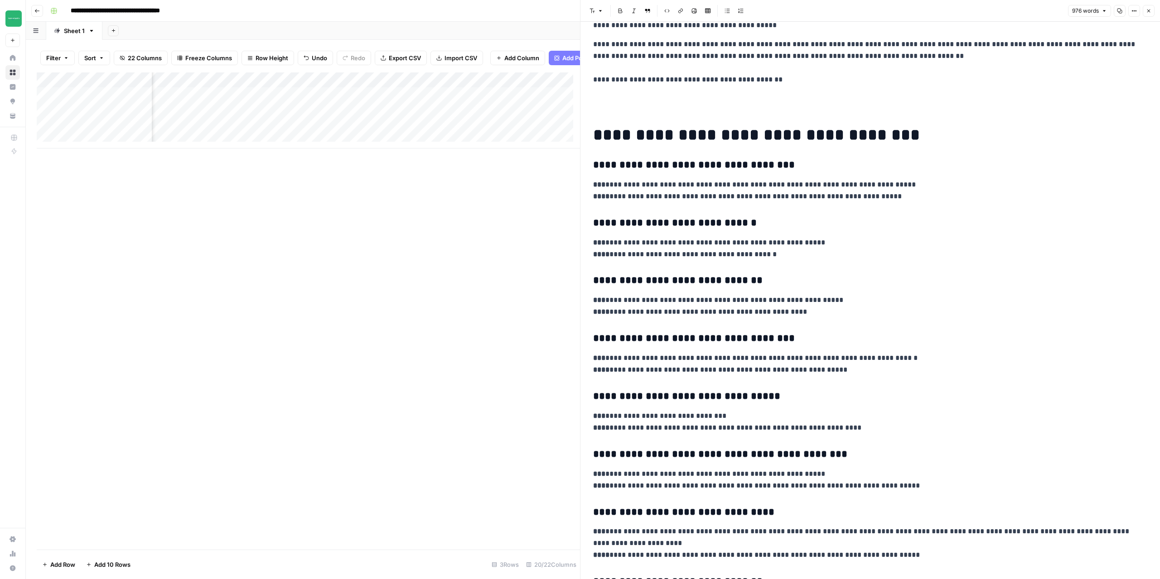
scroll to position [90, 0]
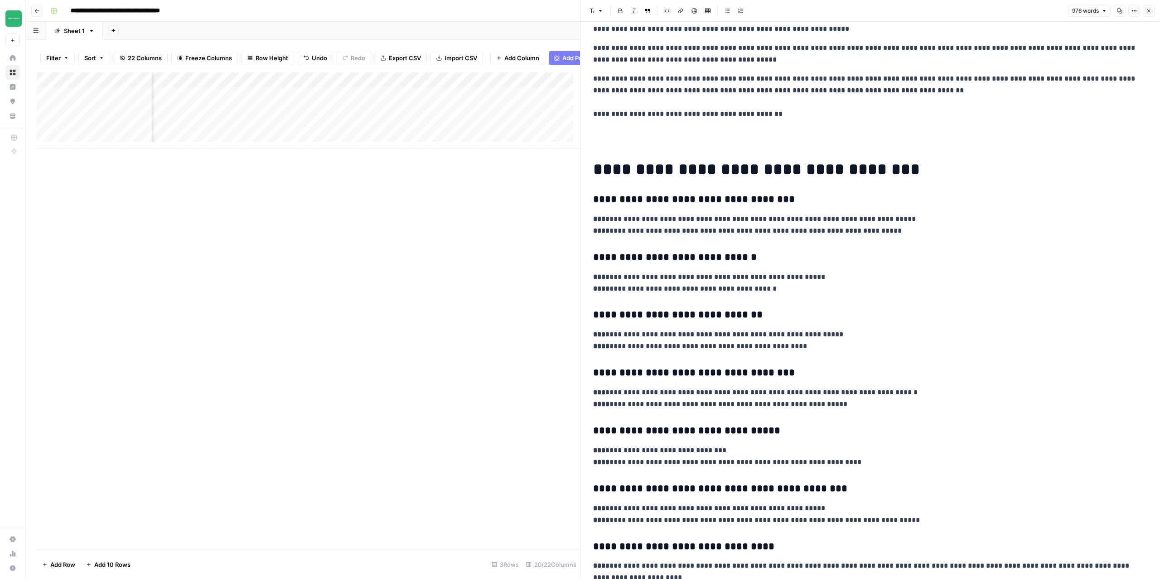
click at [775, 118] on p "**********" at bounding box center [866, 108] width 547 height 71
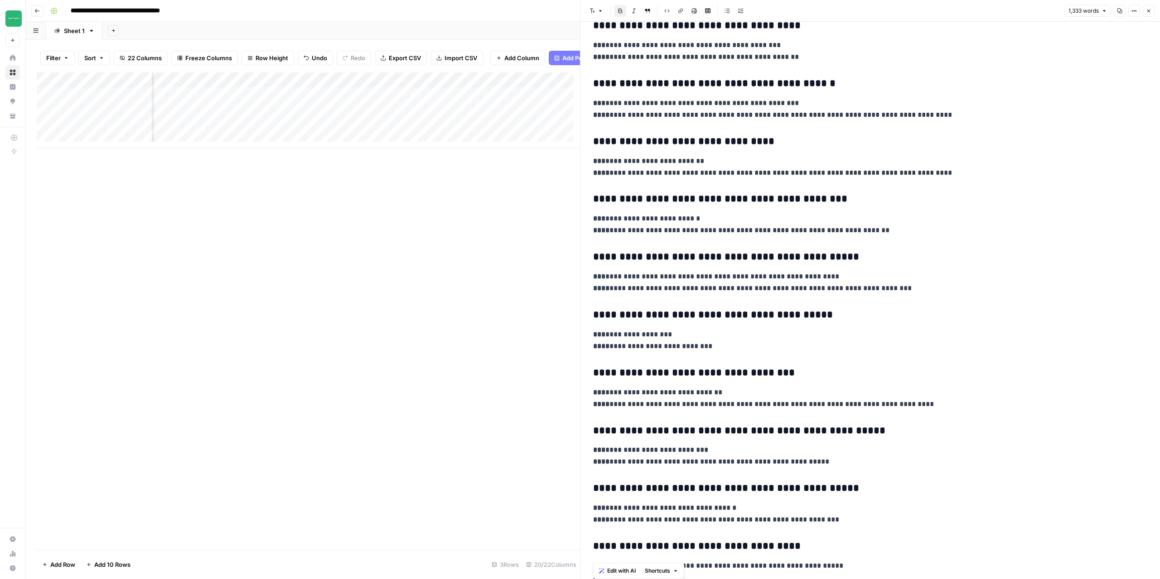
scroll to position [1956, 0]
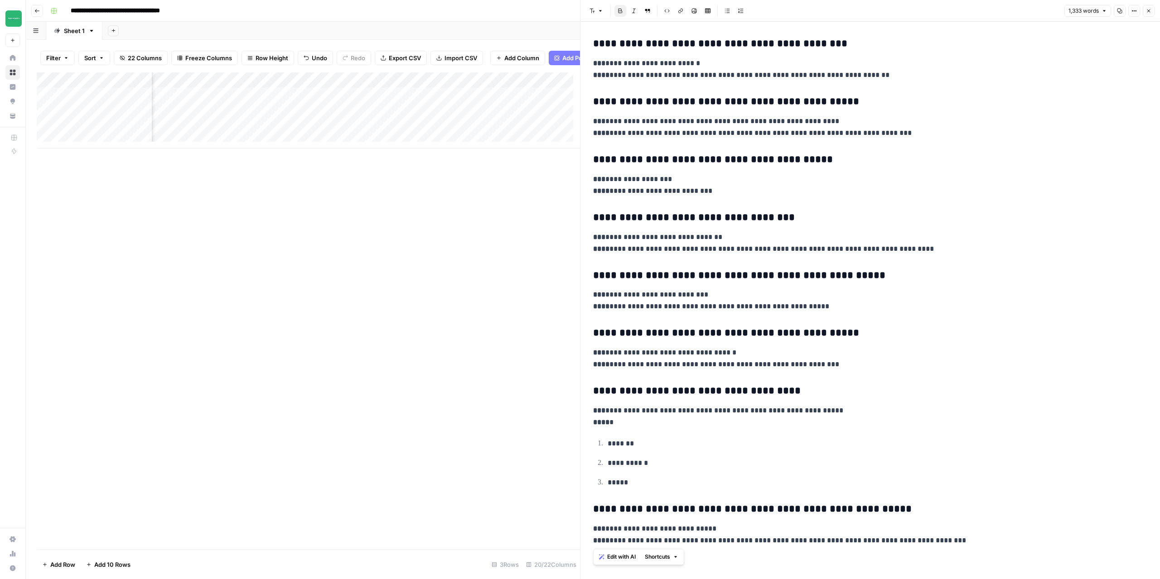
drag, startPoint x: 613, startPoint y: 240, endPoint x: 1051, endPoint y: 568, distance: 546.9
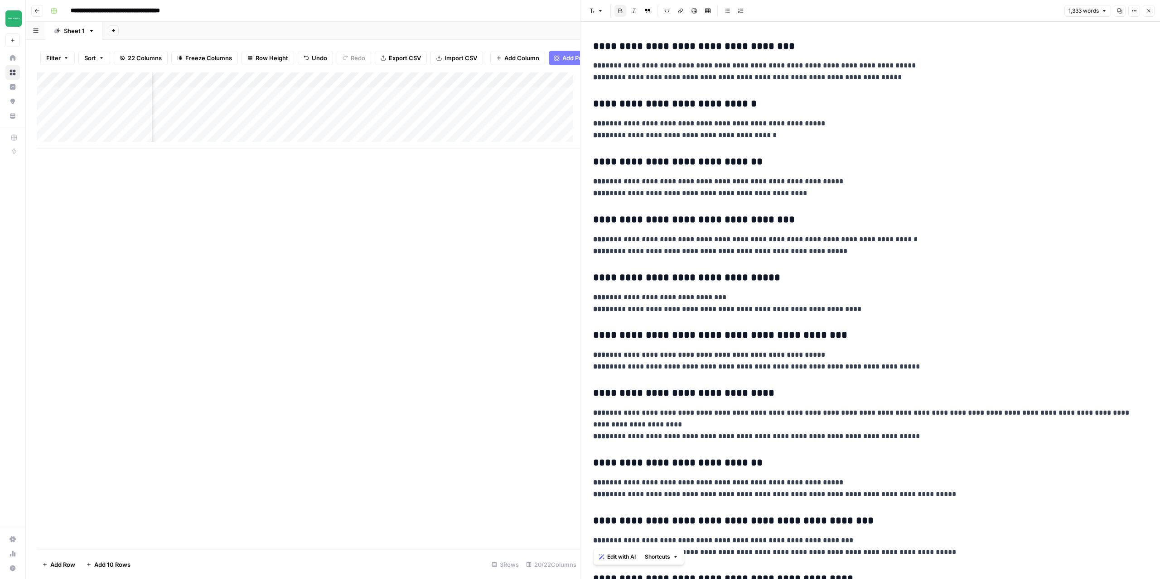
scroll to position [823, 0]
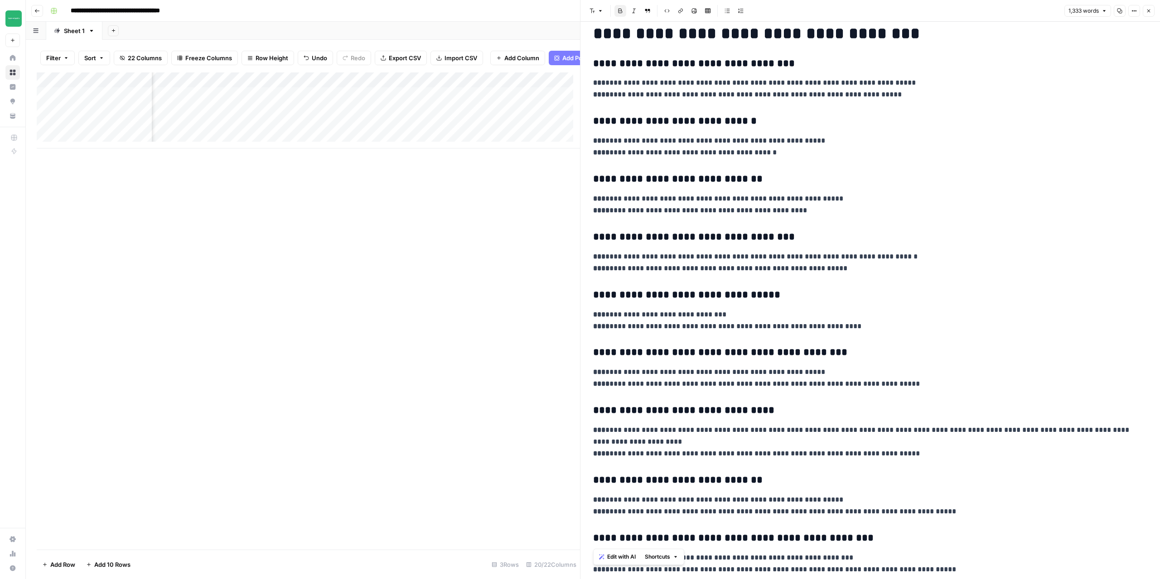
click at [1018, 108] on div "**********" at bounding box center [869, 447] width 565 height 2469
click at [472, 273] on div "Add Column" at bounding box center [308, 310] width 543 height 477
click at [1148, 10] on icon "button" at bounding box center [1147, 10] width 5 height 5
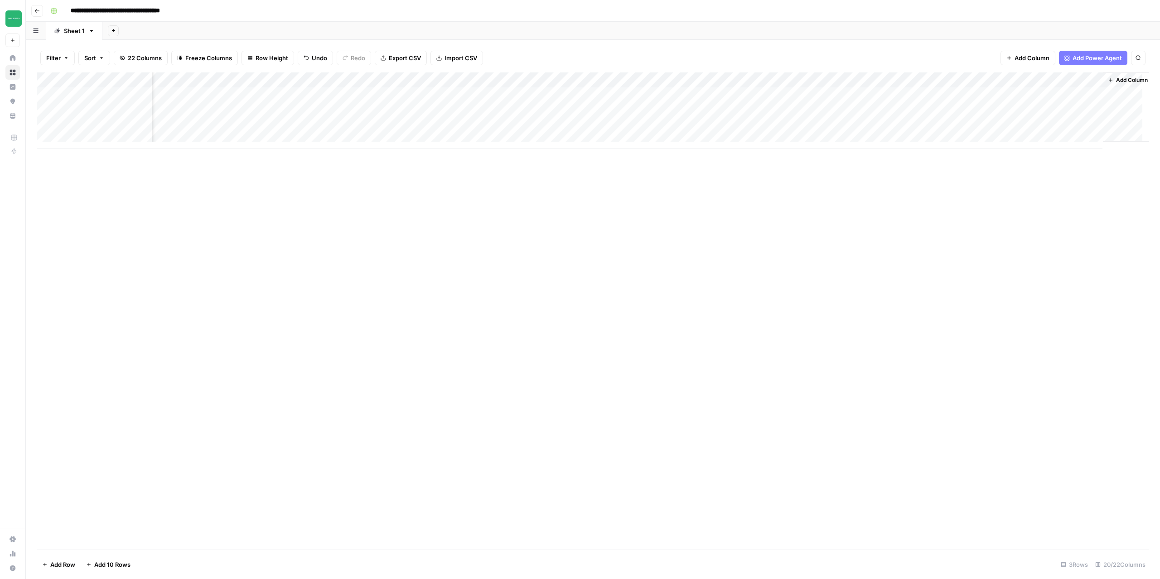
scroll to position [0, 715]
click at [1002, 96] on div "Add Column" at bounding box center [593, 110] width 1112 height 76
click at [1082, 95] on div "Add Column" at bounding box center [593, 110] width 1112 height 76
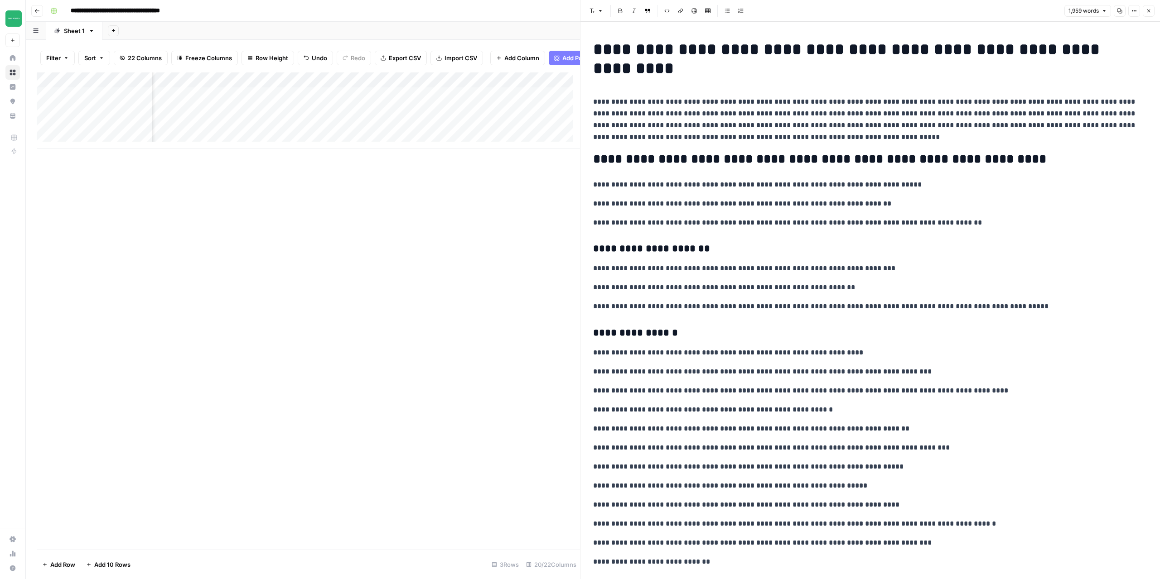
click at [1150, 12] on icon "button" at bounding box center [1148, 11] width 3 height 3
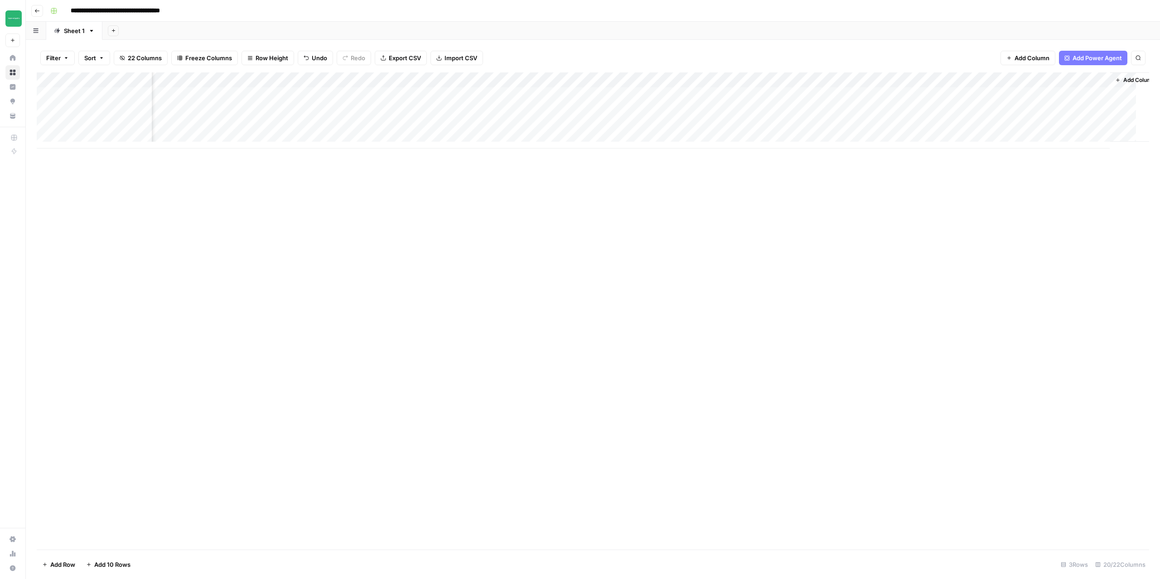
scroll to position [0, 704]
click at [1001, 79] on div "Add Column" at bounding box center [593, 110] width 1112 height 76
click at [869, 272] on div "Add Column" at bounding box center [593, 310] width 1112 height 477
click at [1112, 80] on span "Add Column" at bounding box center [1128, 80] width 32 height 8
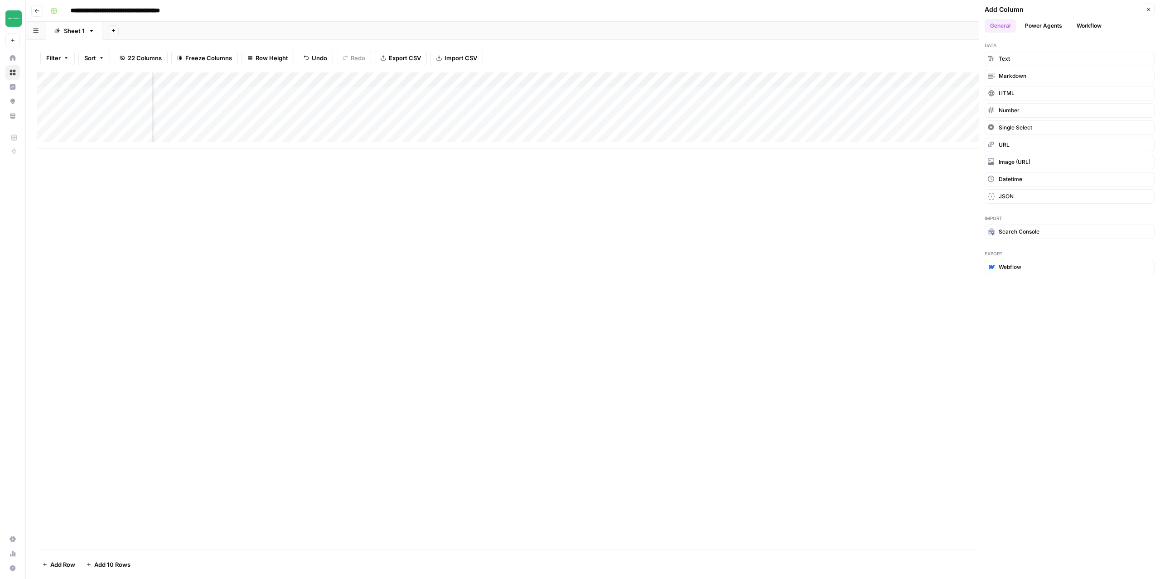
click at [1077, 30] on button "Workflow" at bounding box center [1089, 26] width 36 height 14
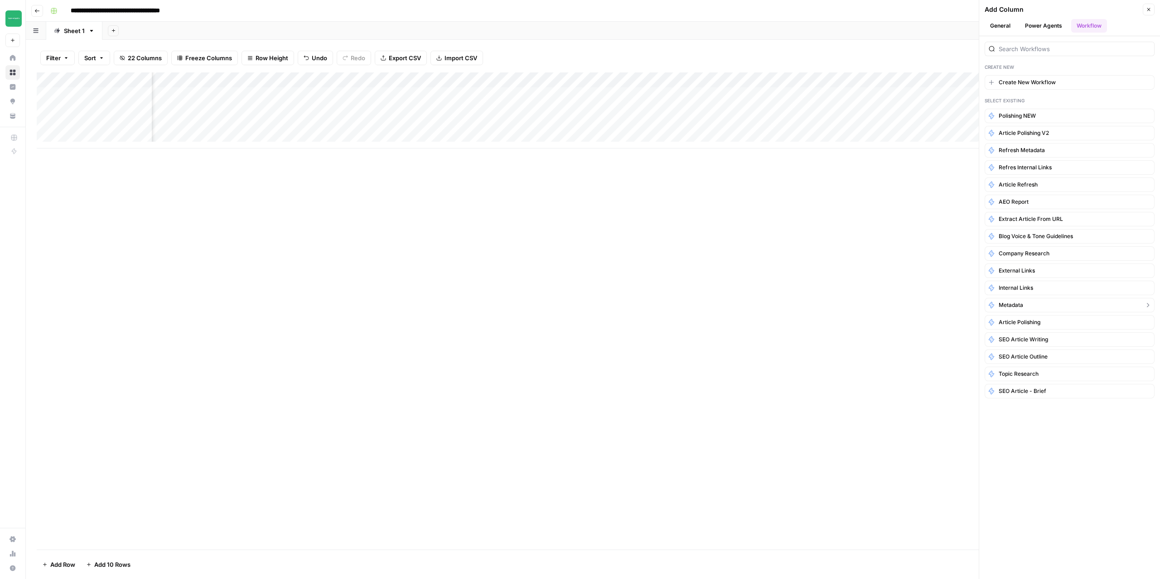
click at [1005, 304] on span "Metadata" at bounding box center [1010, 305] width 24 height 8
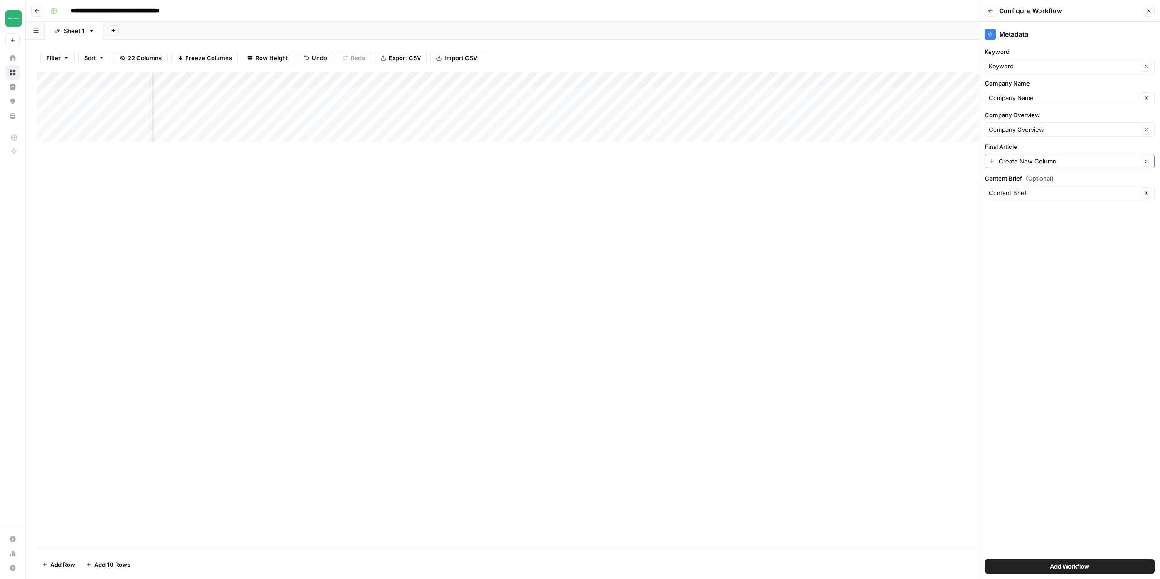
click at [1147, 162] on icon "button" at bounding box center [1145, 161] width 5 height 5
click at [1057, 164] on input "Final Article" at bounding box center [1064, 161] width 152 height 9
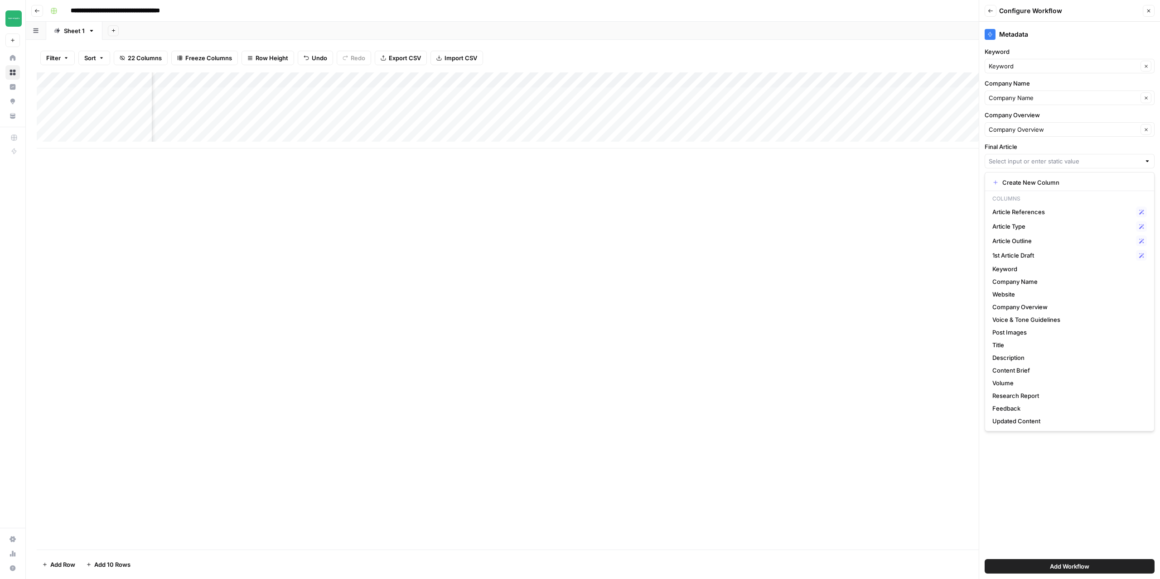
scroll to position [0, 846]
click at [1022, 423] on span "Updated Content" at bounding box center [1067, 421] width 151 height 9
type input "Updated Content"
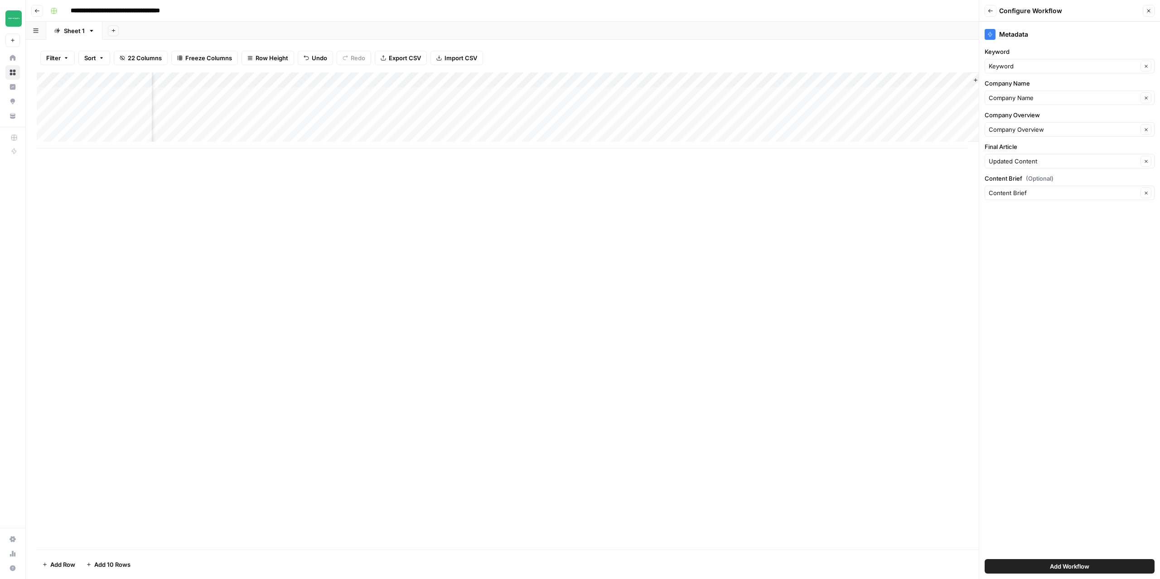
click at [1148, 12] on icon "button" at bounding box center [1147, 10] width 5 height 5
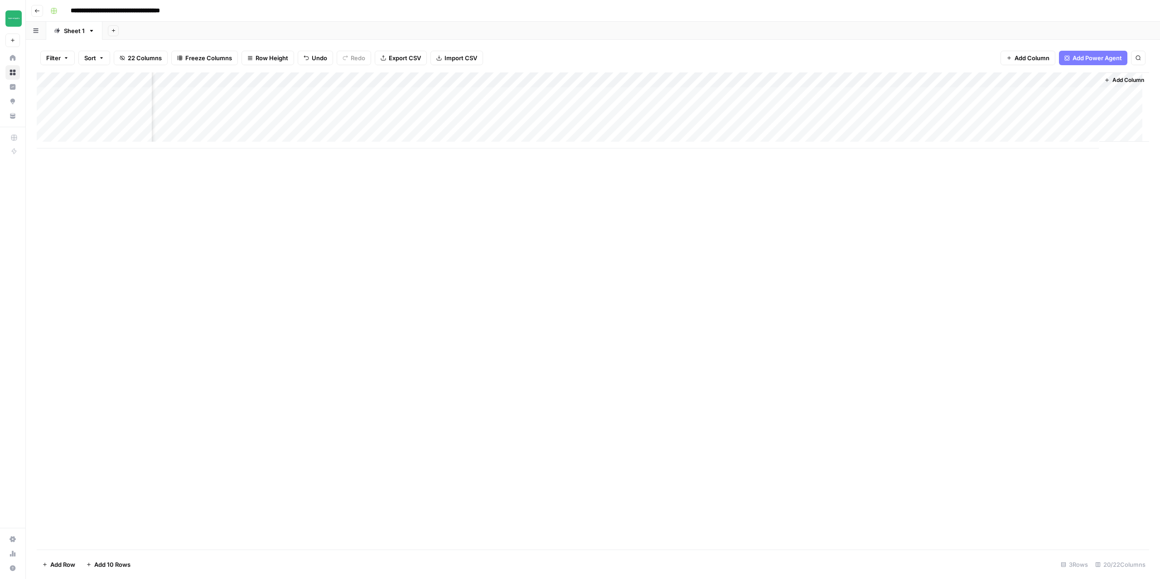
click at [1042, 76] on div "Add Column" at bounding box center [593, 110] width 1112 height 76
click at [1042, 76] on div at bounding box center [1051, 81] width 82 height 18
drag, startPoint x: 1071, startPoint y: 106, endPoint x: 1015, endPoint y: 106, distance: 55.7
click at [1015, 106] on div "Updated Content" at bounding box center [1064, 102] width 100 height 14
type input "Final Content"
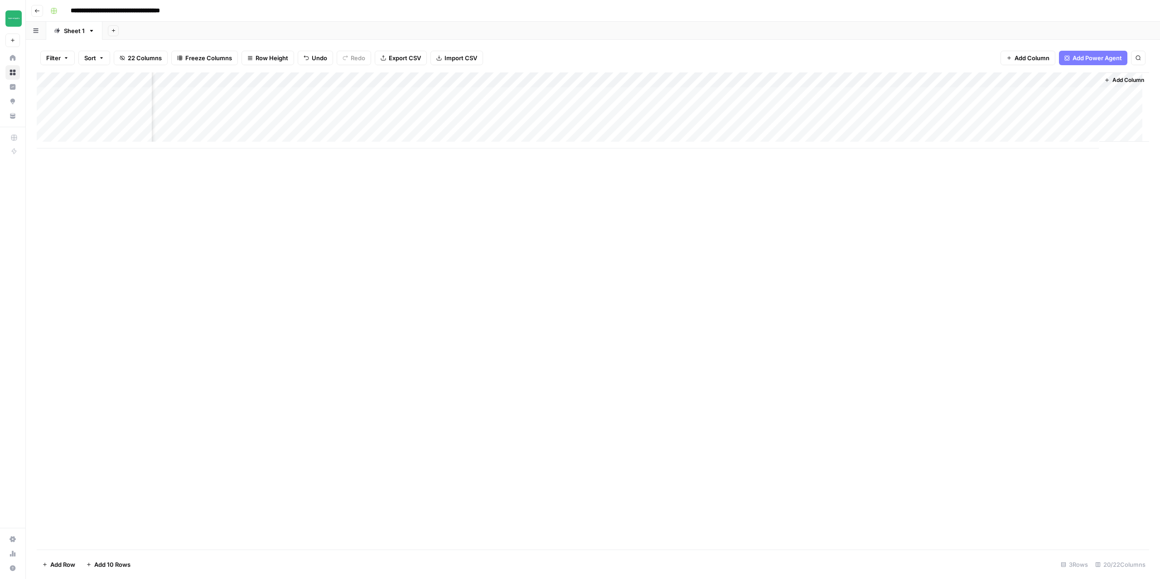
click at [1122, 78] on span "Add Column" at bounding box center [1128, 80] width 32 height 8
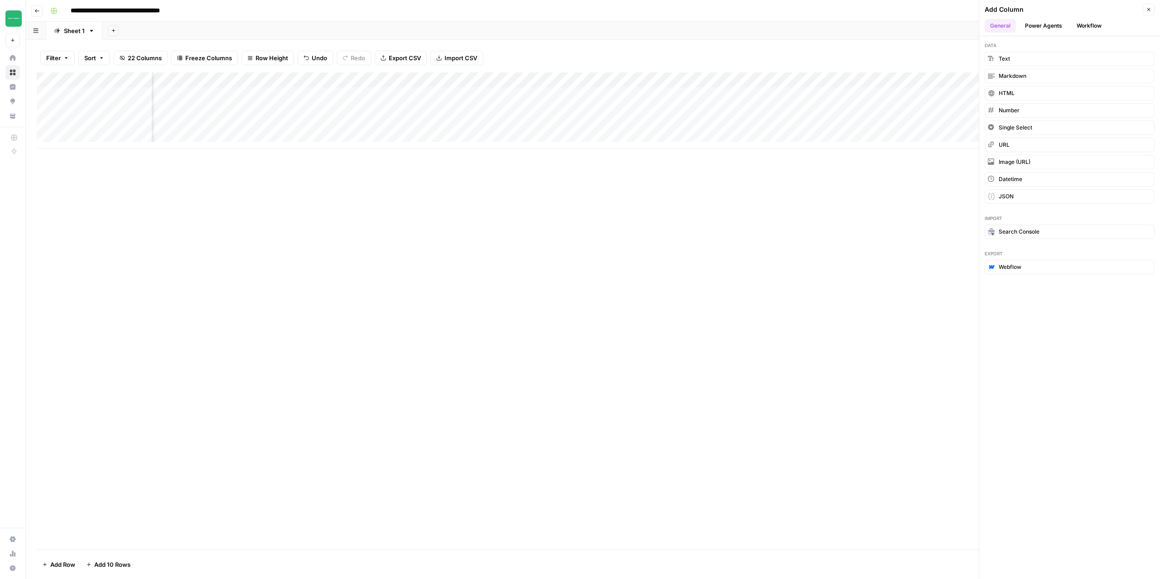
click at [1091, 24] on button "Workflow" at bounding box center [1089, 26] width 36 height 14
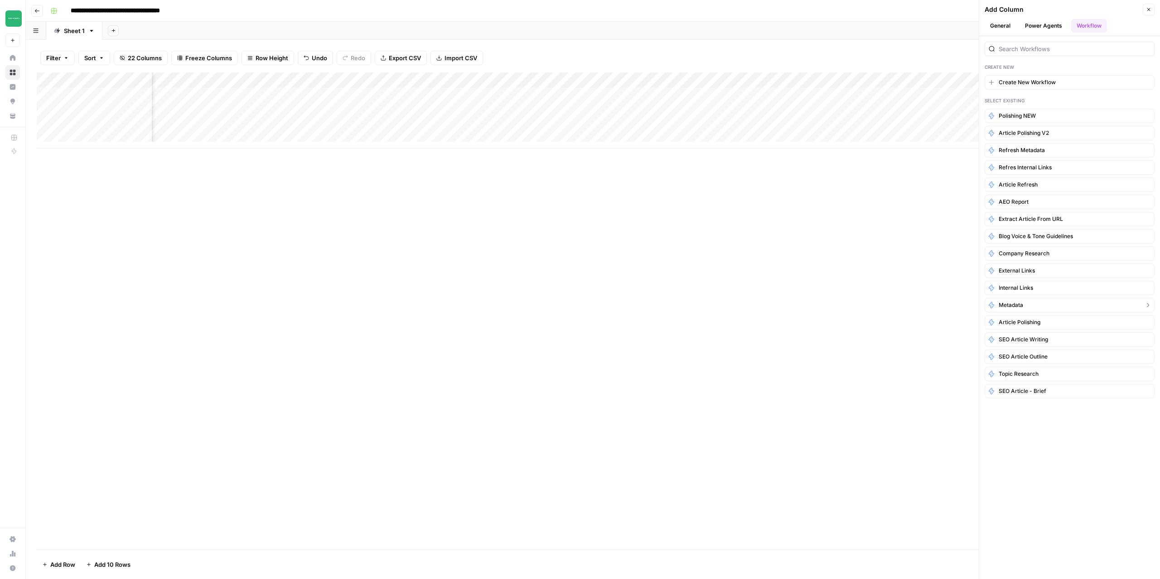
click at [1009, 304] on span "Metadata" at bounding box center [1010, 305] width 24 height 8
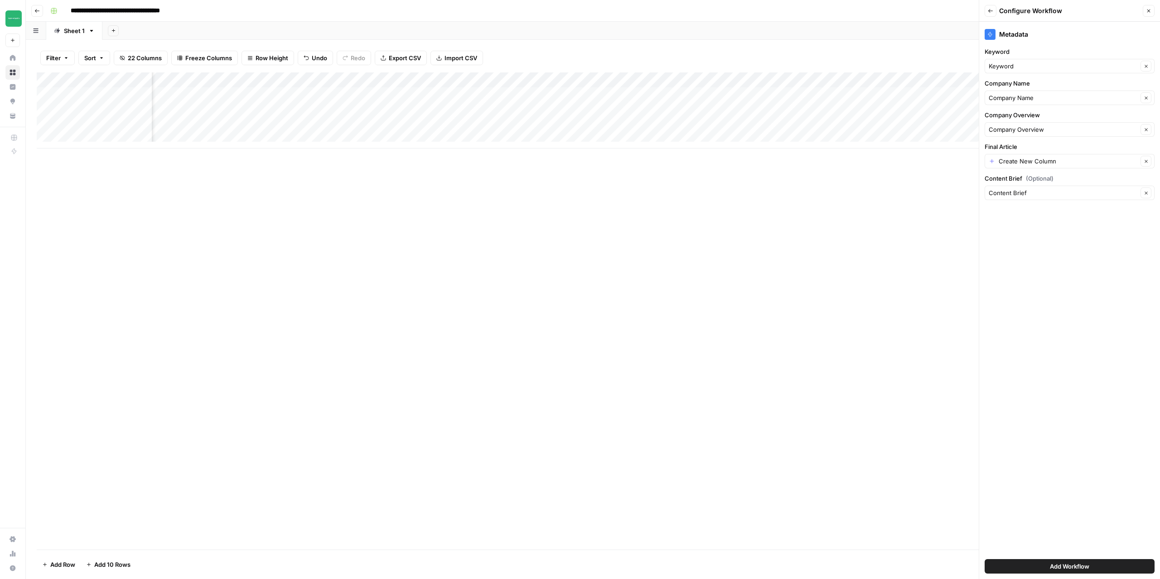
scroll to position [0, 846]
click at [1146, 9] on icon "button" at bounding box center [1147, 10] width 5 height 5
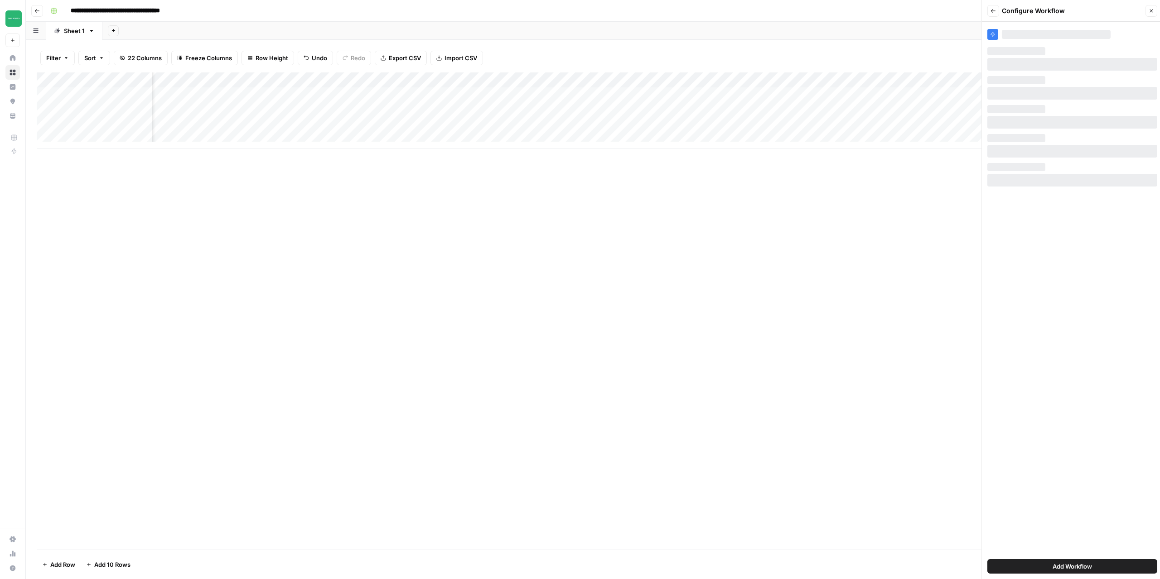
scroll to position [0, 715]
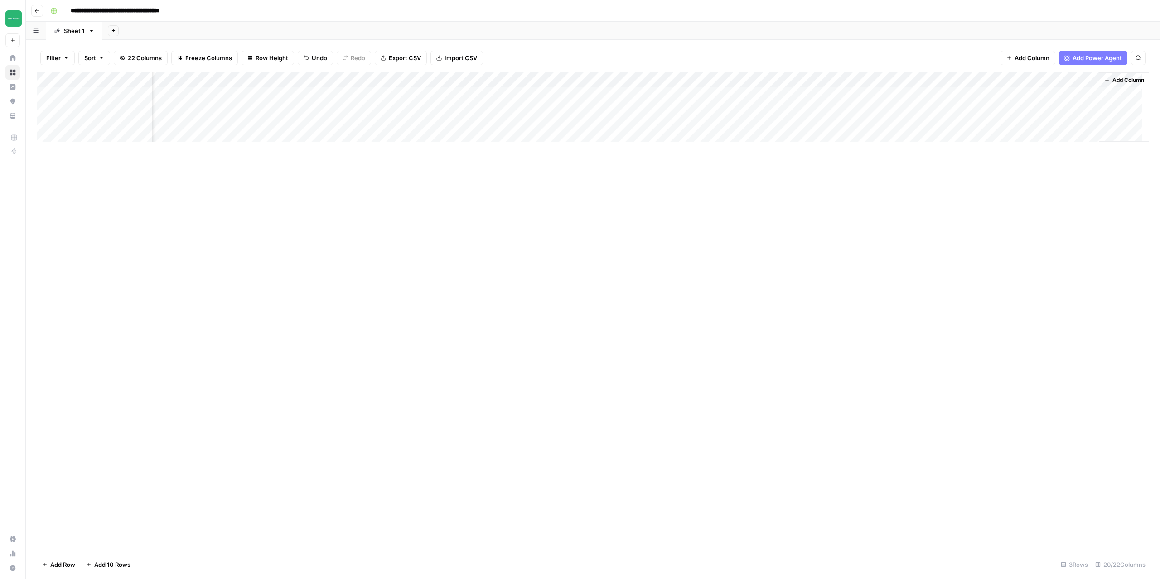
click at [1055, 75] on div "Add Column" at bounding box center [593, 110] width 1112 height 76
click at [1055, 75] on div at bounding box center [1051, 81] width 82 height 18
drag, startPoint x: 1071, startPoint y: 108, endPoint x: 1039, endPoint y: 102, distance: 31.8
click at [1039, 102] on div "Final Content" at bounding box center [1064, 102] width 100 height 14
click at [1062, 82] on div "Add Column" at bounding box center [593, 110] width 1112 height 76
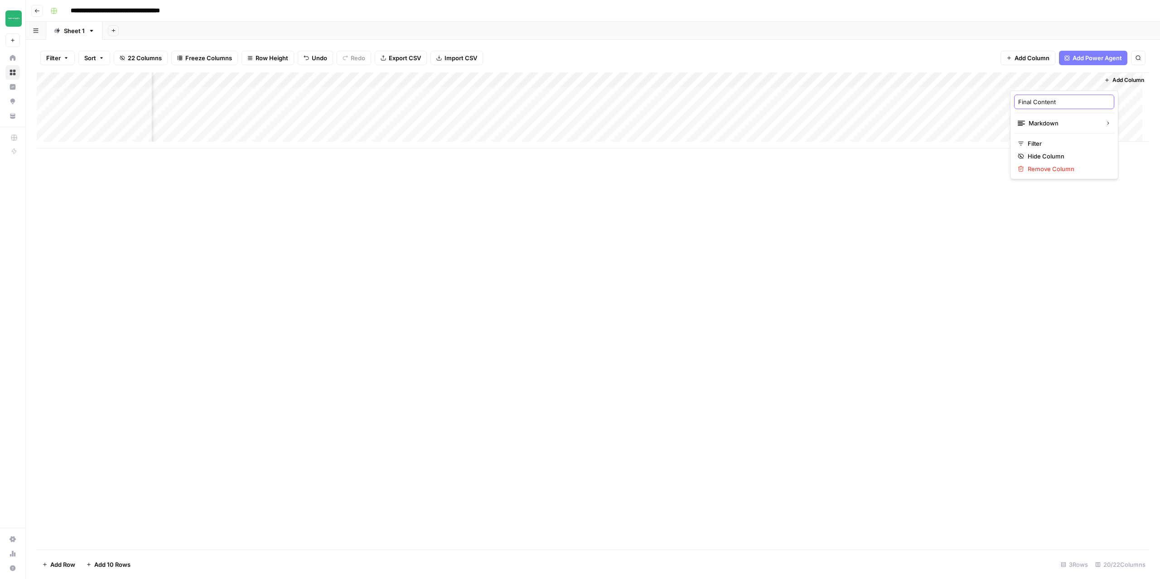
drag, startPoint x: 1064, startPoint y: 98, endPoint x: 1034, endPoint y: 103, distance: 30.8
click at [1034, 103] on input "Final Content" at bounding box center [1064, 101] width 92 height 9
type input "Final Article"
click at [1112, 76] on span "Add Column" at bounding box center [1128, 80] width 32 height 8
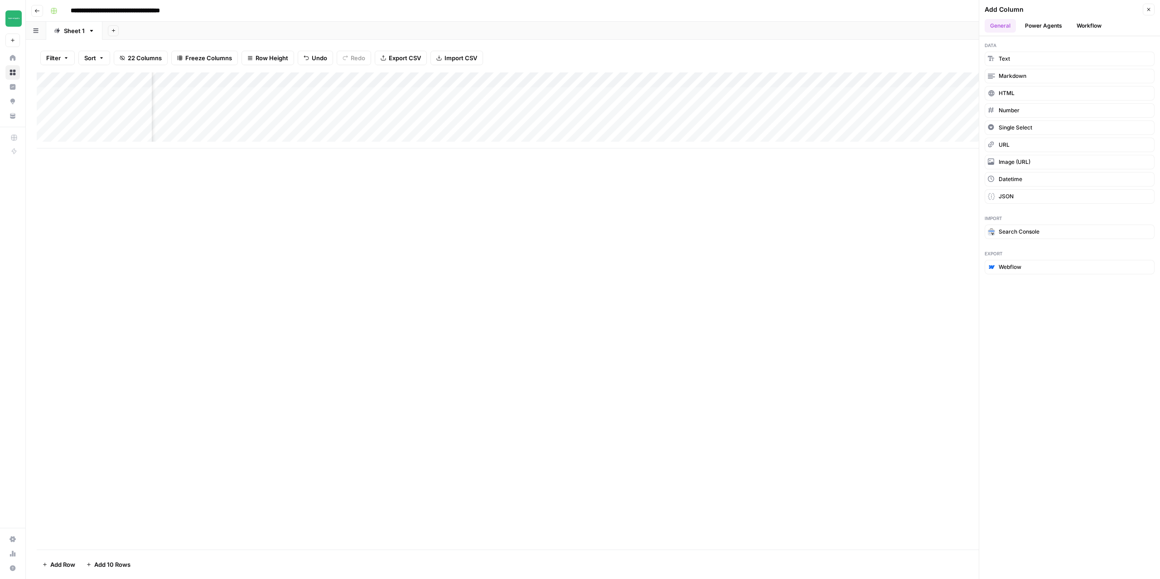
click at [1082, 25] on button "Workflow" at bounding box center [1089, 26] width 36 height 14
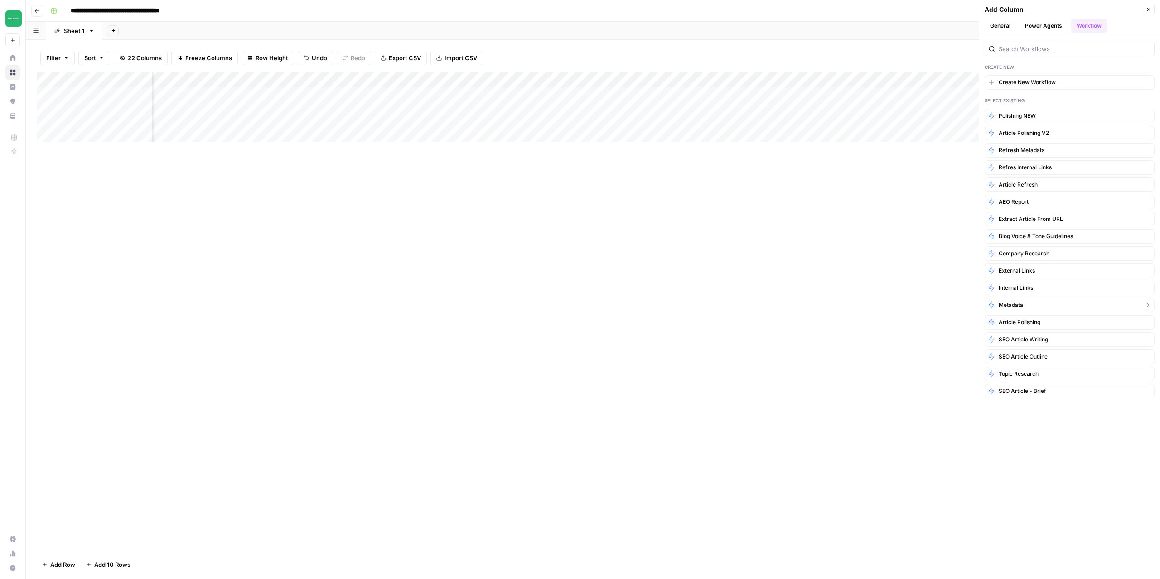
click at [1020, 300] on button "Metadata" at bounding box center [1069, 305] width 170 height 14
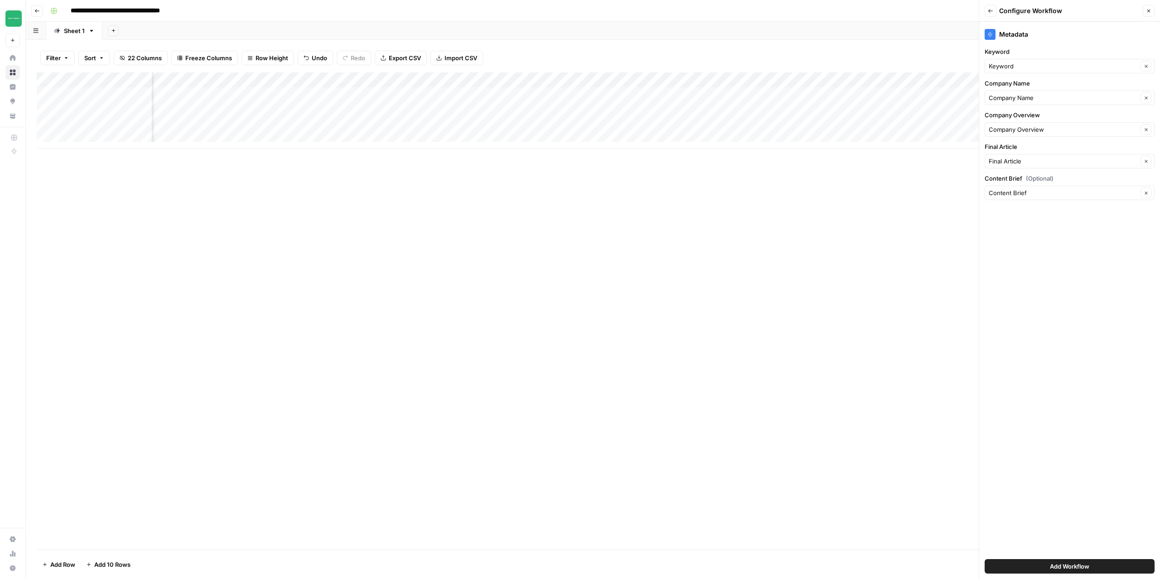
click at [1067, 567] on span "Add Workflow" at bounding box center [1068, 566] width 39 height 9
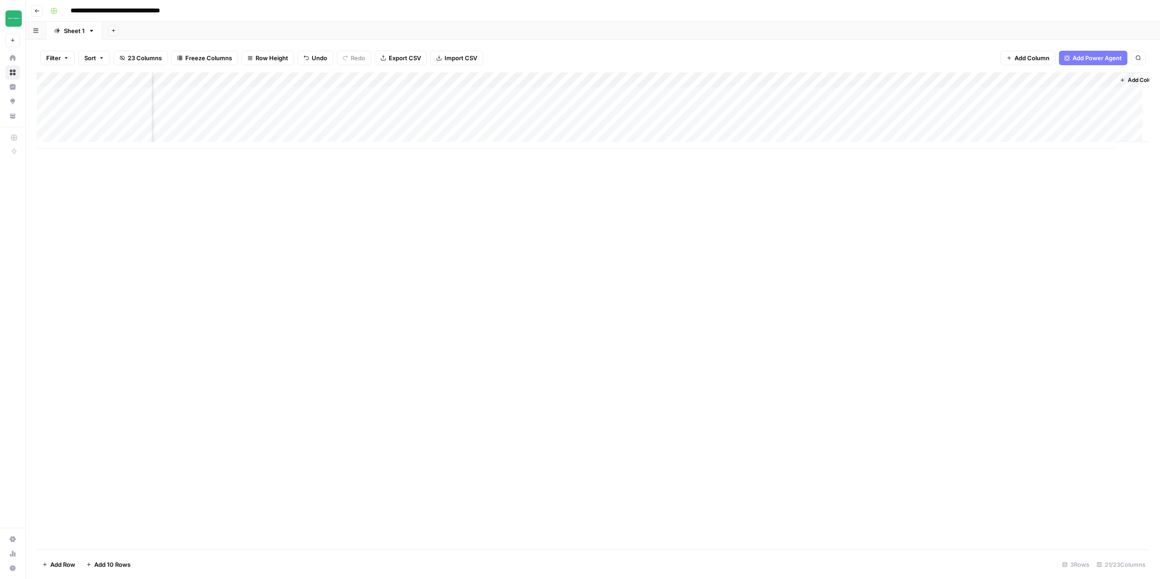
scroll to position [0, 797]
click at [1002, 95] on div "Add Column" at bounding box center [593, 110] width 1112 height 76
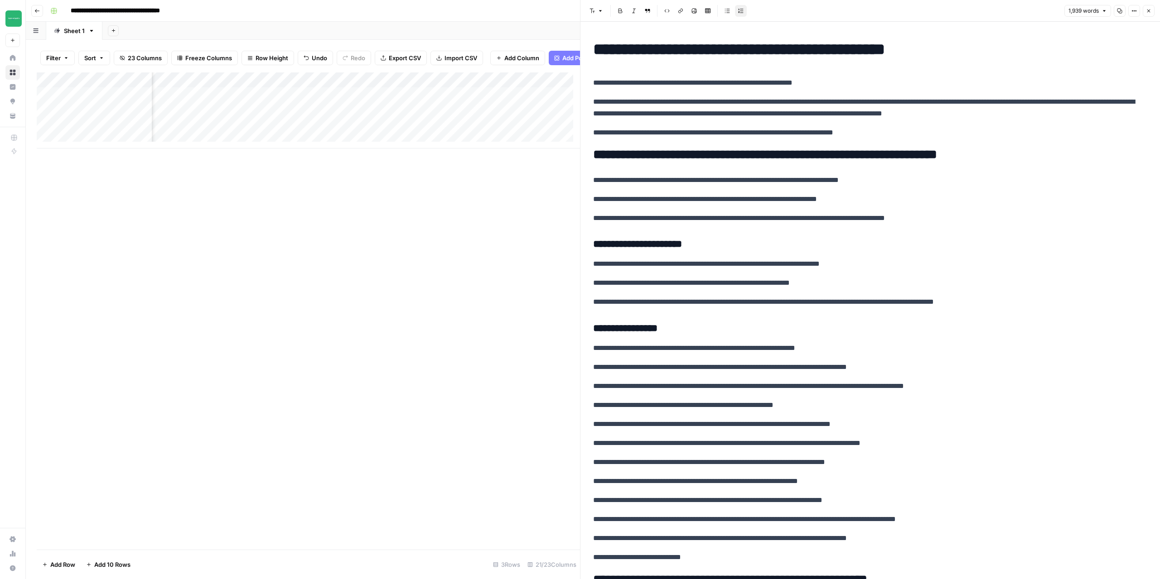
click at [1149, 15] on button "Close" at bounding box center [1148, 11] width 12 height 12
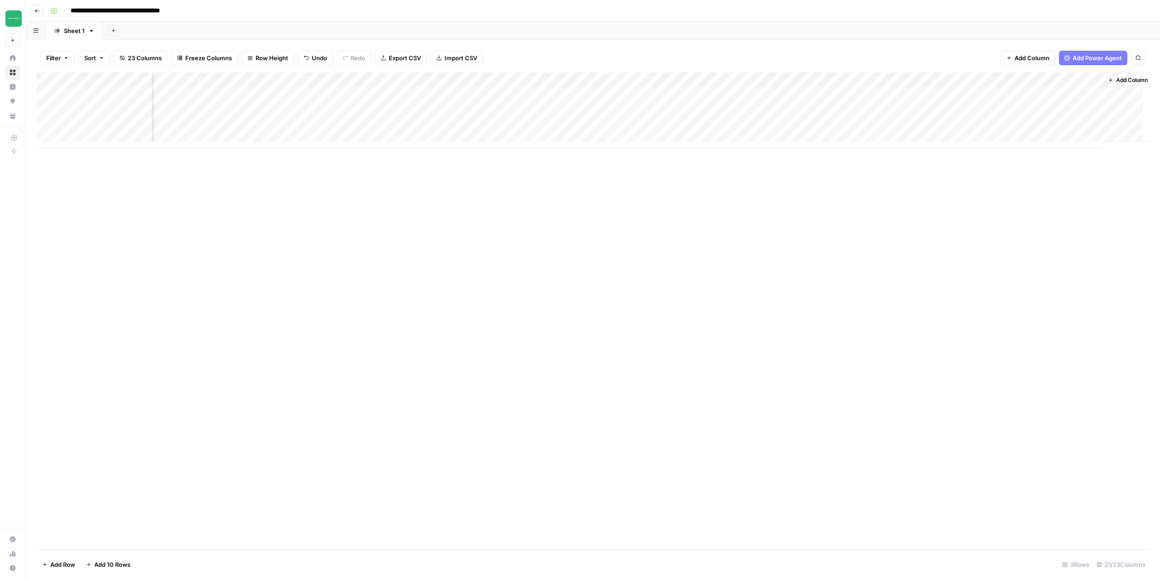
scroll to position [0, 797]
click at [1072, 80] on div "Add Column" at bounding box center [593, 110] width 1112 height 76
click at [1063, 155] on span "Configure Inputs" at bounding box center [1066, 156] width 79 height 9
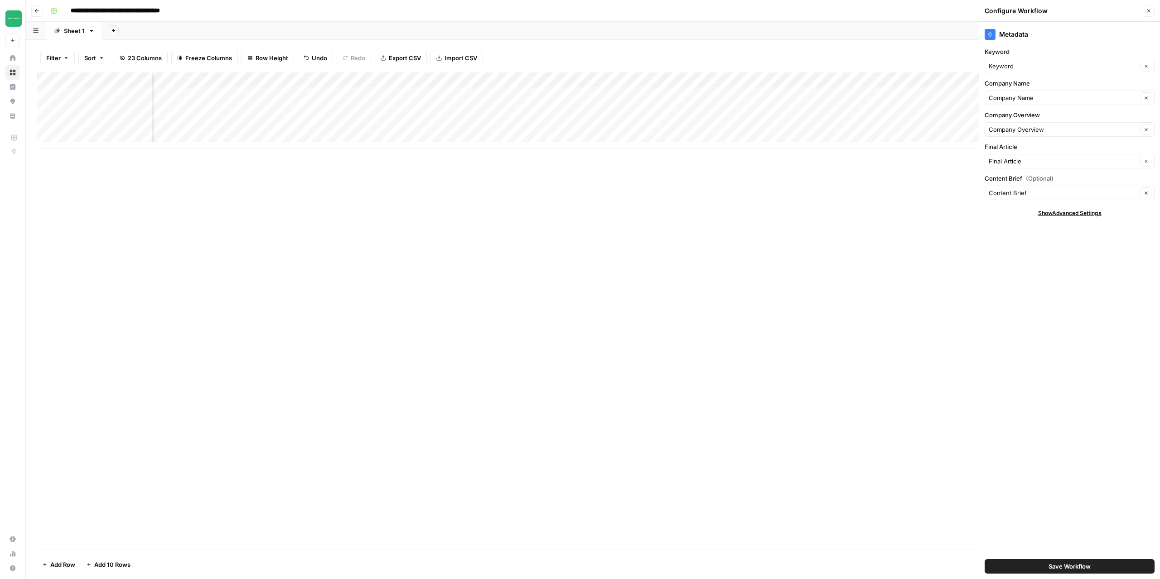
click at [1152, 11] on button "Close" at bounding box center [1148, 11] width 12 height 12
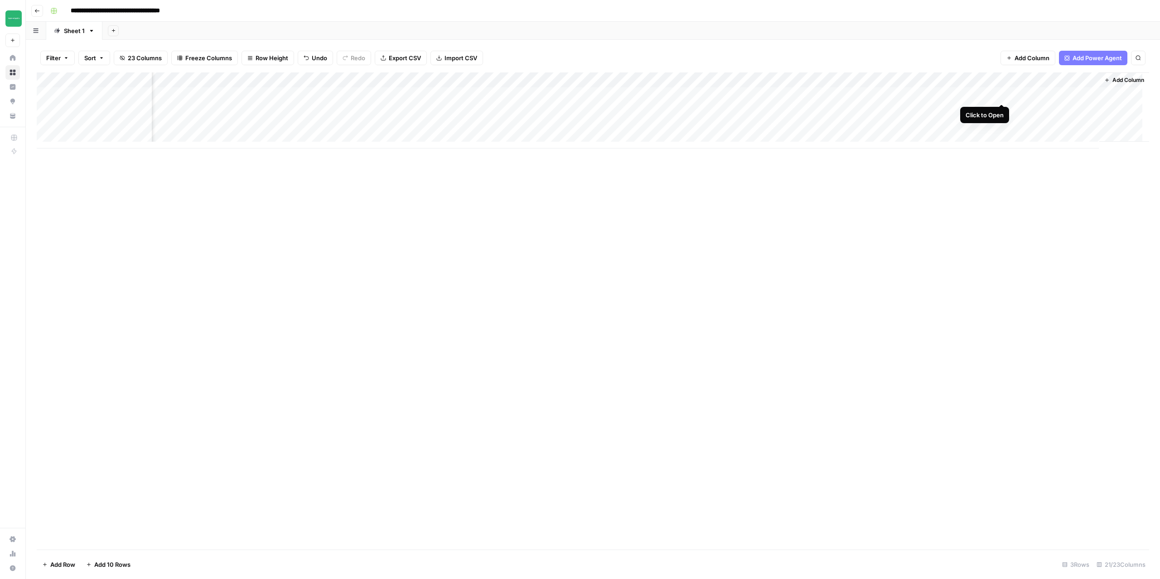
click at [1002, 93] on div "Add Column" at bounding box center [593, 110] width 1112 height 76
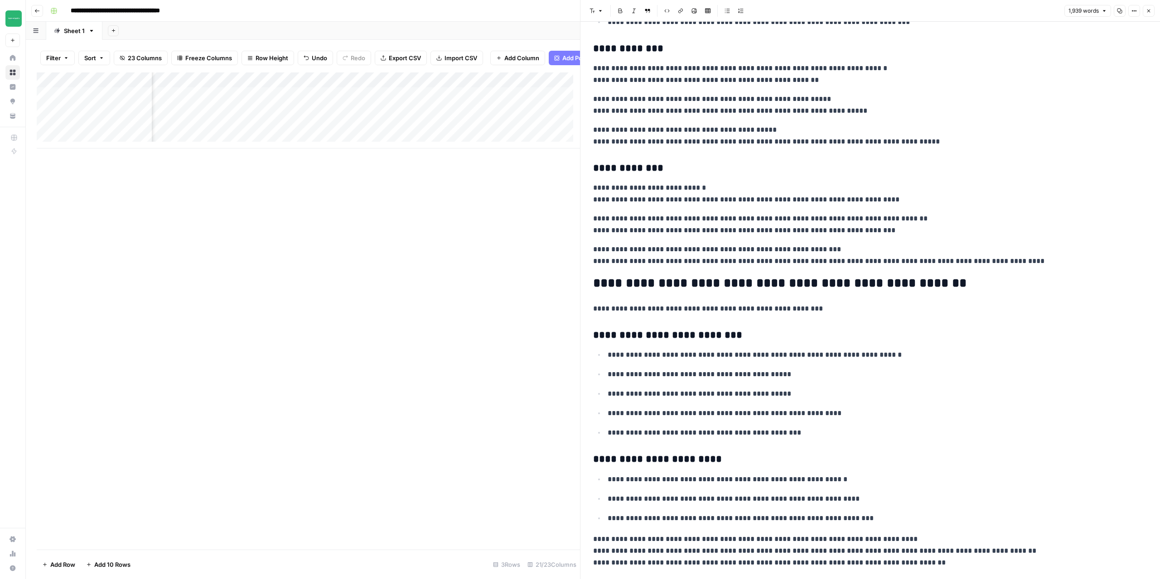
scroll to position [1359, 0]
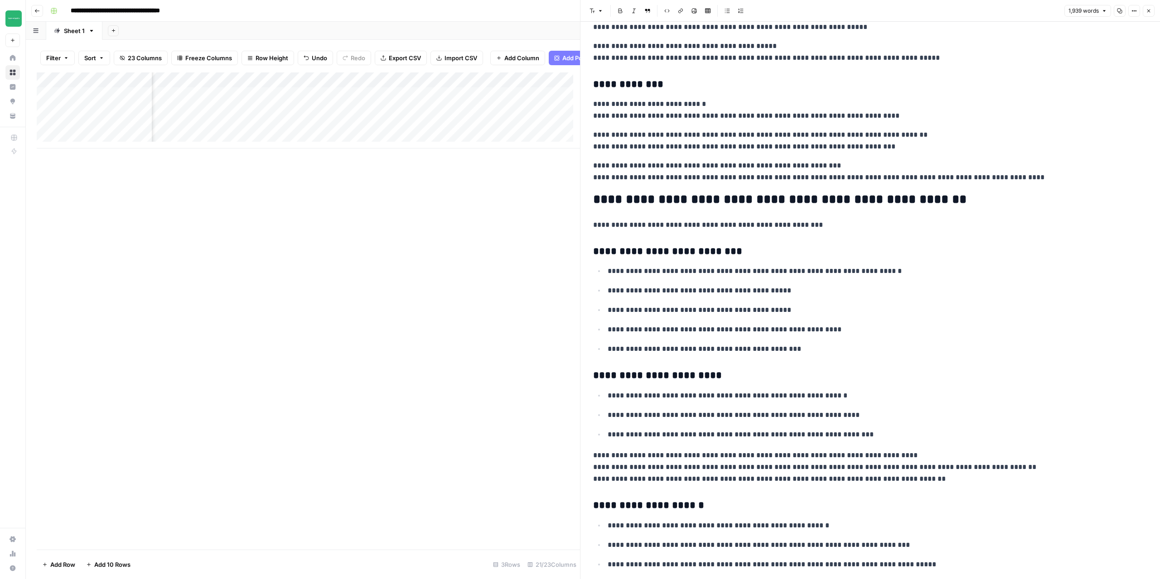
click at [1149, 14] on button "Close" at bounding box center [1148, 11] width 12 height 12
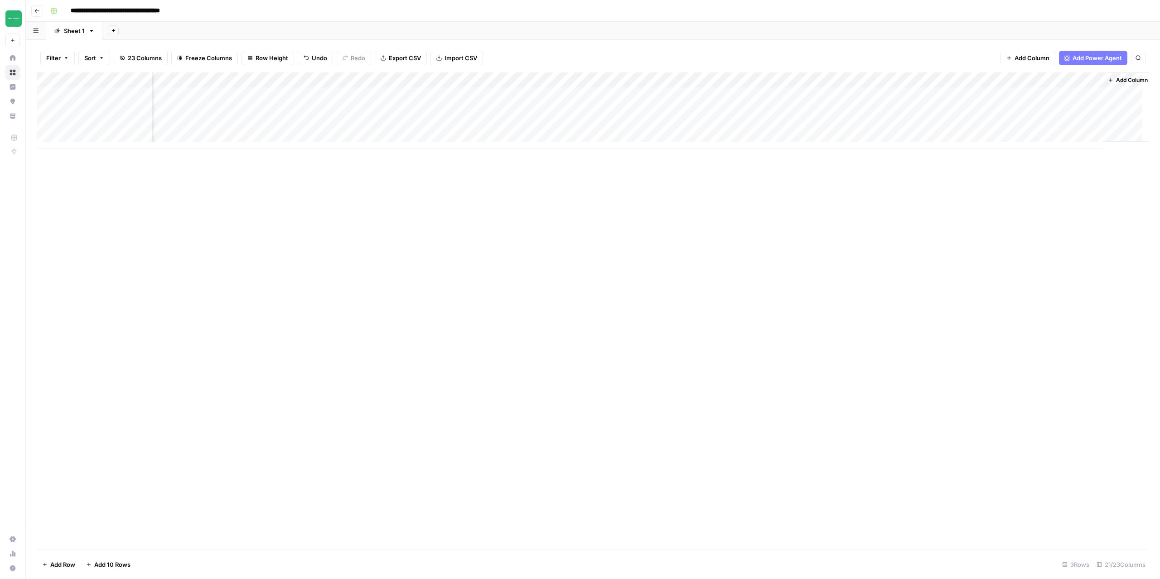
scroll to position [0, 797]
click at [1050, 95] on div "Add Column" at bounding box center [593, 110] width 1112 height 76
click at [1120, 78] on span "Add Column" at bounding box center [1128, 80] width 32 height 8
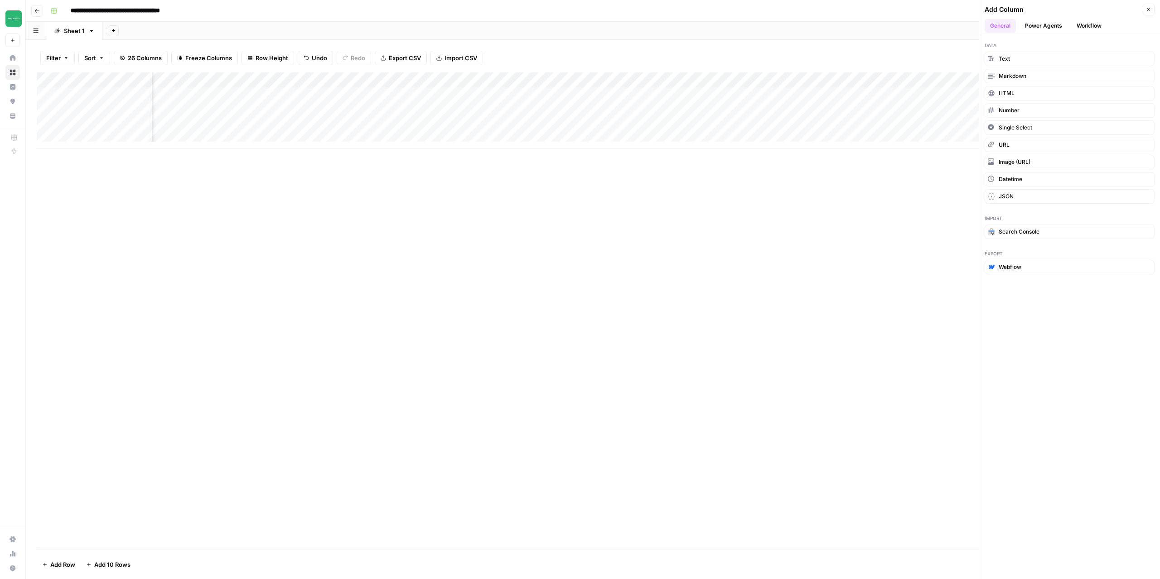
click at [1087, 21] on button "Workflow" at bounding box center [1089, 26] width 36 height 14
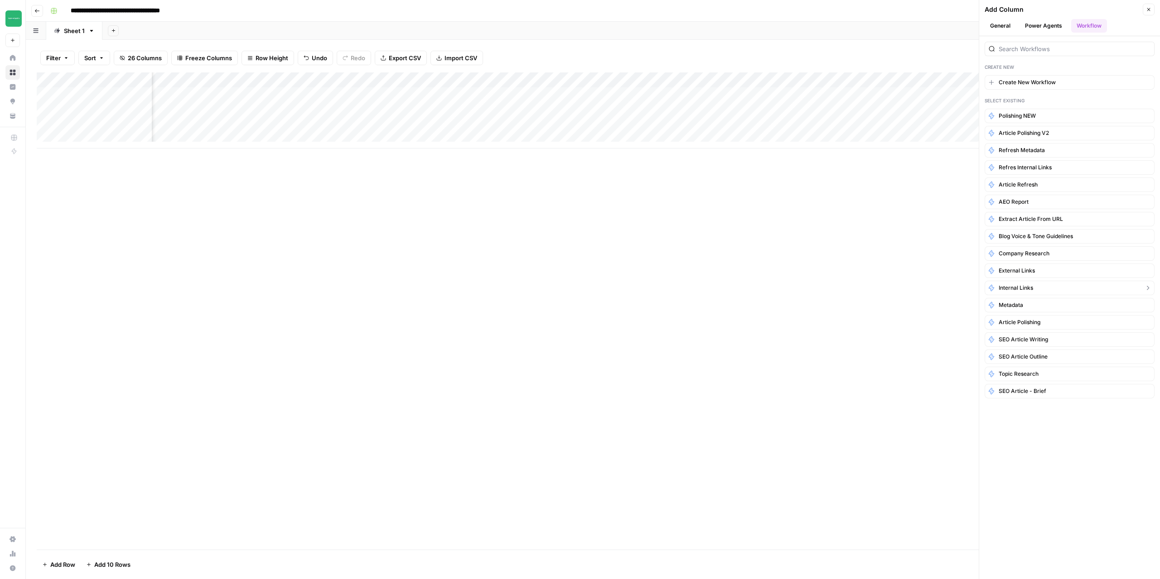
click at [1014, 289] on span "Internal Links" at bounding box center [1015, 288] width 34 height 8
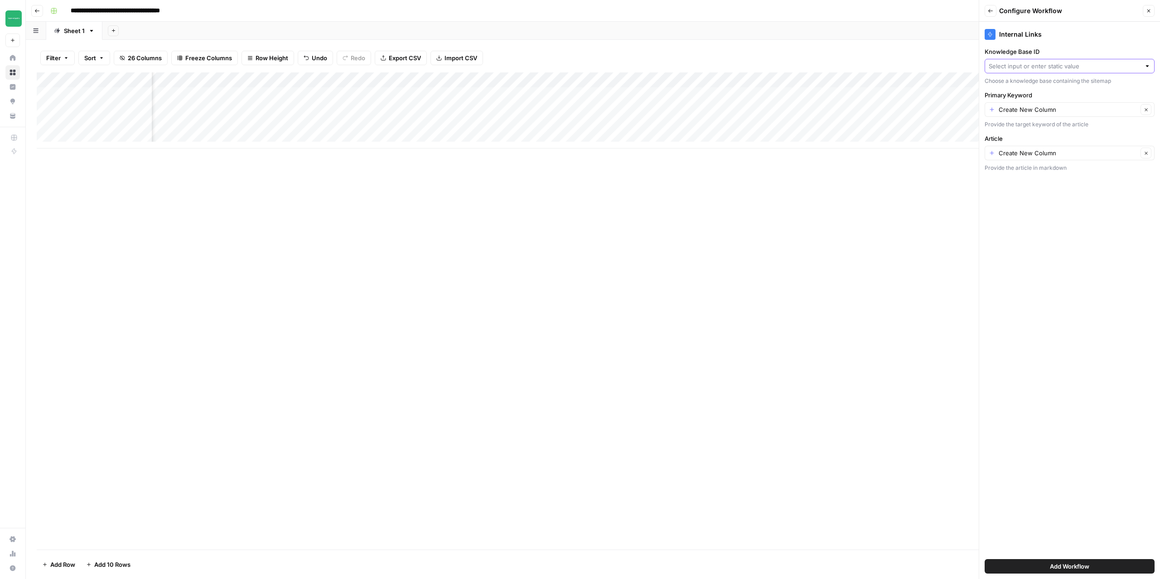
click at [1092, 65] on input "Knowledge Base ID" at bounding box center [1064, 66] width 152 height 9
click at [1046, 249] on div "Internal Links Knowledge Base ID Choose a knowledge base containing the sitemap…" at bounding box center [1069, 301] width 181 height 558
click at [1073, 111] on input "Primary Keyword" at bounding box center [1067, 109] width 139 height 9
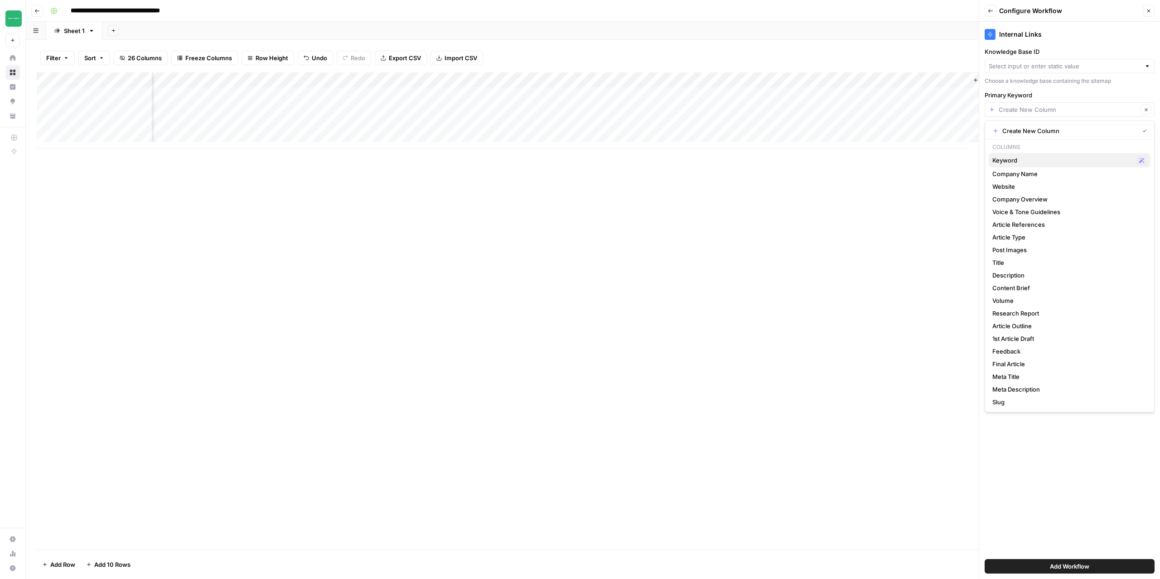
click at [1016, 159] on span "Keyword" at bounding box center [1062, 160] width 140 height 9
type input "Keyword"
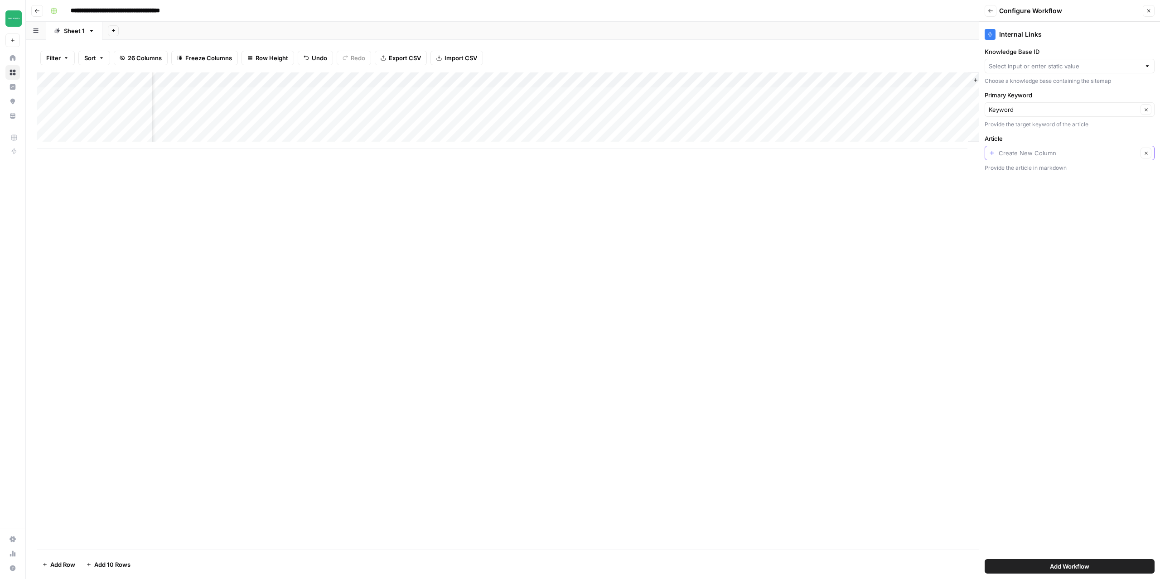
click at [1039, 154] on input "Article" at bounding box center [1067, 153] width 139 height 9
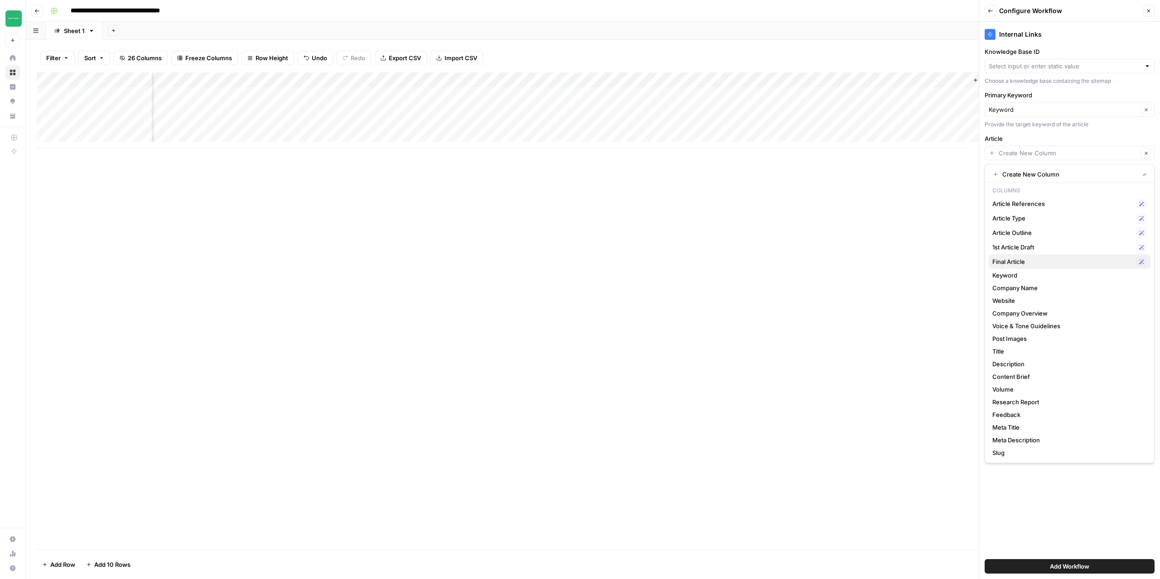
click at [1011, 262] on span "Final Article" at bounding box center [1062, 261] width 140 height 9
type input "Final Article"
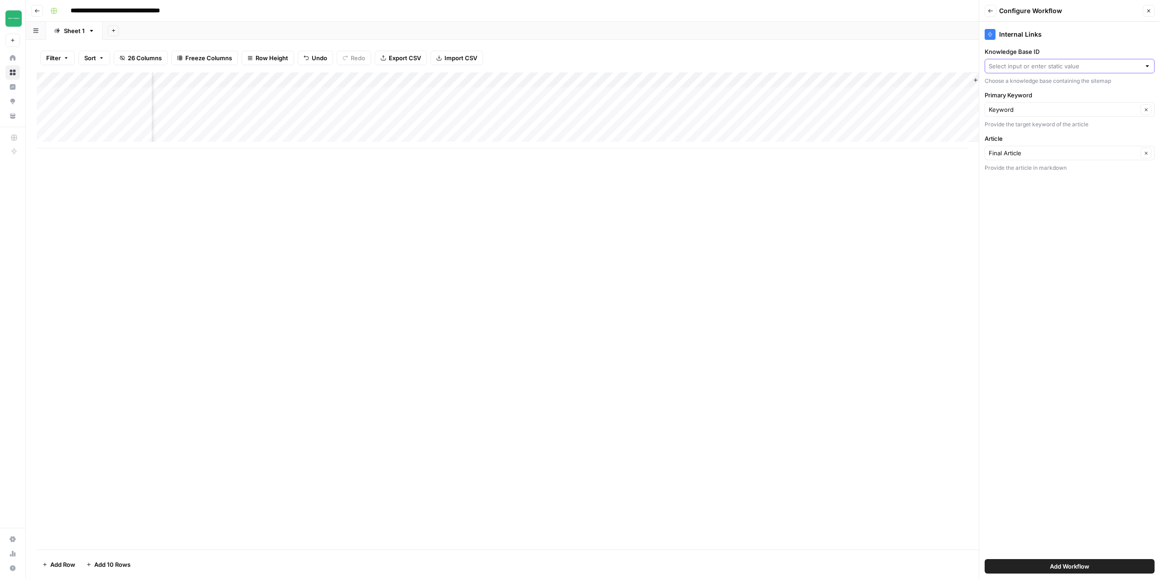
click at [1079, 63] on input "Knowledge Base ID" at bounding box center [1064, 66] width 152 height 9
click at [1081, 565] on span "Add Workflow" at bounding box center [1068, 566] width 39 height 9
click at [1060, 60] on div at bounding box center [1069, 66] width 170 height 14
click at [1026, 95] on button "client 1" at bounding box center [1069, 100] width 162 height 13
type input "client 1"
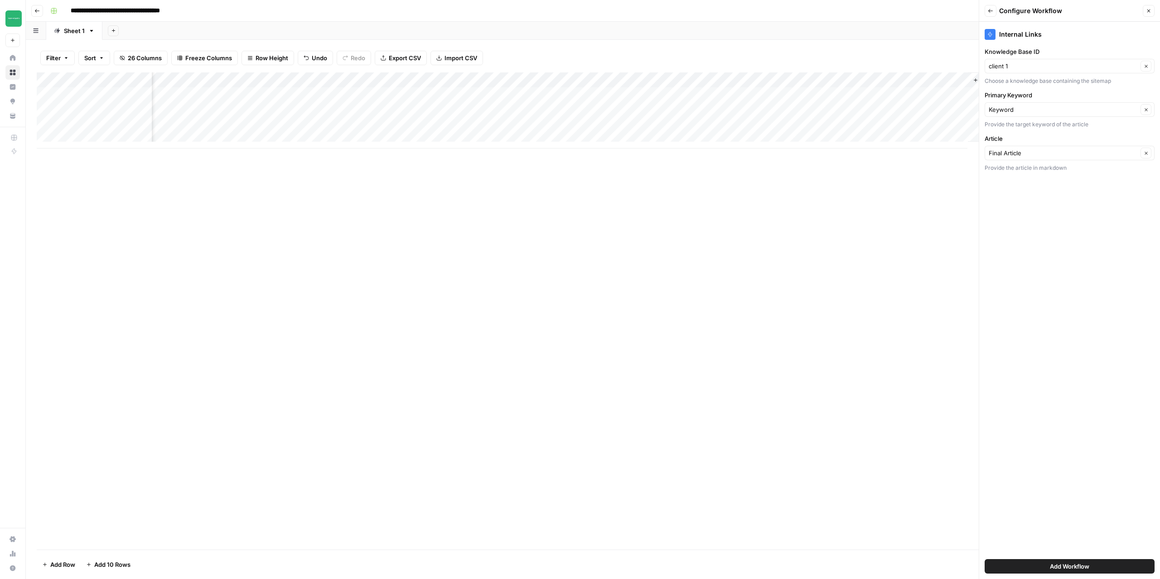
click at [1076, 563] on span "Add Workflow" at bounding box center [1068, 566] width 39 height 9
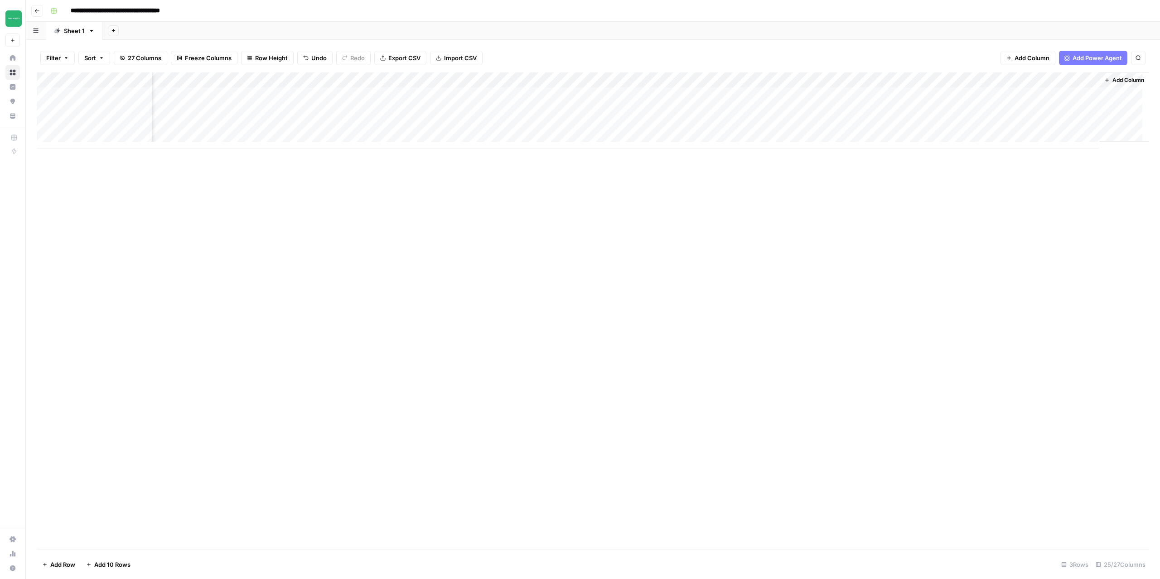
scroll to position [0, 1123]
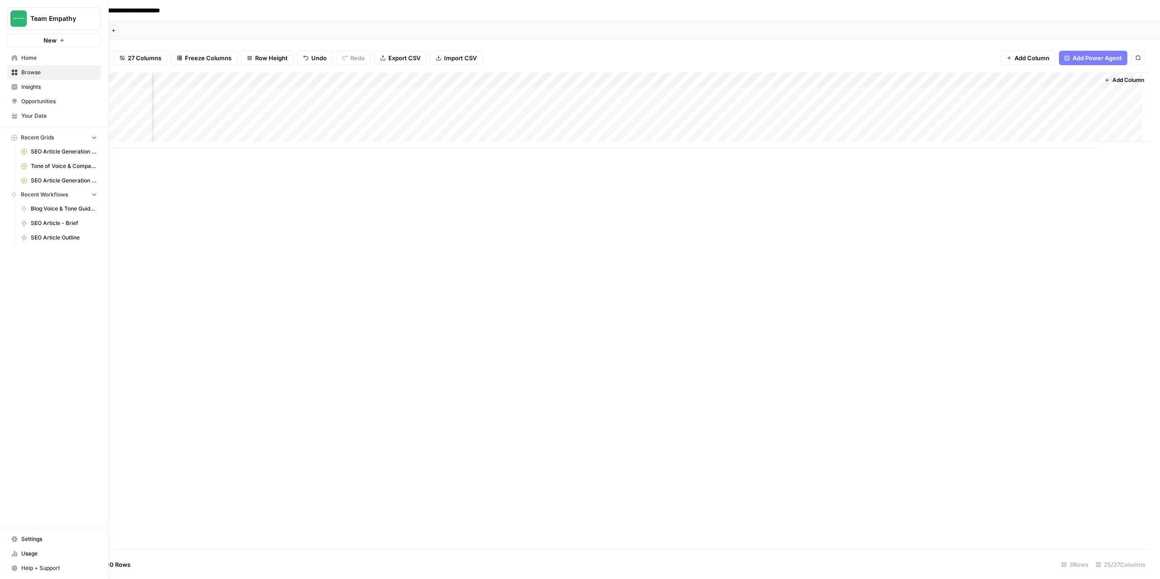
click at [31, 120] on link "Your Data" at bounding box center [54, 116] width 94 height 14
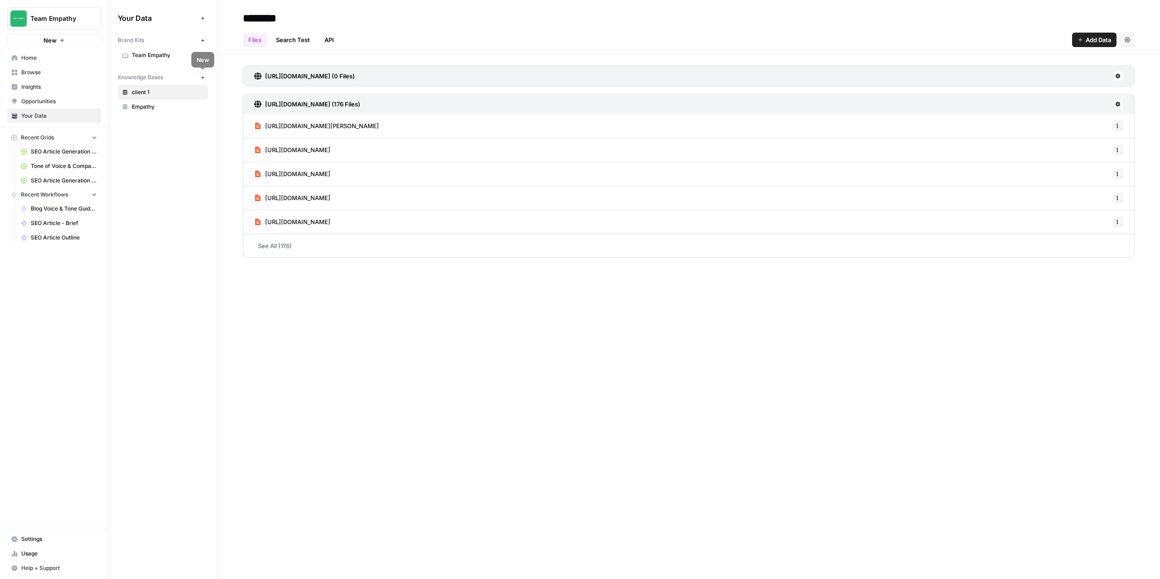
click at [202, 78] on icon "button" at bounding box center [202, 77] width 5 height 5
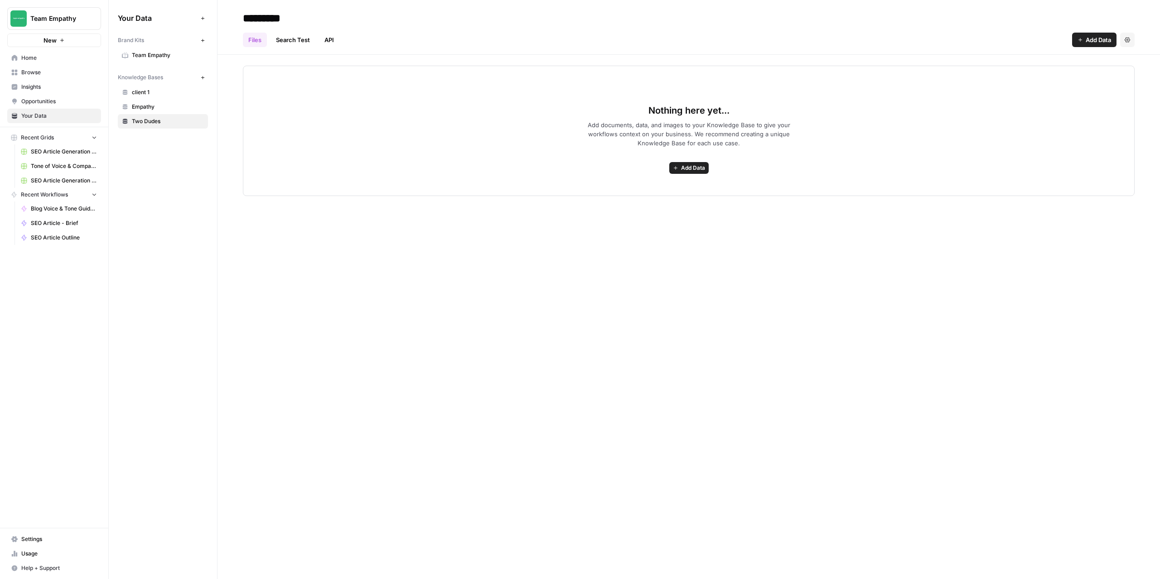
type input "*********"
click at [687, 165] on span "Add Data" at bounding box center [693, 168] width 24 height 8
click at [633, 202] on span "Web Scrape" at bounding box center [655, 200] width 82 height 9
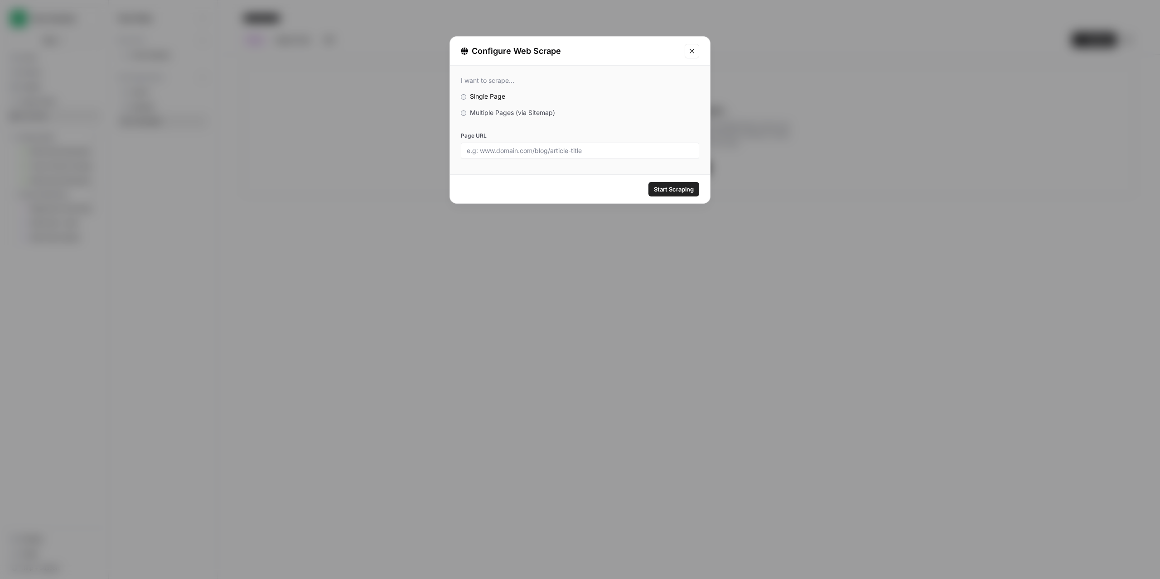
click at [491, 80] on div "I want to scrape..." at bounding box center [580, 81] width 238 height 8
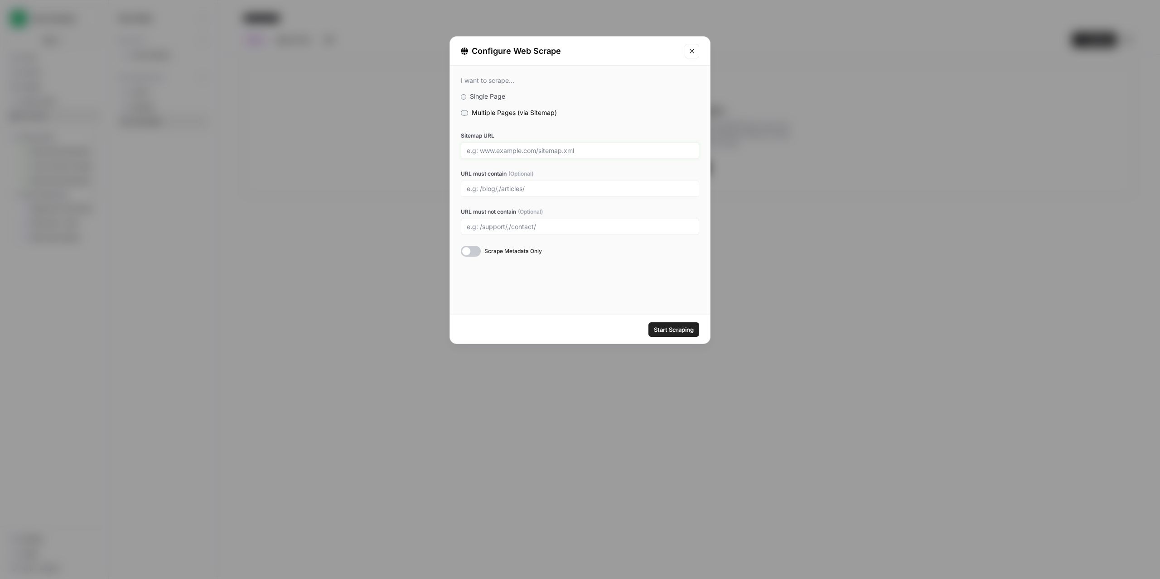
click at [497, 153] on input "Sitemap URL" at bounding box center [580, 151] width 226 height 8
paste input "[URL][DOMAIN_NAME]"
click at [613, 119] on div "I want to scrape... Single Page Multiple Pages (via Sitemap) Sitemap URL [URL][…" at bounding box center [580, 167] width 260 height 202
click at [479, 248] on div at bounding box center [471, 251] width 20 height 11
click at [537, 189] on input "URL must contain (Optional)" at bounding box center [580, 189] width 226 height 8
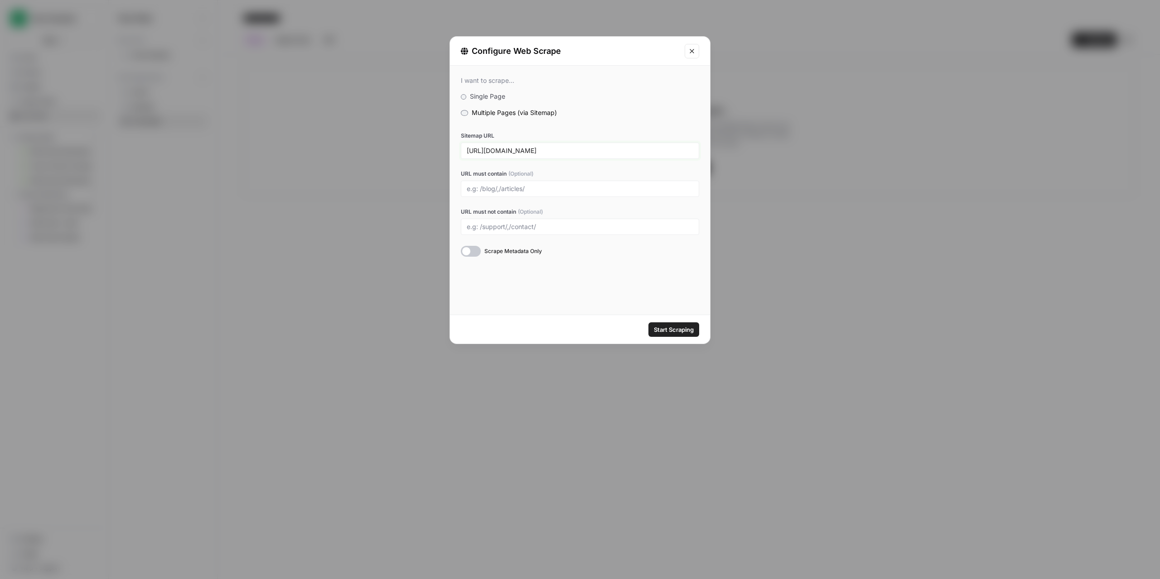
drag, startPoint x: 559, startPoint y: 153, endPoint x: 445, endPoint y: 148, distance: 114.7
click at [445, 148] on div "Configure Web Scrape I want to scrape... Single Page Multiple Pages (via Sitema…" at bounding box center [580, 289] width 1160 height 579
paste input "blogs/news"
drag, startPoint x: 595, startPoint y: 151, endPoint x: 556, endPoint y: 147, distance: 38.7
click at [556, 147] on input "[URL][DOMAIN_NAME]" at bounding box center [580, 151] width 226 height 8
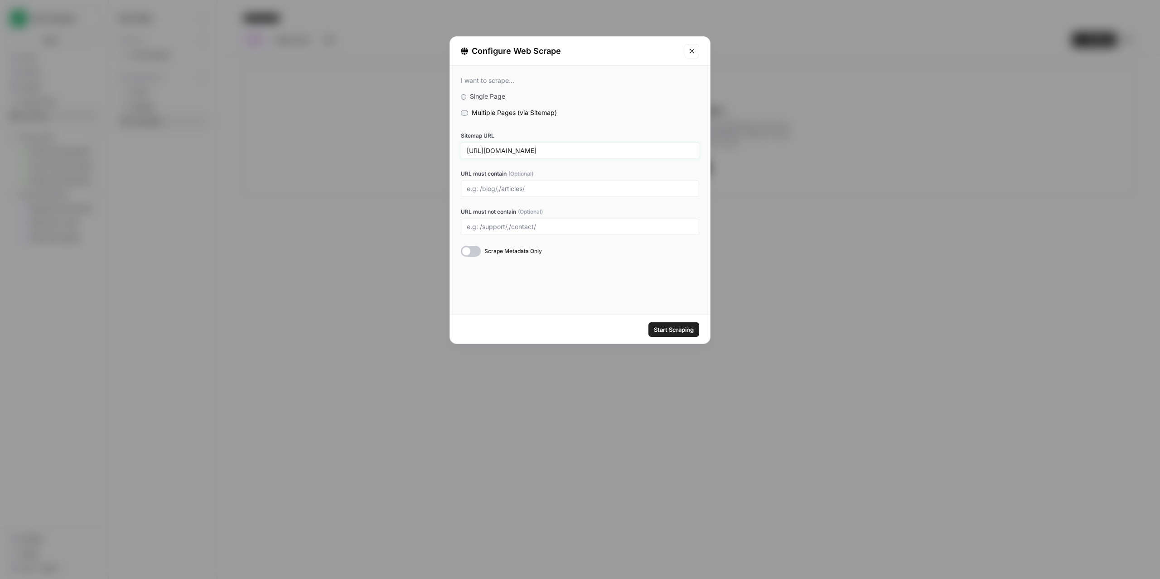
type input "[URL][DOMAIN_NAME]"
click at [516, 193] on div at bounding box center [580, 189] width 238 height 16
click at [505, 190] on input "URL must contain (Optional)" at bounding box center [580, 189] width 226 height 8
click at [501, 190] on input "URL must contain (Optional)" at bounding box center [580, 189] width 226 height 8
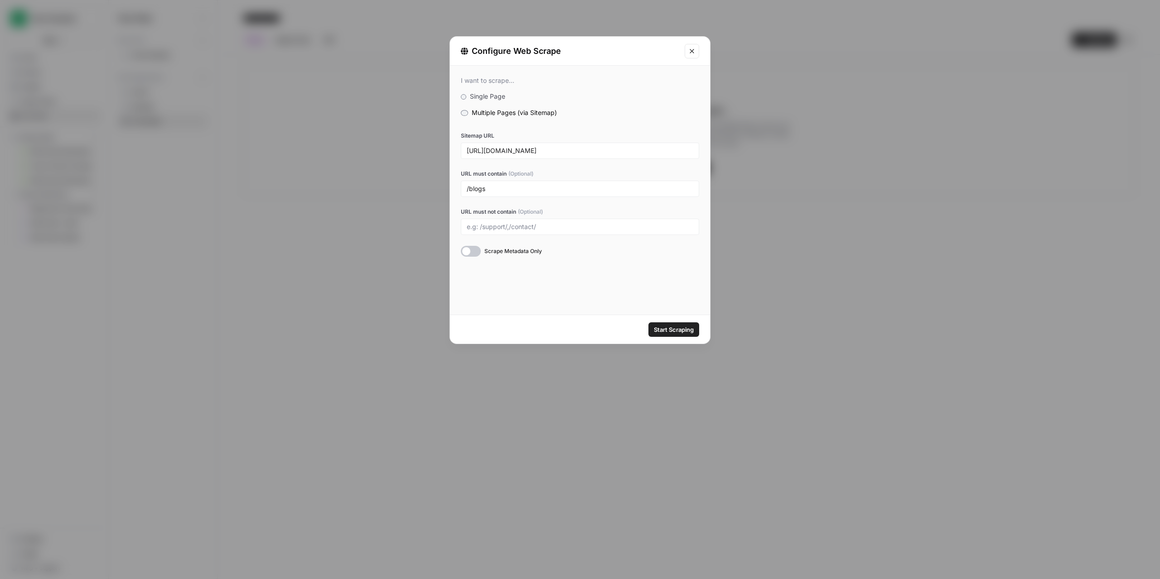
click at [565, 310] on div "I want to scrape... Single Page Multiple Pages (via Sitemap) Sitemap URL [URL][…" at bounding box center [580, 190] width 260 height 249
click at [525, 189] on input "/blogs" at bounding box center [580, 189] width 226 height 8
type input "/blogs/news"
click at [567, 284] on div "I want to scrape... Single Page Multiple Pages (via Sitemap) Sitemap URL [URL][…" at bounding box center [580, 190] width 260 height 249
click at [681, 332] on span "Start Scraping" at bounding box center [674, 329] width 40 height 9
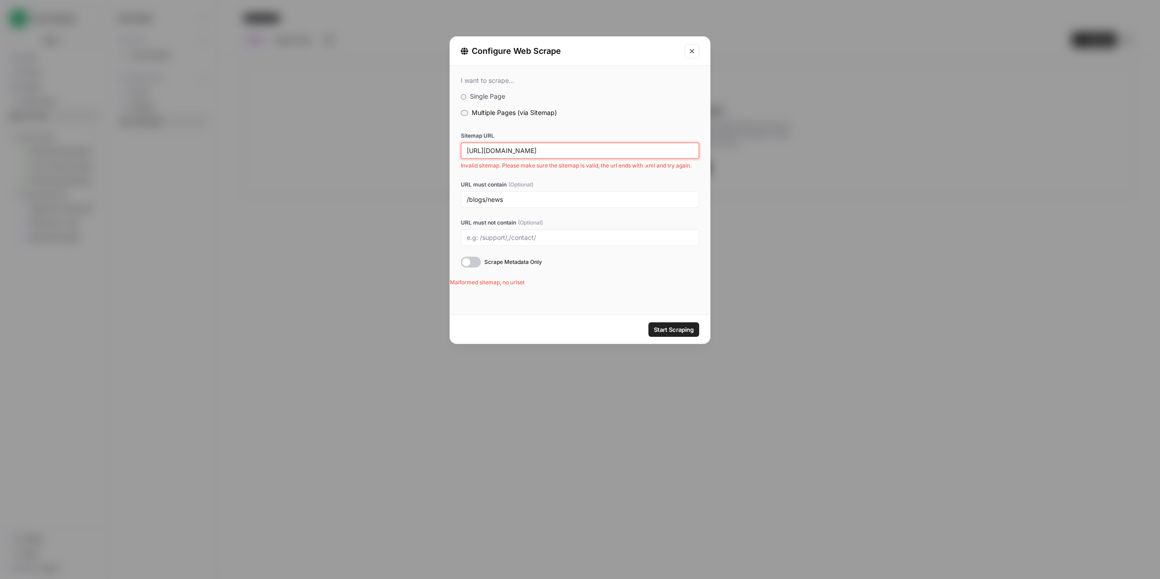
click at [566, 148] on input "[URL][DOMAIN_NAME]" at bounding box center [580, 151] width 226 height 8
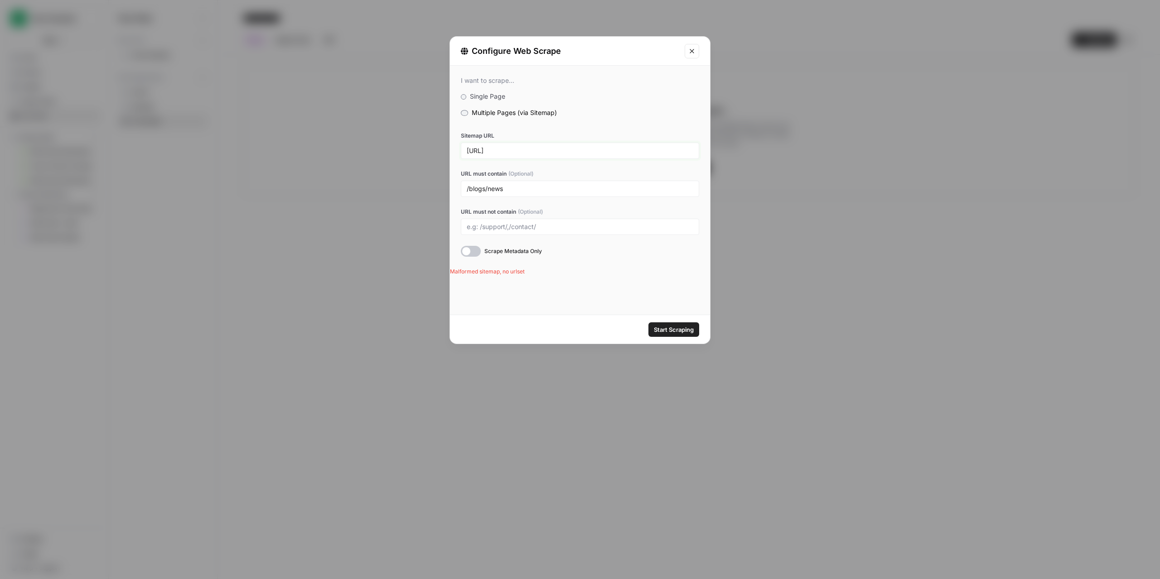
type input "[URL]"
click at [664, 329] on span "Start Scraping" at bounding box center [674, 329] width 40 height 9
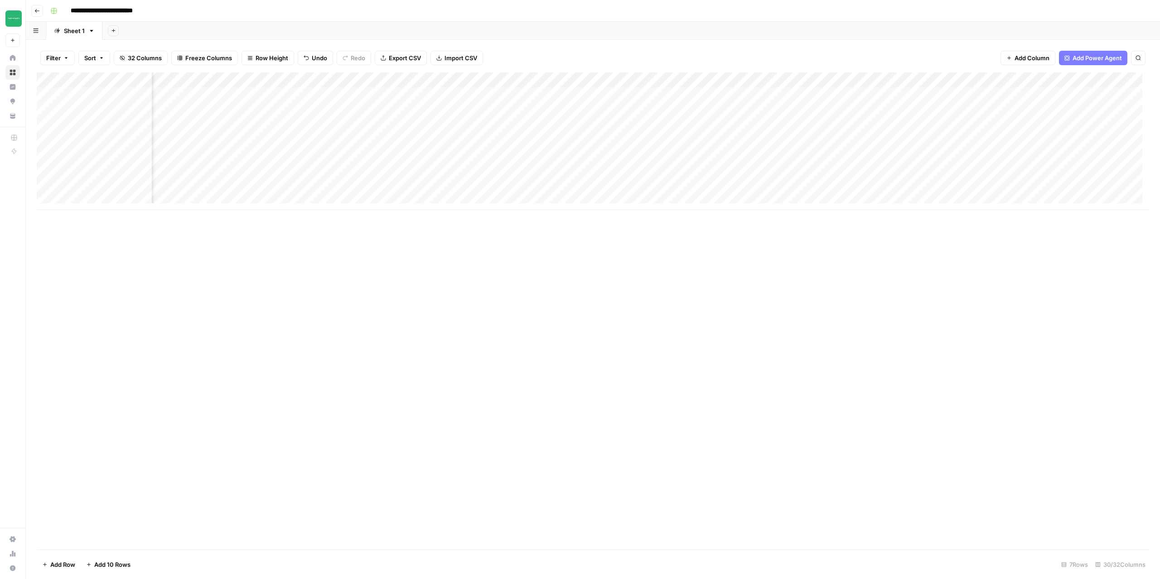
scroll to position [0, 1246]
click at [573, 77] on div "Add Column" at bounding box center [593, 141] width 1112 height 138
click at [611, 157] on span "Configure Inputs" at bounding box center [617, 156] width 79 height 9
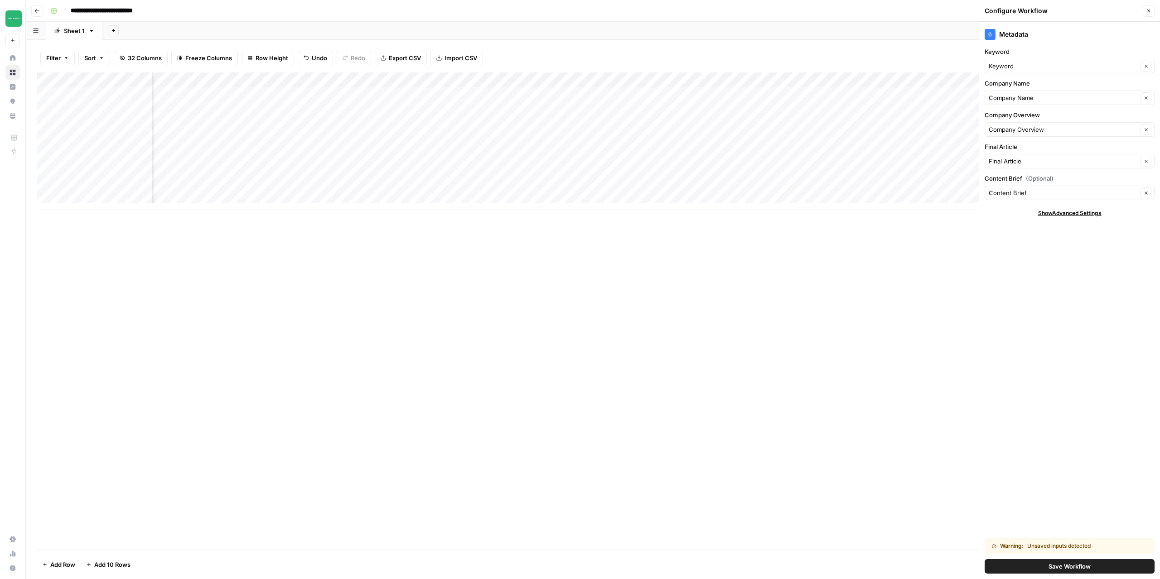
click at [1150, 11] on icon "button" at bounding box center [1147, 10] width 5 height 5
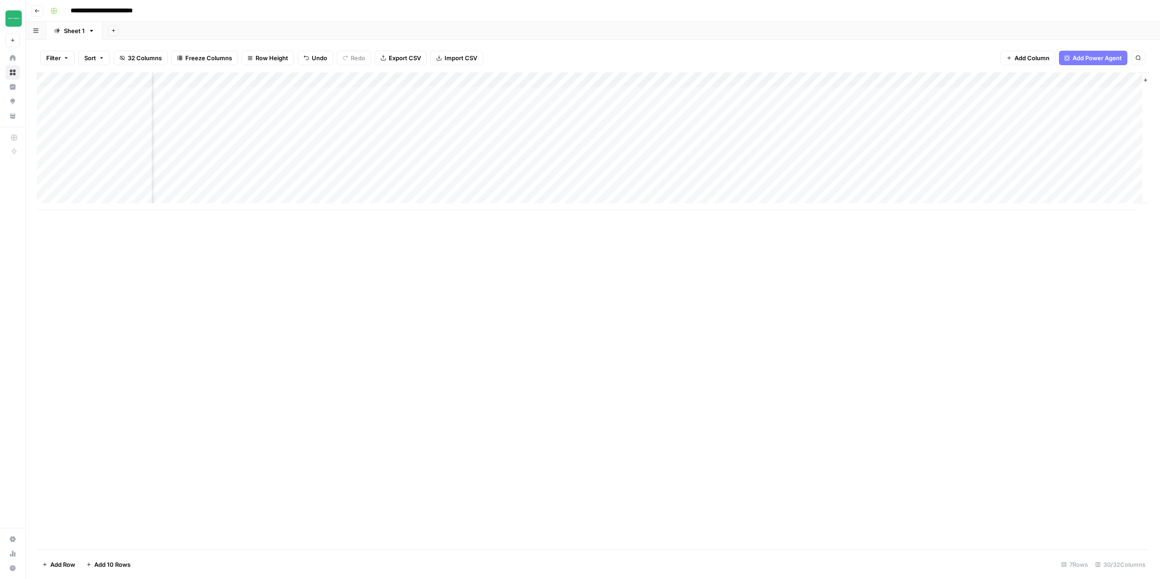
scroll to position [0, 1568]
